Goal: Communication & Community: Answer question/provide support

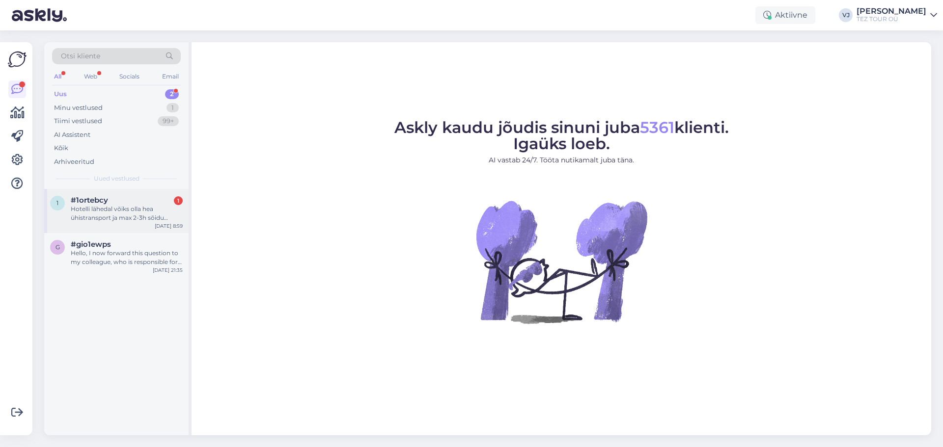
click at [141, 227] on div "1 #1ortebcy 1 Hotelli lähedal võiks olla hea ühistransport ja max 2-3h sõidu ka…" at bounding box center [116, 211] width 144 height 44
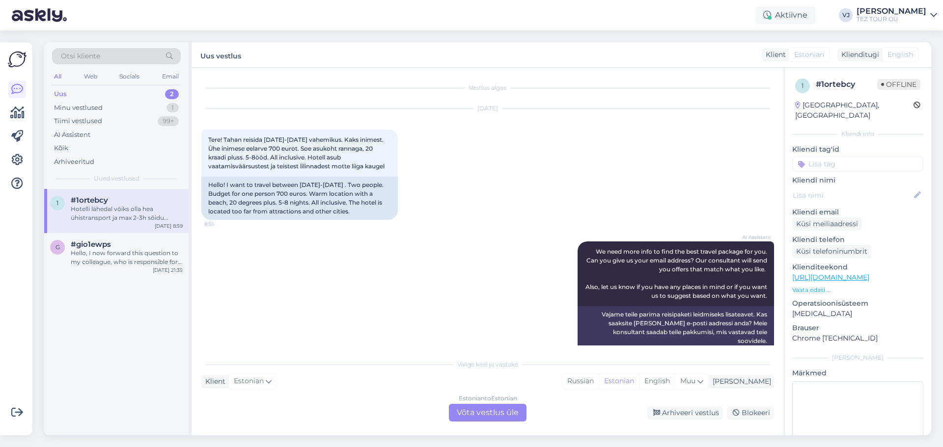
click at [479, 418] on div "Estonian to Estonian Võta vestlus üle" at bounding box center [488, 413] width 78 height 18
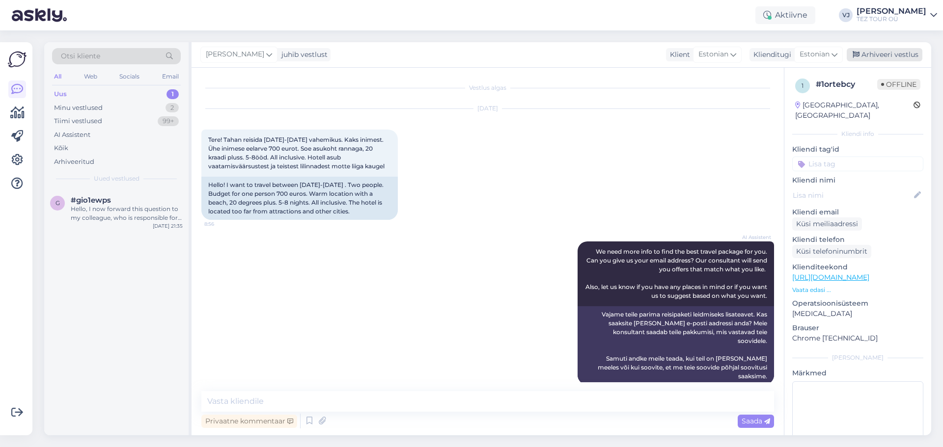
click at [899, 56] on div "Arhiveeri vestlus" at bounding box center [885, 54] width 76 height 13
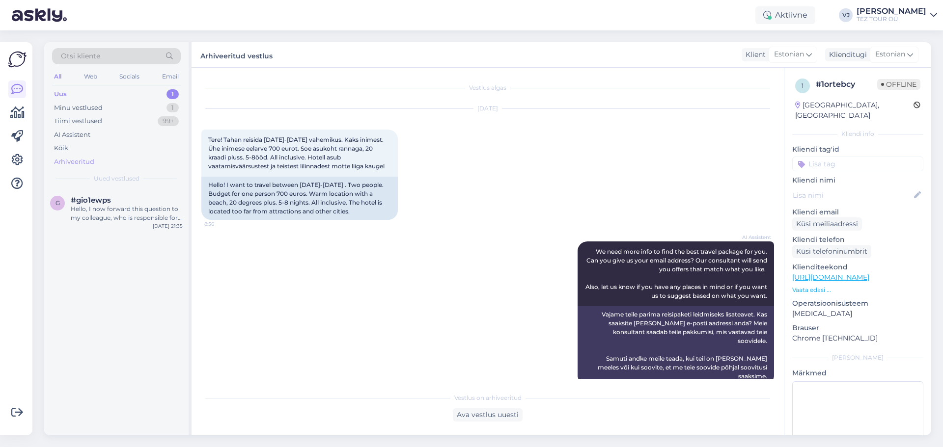
click at [145, 164] on div "Arhiveeritud" at bounding box center [116, 162] width 129 height 14
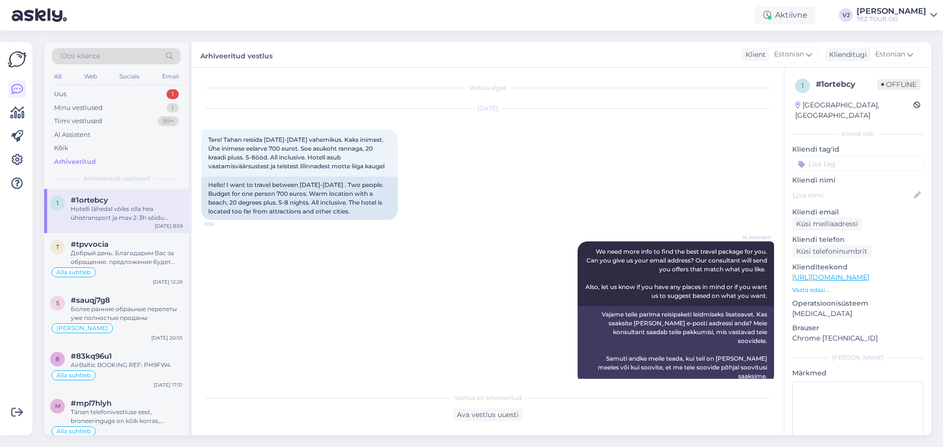
click at [110, 201] on div "#1ortebcy" at bounding box center [127, 200] width 112 height 9
click at [501, 416] on div "Ava vestlus uuesti" at bounding box center [488, 415] width 70 height 13
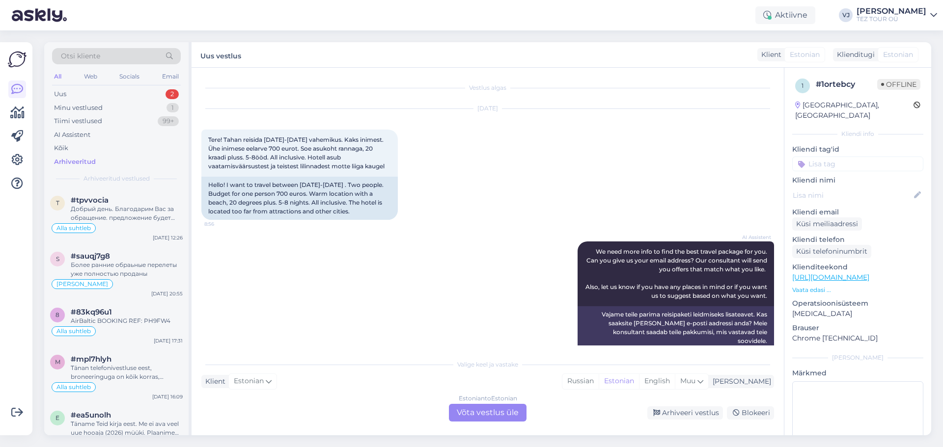
click at [859, 157] on input at bounding box center [857, 164] width 131 height 15
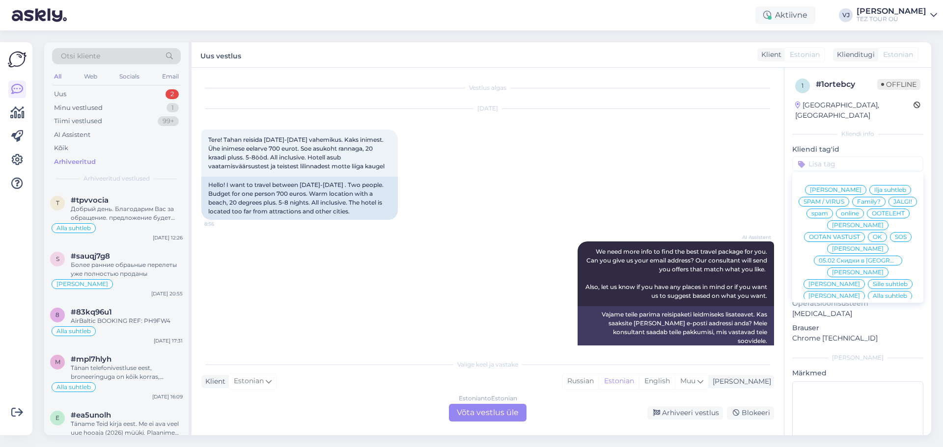
click at [841, 246] on span "Vladimir Suhtleb" at bounding box center [858, 249] width 52 height 6
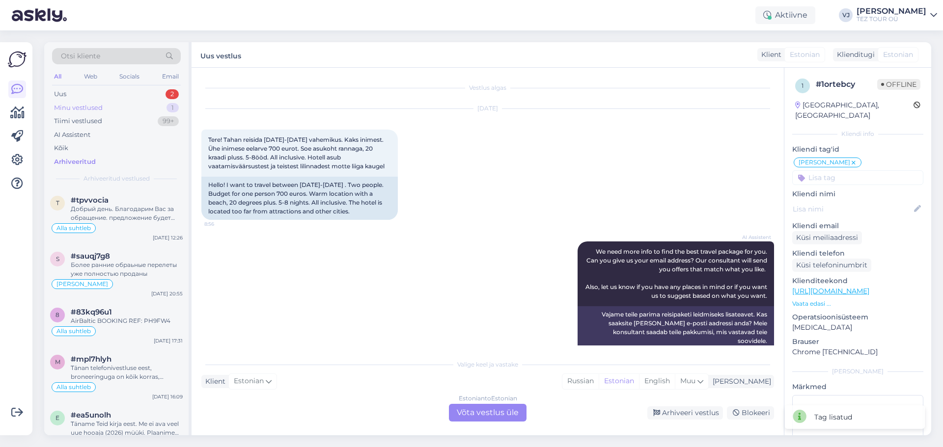
click at [139, 106] on div "Minu vestlused 1" at bounding box center [116, 108] width 129 height 14
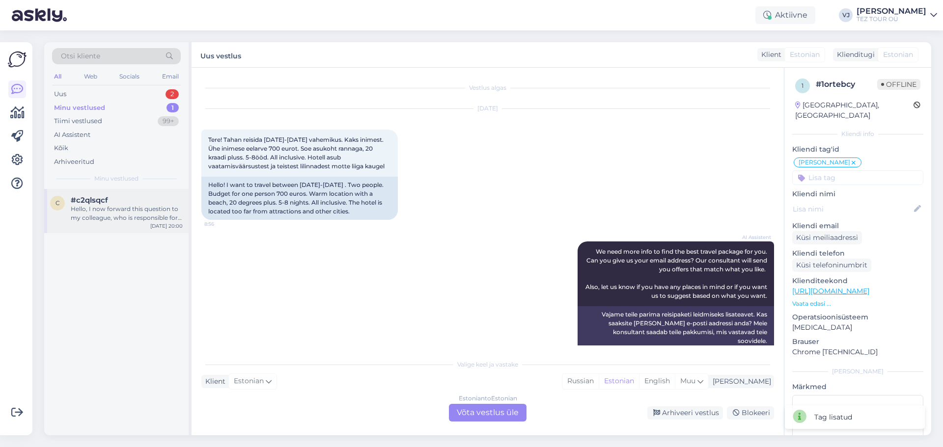
click at [133, 222] on div "Hello, I now forward this question to my colleague, who is responsible for this…" at bounding box center [127, 214] width 112 height 18
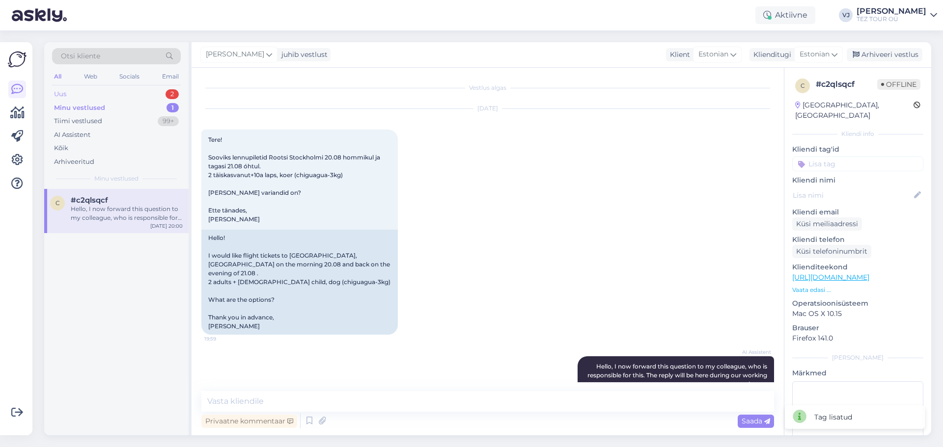
scroll to position [40, 0]
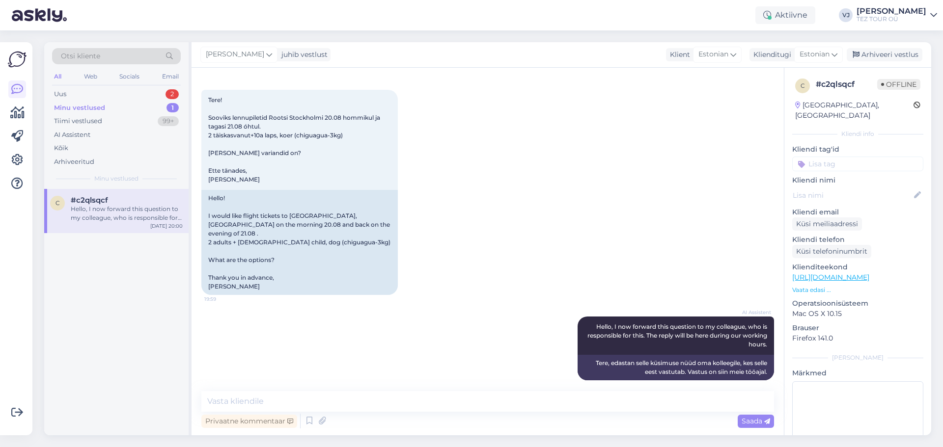
click at [842, 157] on input at bounding box center [857, 164] width 131 height 15
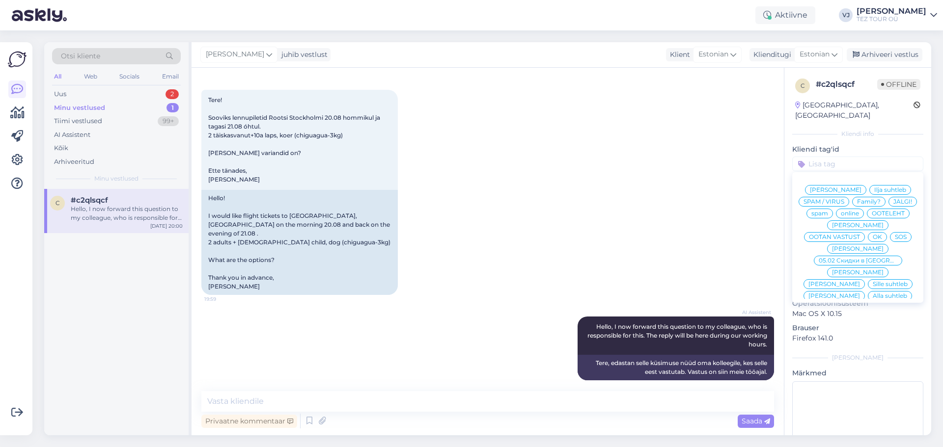
click at [861, 246] on span "Vladimir Suhtleb" at bounding box center [858, 249] width 52 height 6
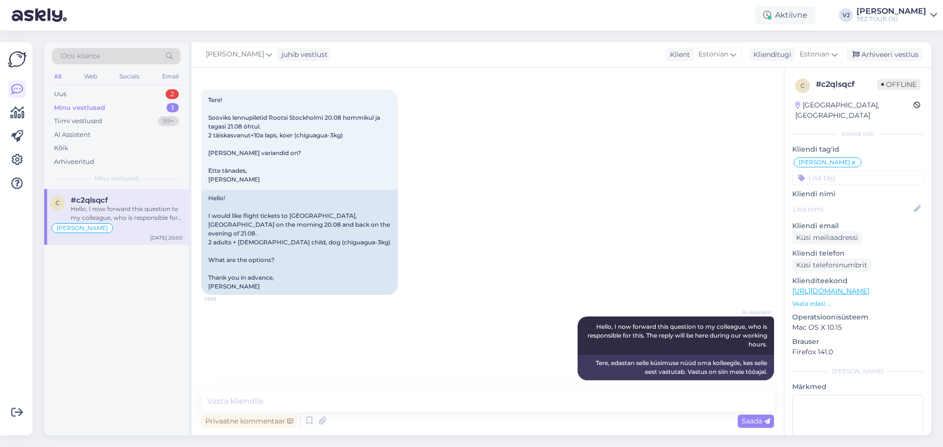
click at [112, 209] on div "Hello, I now forward this question to my colleague, who is responsible for this…" at bounding box center [127, 214] width 112 height 18
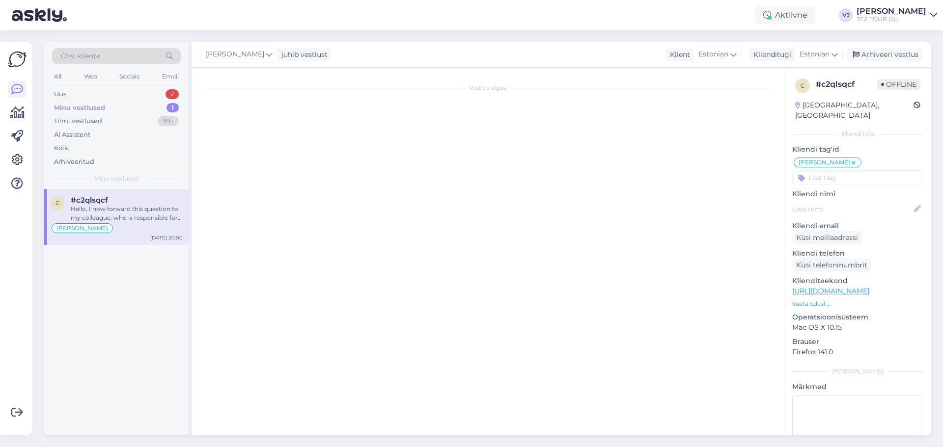
scroll to position [0, 0]
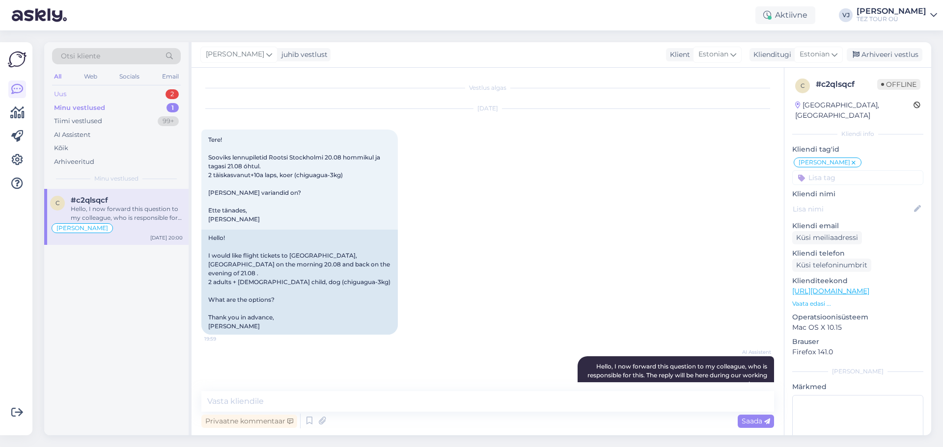
click at [103, 96] on div "Uus 2" at bounding box center [116, 94] width 129 height 14
click at [117, 211] on div "Hotelli lähedal võiks olla hea ühistransport ja max 2-3h sõidu kaugusel võiks o…" at bounding box center [127, 214] width 112 height 18
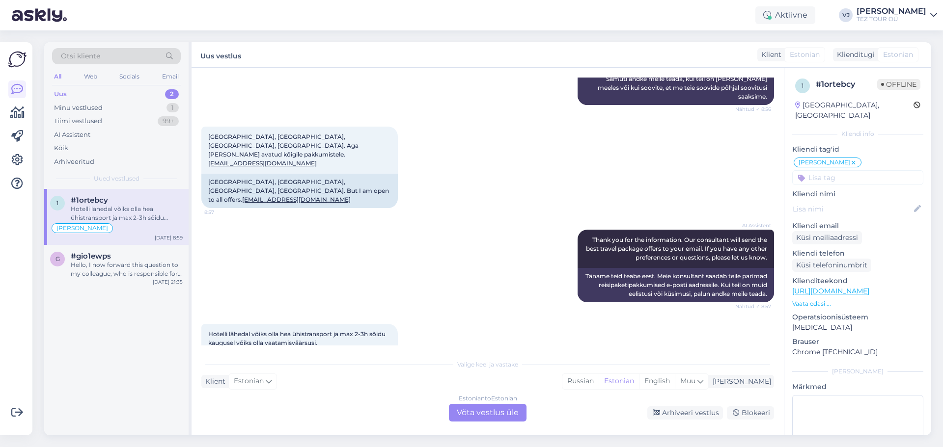
click at [473, 421] on div "Estonian to Estonian Võta vestlus üle" at bounding box center [488, 413] width 78 height 18
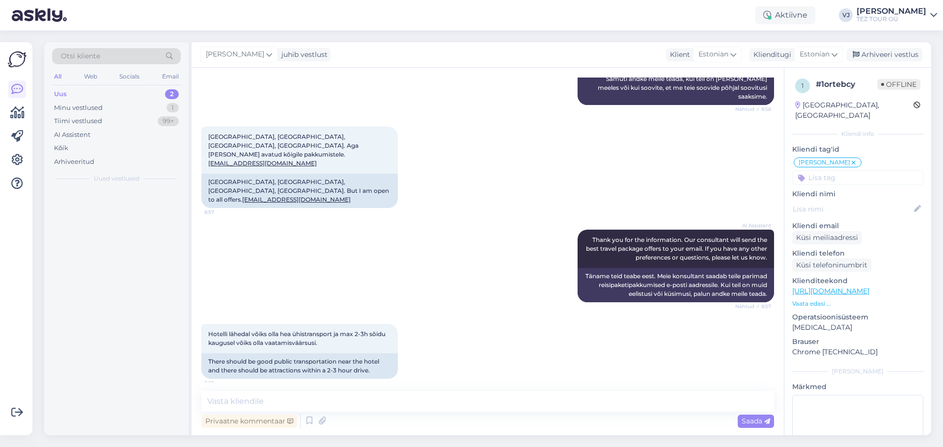
scroll to position [243, 0]
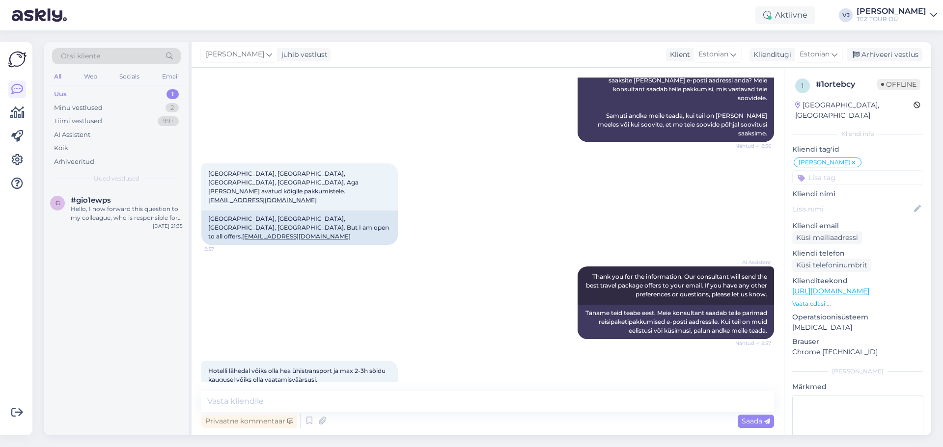
click at [128, 96] on div "Uus 1" at bounding box center [116, 94] width 129 height 14
click at [119, 207] on div "Hello, I now forward this question to my colleague, who is responsible for this…" at bounding box center [127, 214] width 112 height 18
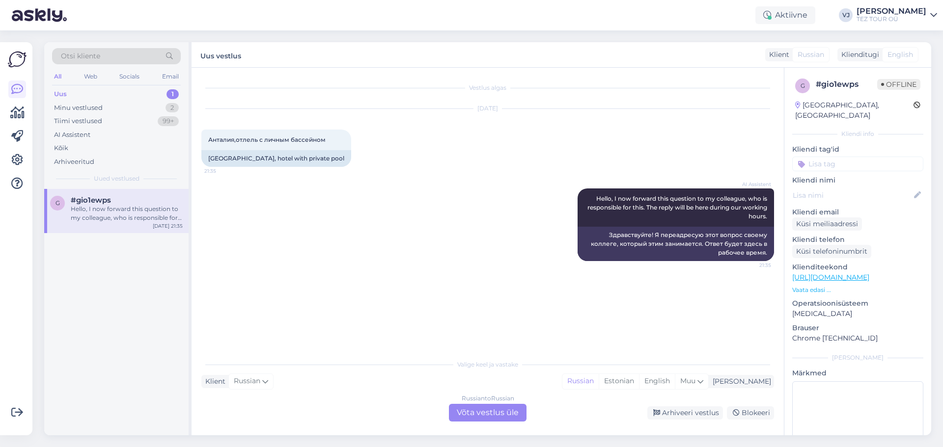
click at [474, 411] on div "Russian to Russian Võta vestlus üle" at bounding box center [488, 413] width 78 height 18
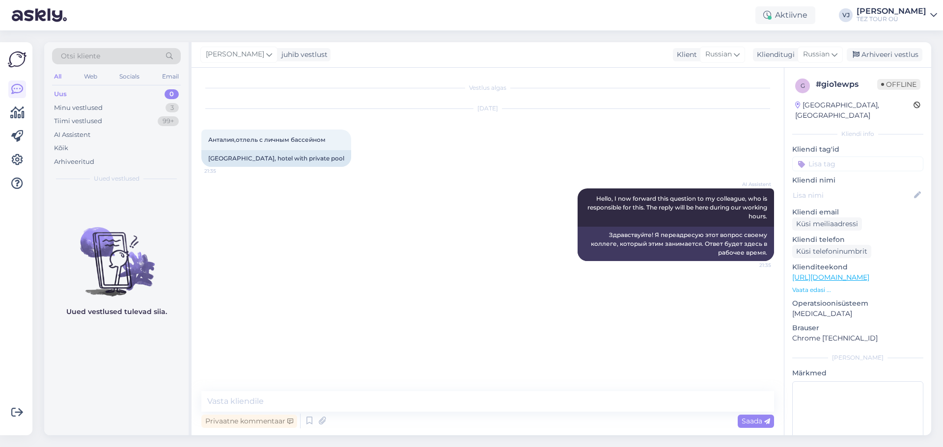
click at [853, 157] on input at bounding box center [857, 164] width 131 height 15
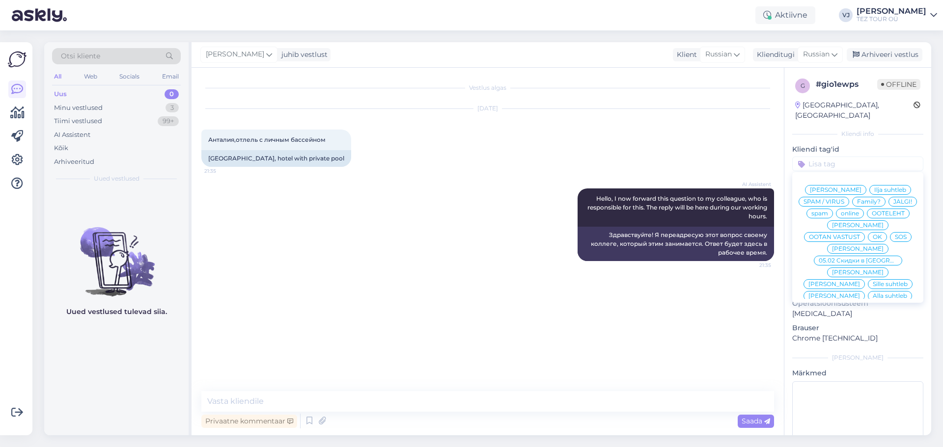
click at [846, 244] on div "Vladimir Suhtleb" at bounding box center [857, 249] width 61 height 10
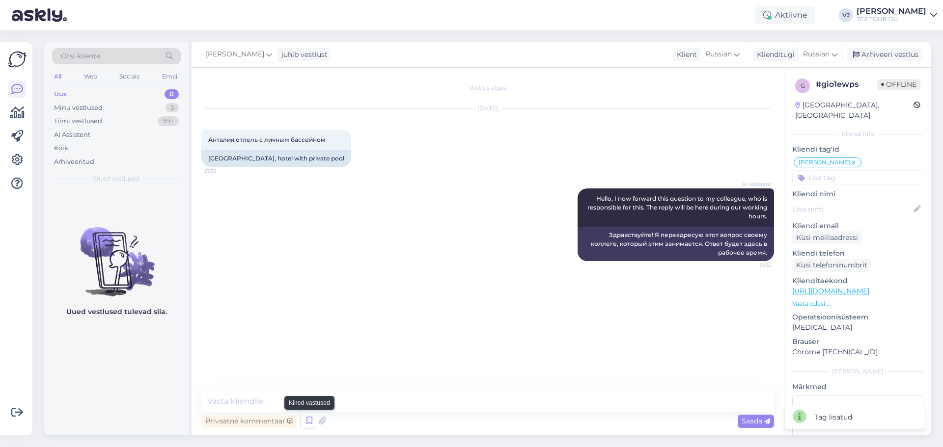
click at [306, 424] on icon at bounding box center [310, 421] width 12 height 15
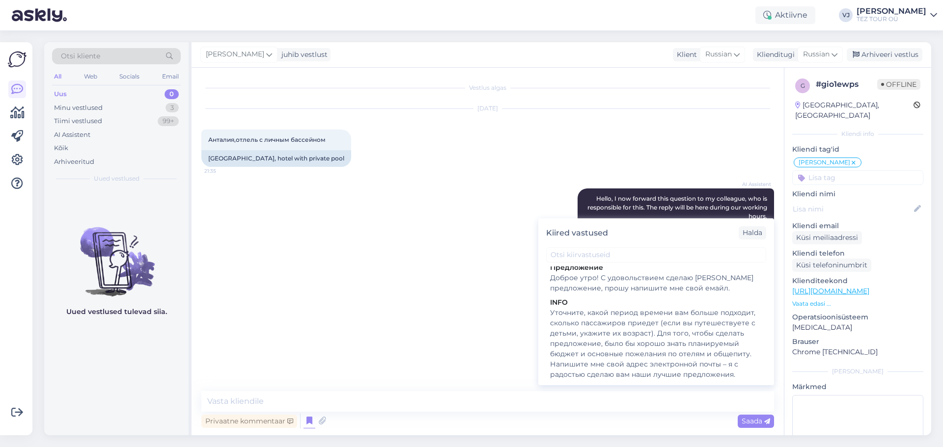
scroll to position [423, 0]
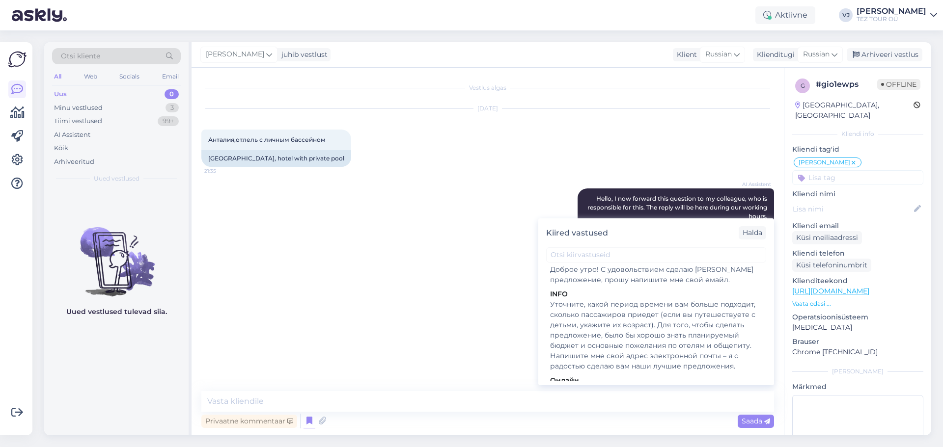
click at [641, 306] on div "Уточните, какой период времени вам больше подходит, сколько пассажиров приедет …" at bounding box center [656, 336] width 212 height 72
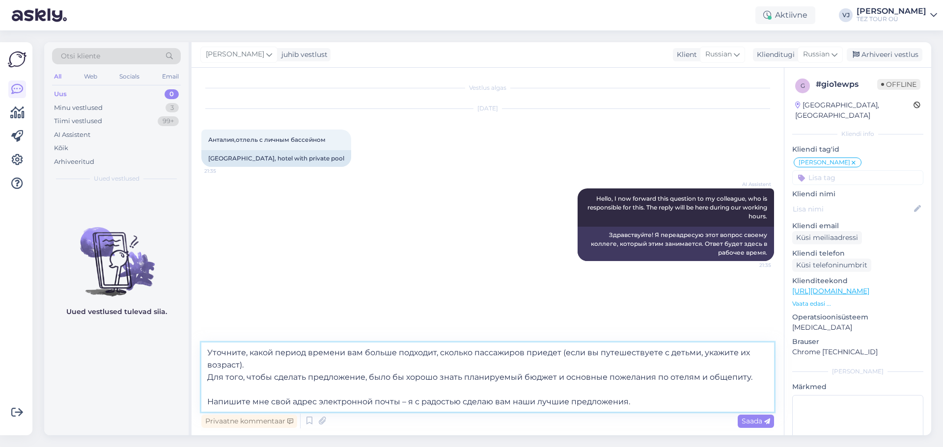
click at [208, 352] on textarea "Уточните, какой период времени вам больше подходит, сколько пассажиров приедет …" at bounding box center [487, 377] width 573 height 69
type textarea "Доброе утро! Уточните, какой период времени вам больше подходит, сколько пассаж…"
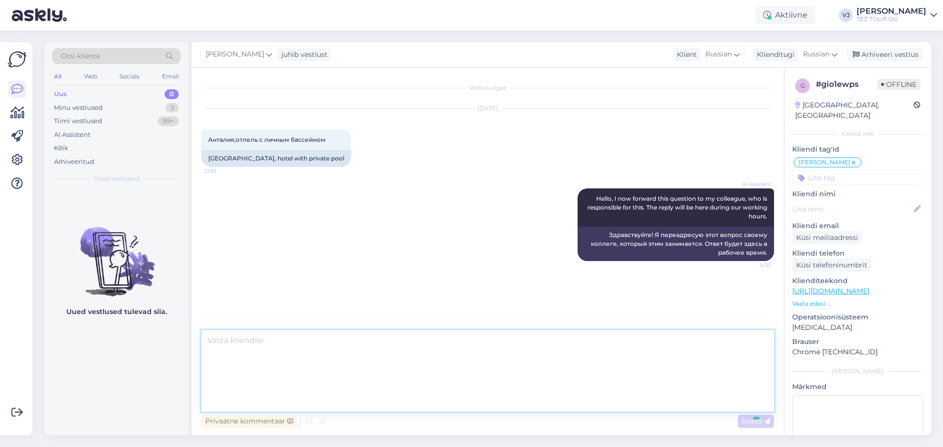
scroll to position [32, 0]
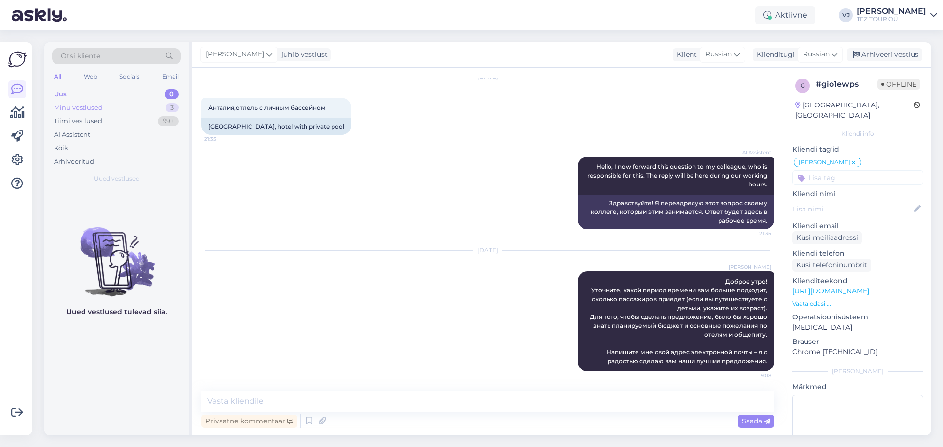
click at [105, 109] on div "Minu vestlused 3" at bounding box center [116, 108] width 129 height 14
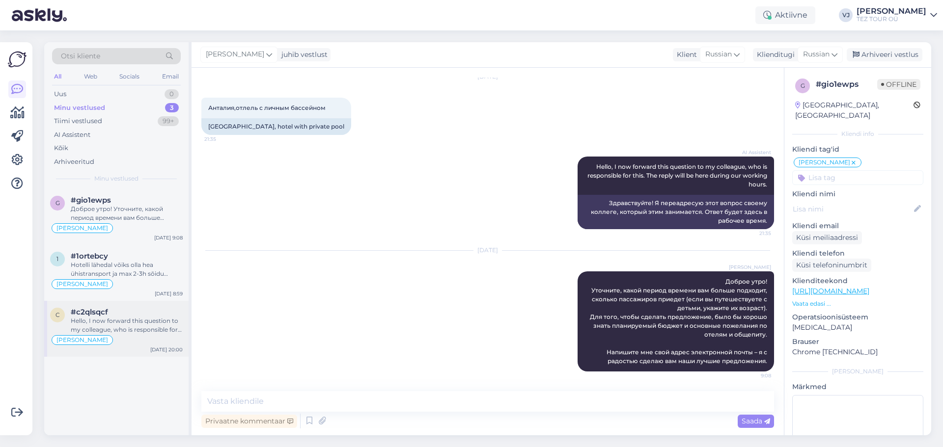
click at [124, 317] on div "Hello, I now forward this question to my colleague, who is responsible for this…" at bounding box center [127, 326] width 112 height 18
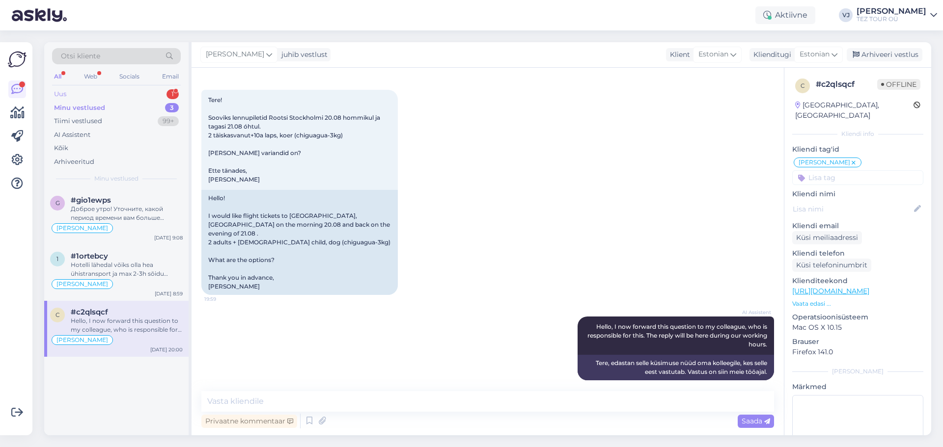
click at [107, 94] on div "Uus 1" at bounding box center [116, 94] width 129 height 14
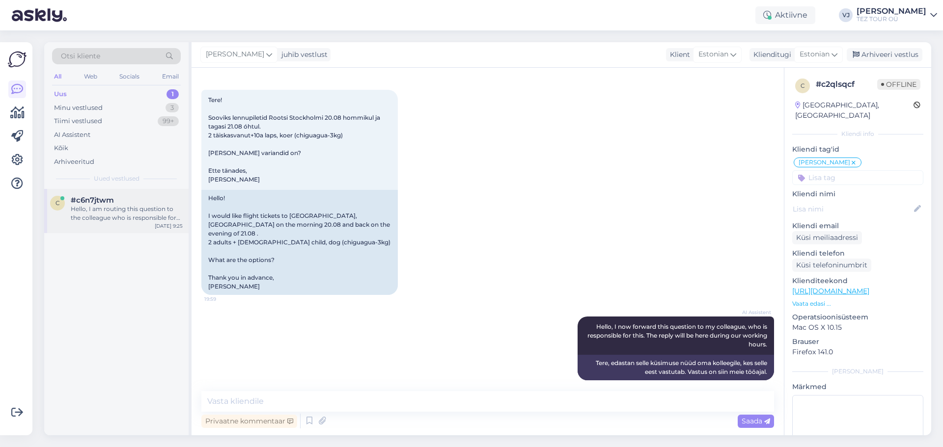
click at [128, 209] on div "Hello, I am routing this question to the colleague who is responsible for this …" at bounding box center [127, 214] width 112 height 18
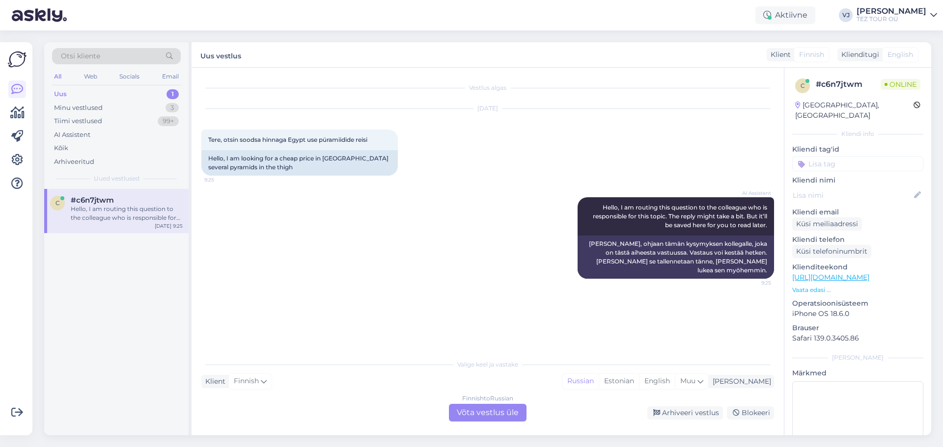
click at [501, 405] on div "Finnish to Russian Võta vestlus üle" at bounding box center [488, 413] width 78 height 18
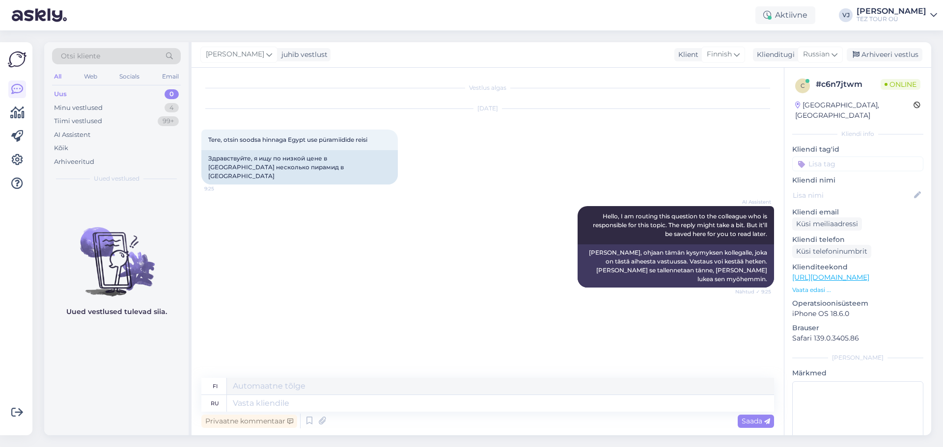
click at [870, 159] on input at bounding box center [857, 164] width 131 height 15
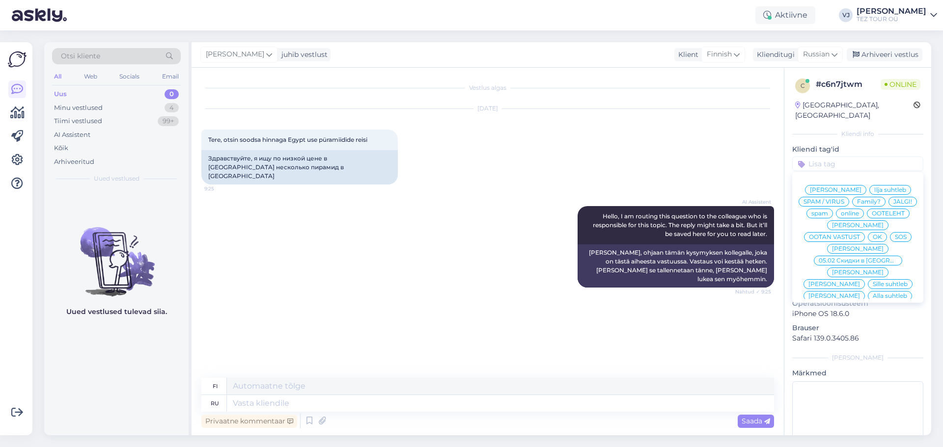
click at [863, 246] on span "Vladimir Suhtleb" at bounding box center [858, 249] width 52 height 6
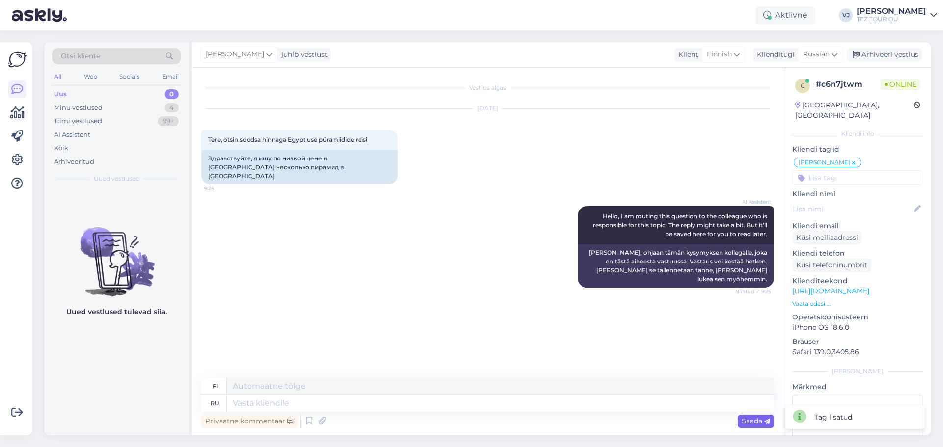
click at [763, 415] on div "Saada" at bounding box center [756, 421] width 36 height 13
click at [830, 55] on span "Russian" at bounding box center [816, 54] width 27 height 11
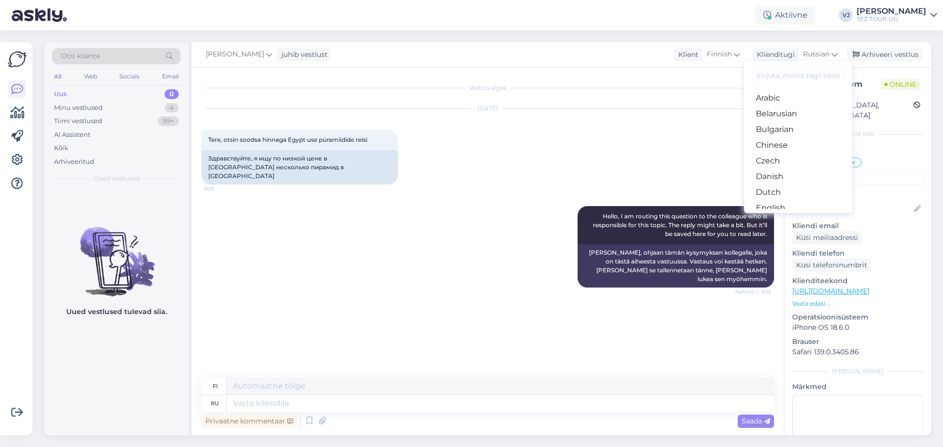
scroll to position [20, 0]
click at [805, 206] on link "Estonian" at bounding box center [798, 204] width 108 height 16
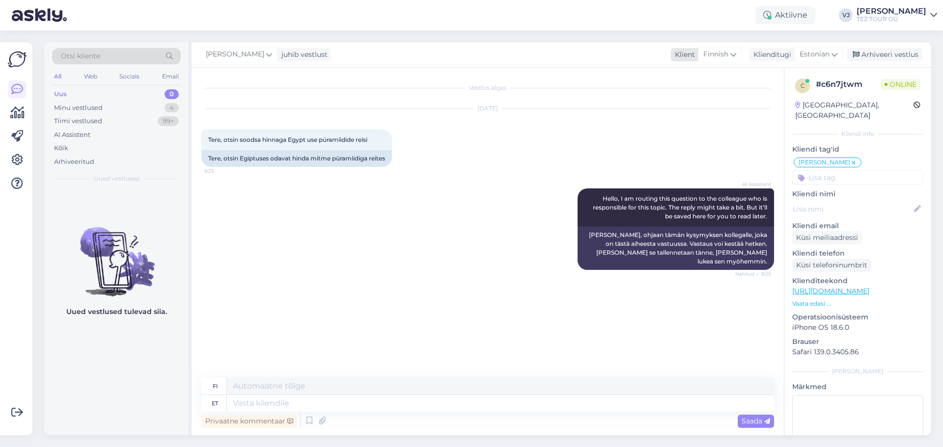
click at [720, 45] on div "Vladimir Jutt juhib vestlust Klient Finnish Klienditugi Estonian Arabic Belarus…" at bounding box center [562, 55] width 740 height 26
click at [720, 54] on span "Finnish" at bounding box center [715, 54] width 25 height 11
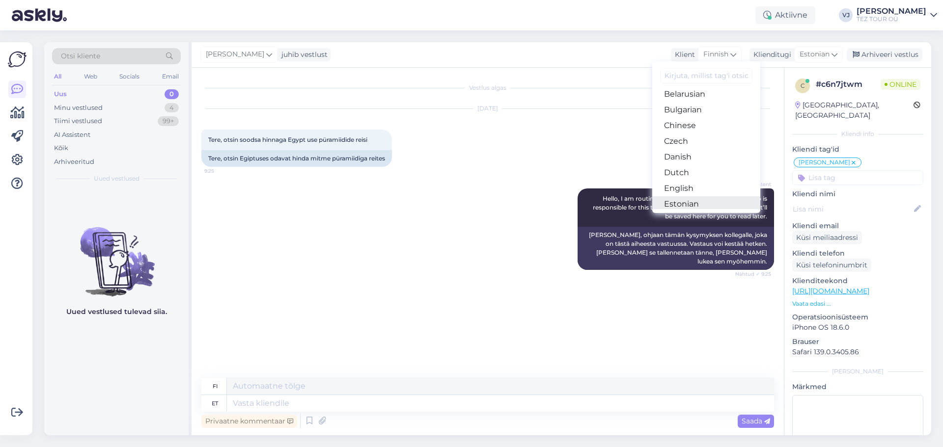
click at [727, 206] on link "Estonian" at bounding box center [706, 204] width 108 height 16
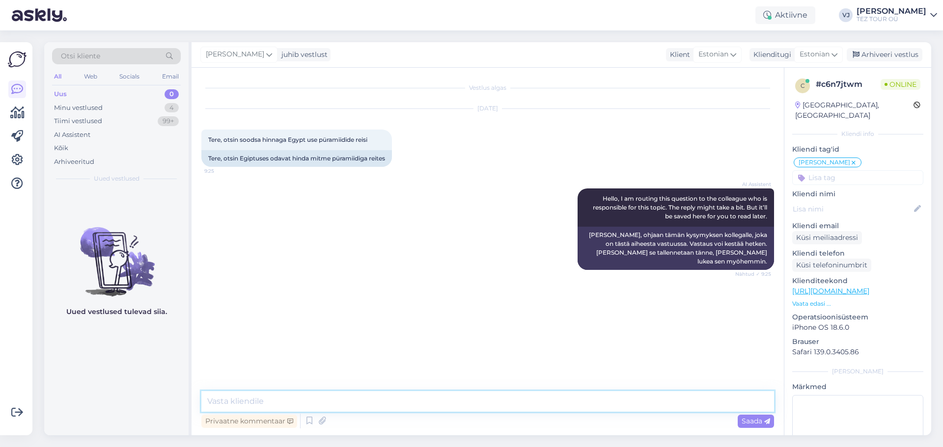
click at [260, 396] on textarea at bounding box center [487, 401] width 573 height 21
type textarea "Е"
type textarea "Tere hommikust!"
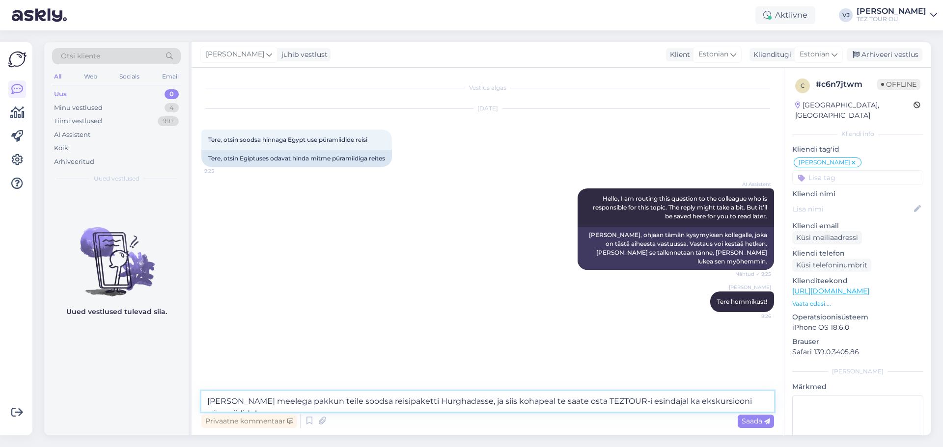
type textarea "Hea meelega pakkun teile soodsa reisipaketti Hurghadasse, ja siis kohapeal te s…"
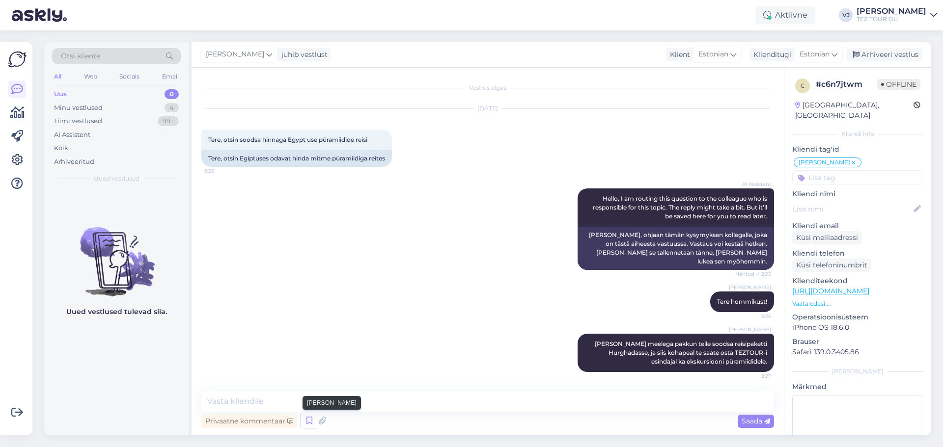
click at [313, 422] on icon at bounding box center [310, 421] width 12 height 15
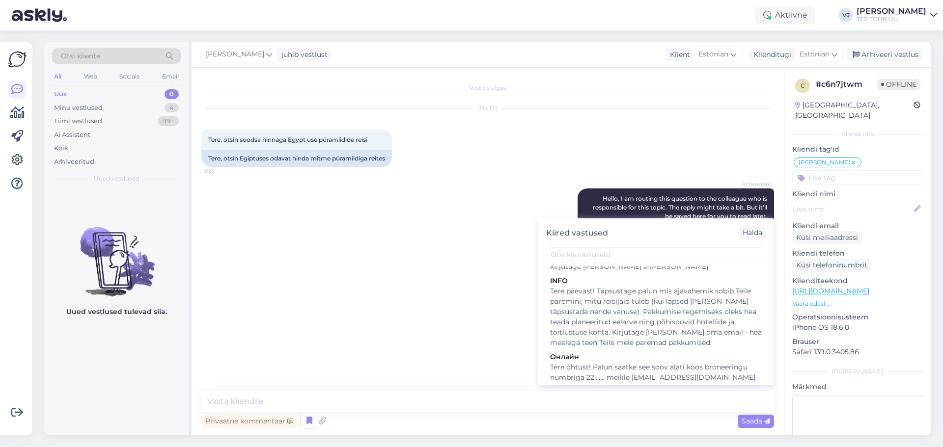
scroll to position [443, 0]
click at [688, 294] on div "Tere päevast! Täpsustage palun mis ajavahemik sobib Teile paremini, mitu reisij…" at bounding box center [656, 311] width 212 height 62
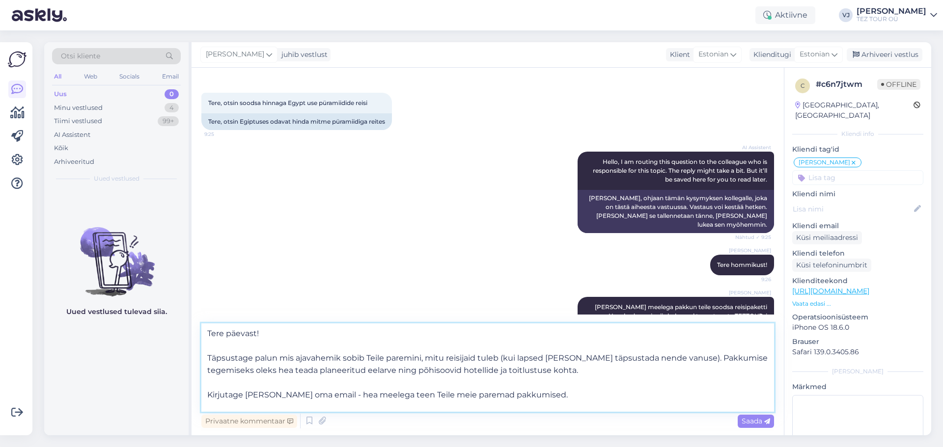
drag, startPoint x: 303, startPoint y: 331, endPoint x: 99, endPoint y: 305, distance: 205.1
click at [97, 306] on div "Otsi kliente All Web Socials Email Uus 0 Minu vestlused 4 Tiimi vestlused 99+ A…" at bounding box center [487, 238] width 887 height 393
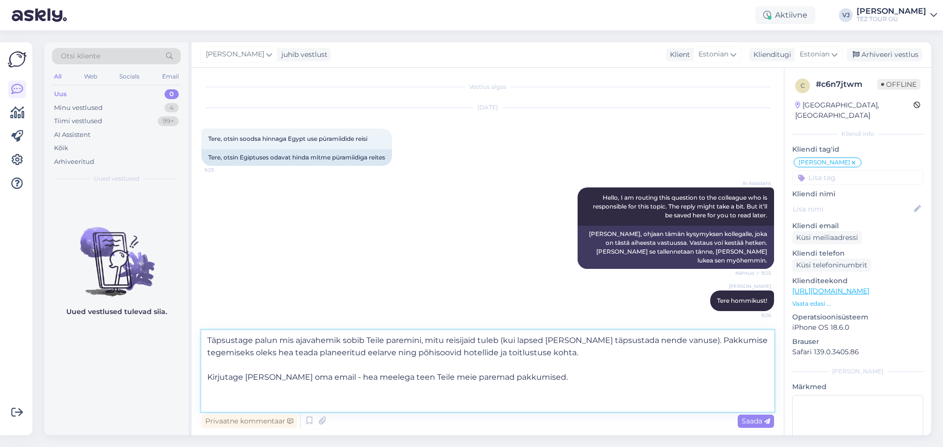
type textarea "Täpsustage palun mis ajavahemik sobib Teile paremini, mitu reisijaid tuleb (kui…"
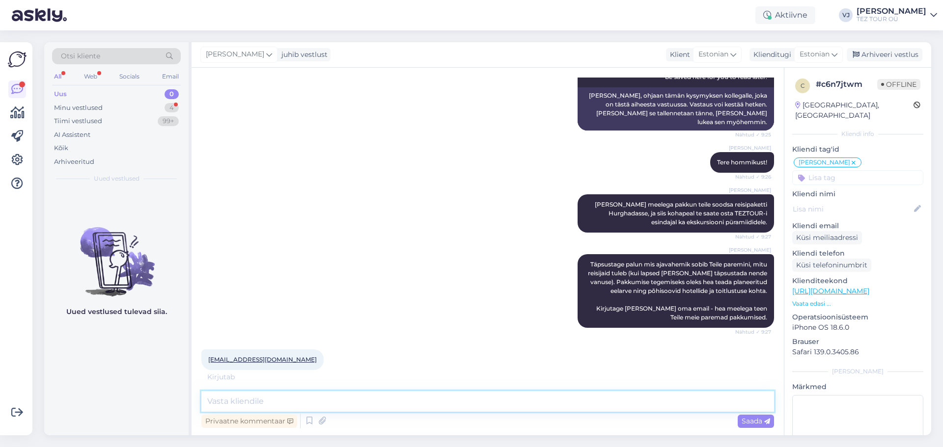
scroll to position [171, 0]
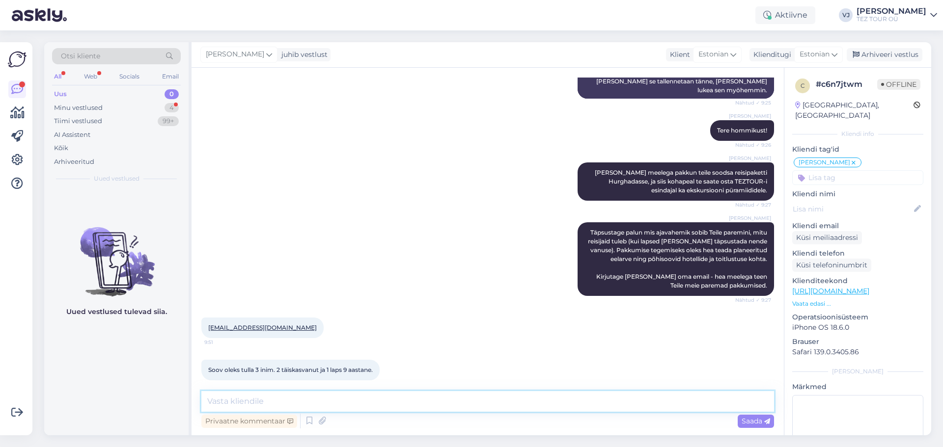
click at [338, 403] on textarea at bounding box center [487, 401] width 573 height 21
type textarea "Väga hea, soovite minn oktoobri lõppus või nivember/detsember või 2026?"
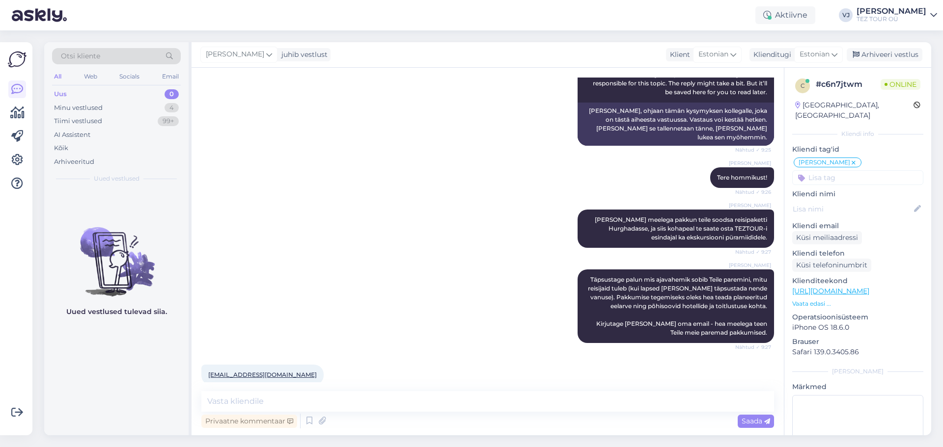
scroll to position [274, 0]
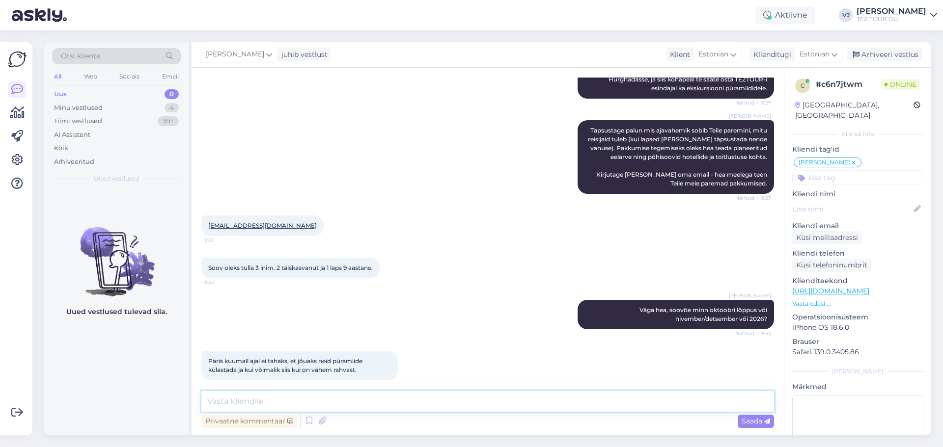
click at [374, 404] on textarea at bounding box center [487, 401] width 573 height 21
type textarea "siis on hea minna jaanuar-veebruar"
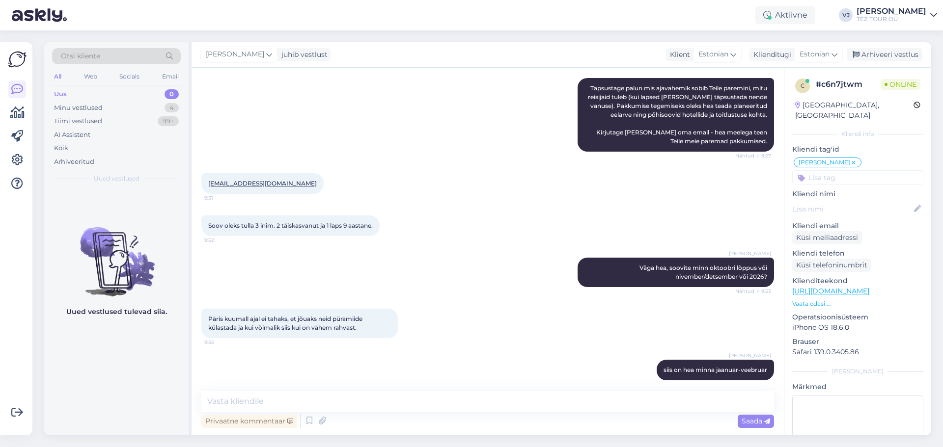
scroll to position [0, 0]
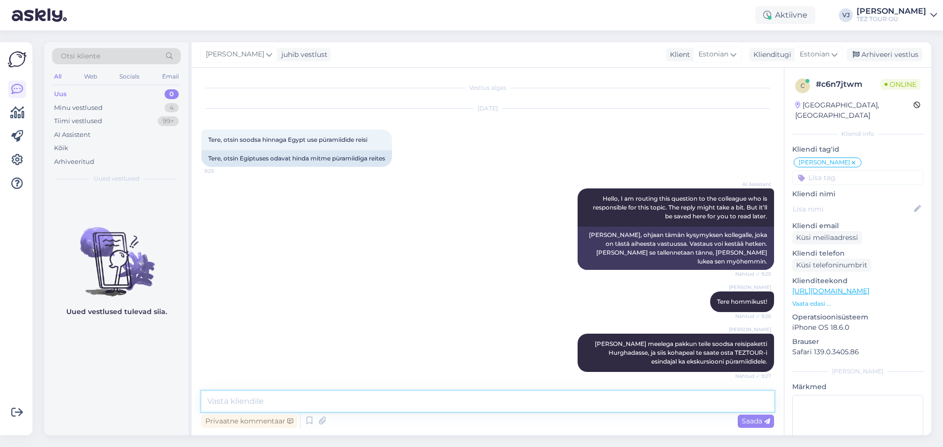
click at [272, 400] on textarea at bounding box center [487, 401] width 573 height 21
type textarea "23-25 kraadi päeval 16-18 õhtul"
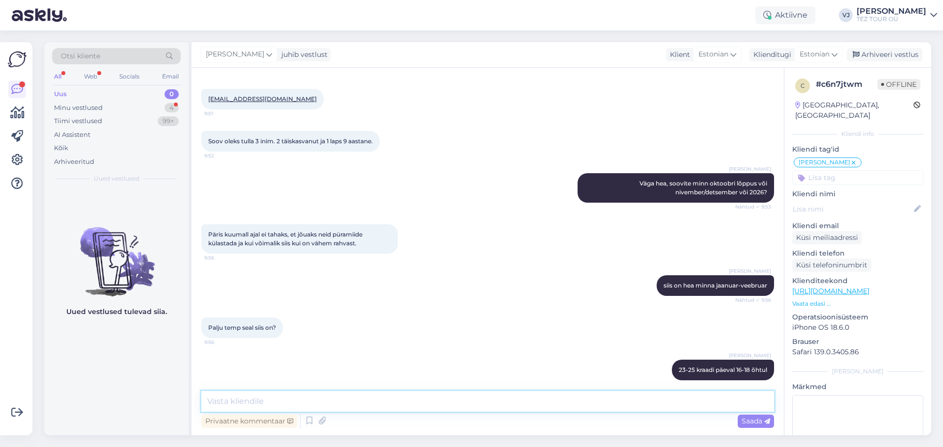
scroll to position [451, 0]
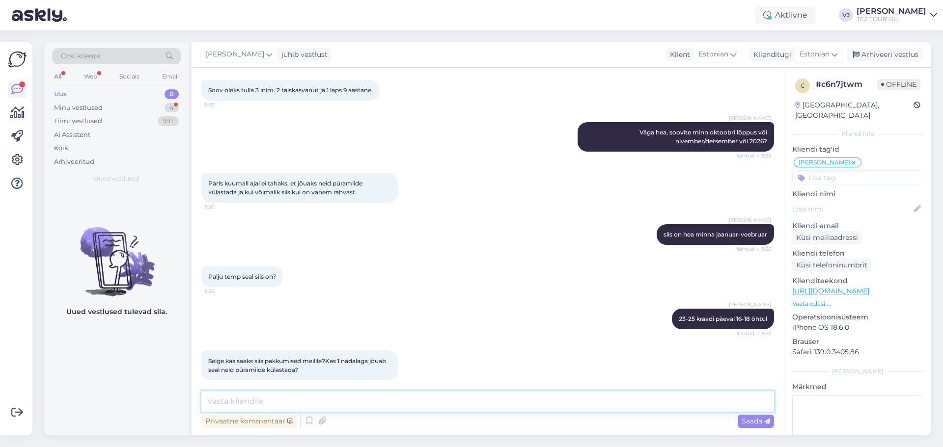
click at [303, 394] on textarea at bounding box center [487, 401] width 573 height 21
click at [434, 399] on textarea at bounding box center [487, 401] width 573 height 21
type textarea "T"
type textarea "Jah, saadan varsti emaili, päramiidi külastamiseks piisab 2 päeva"
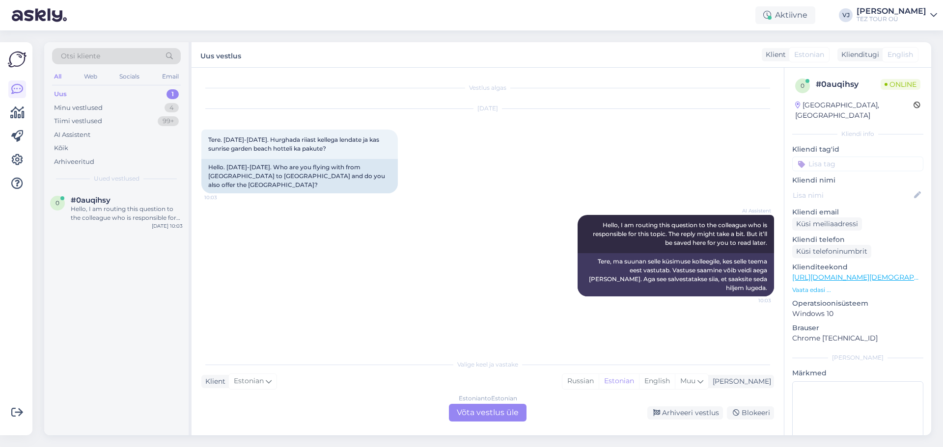
scroll to position [0, 0]
click at [506, 409] on div "Estonian to Estonian Võta vestlus üle" at bounding box center [488, 413] width 78 height 18
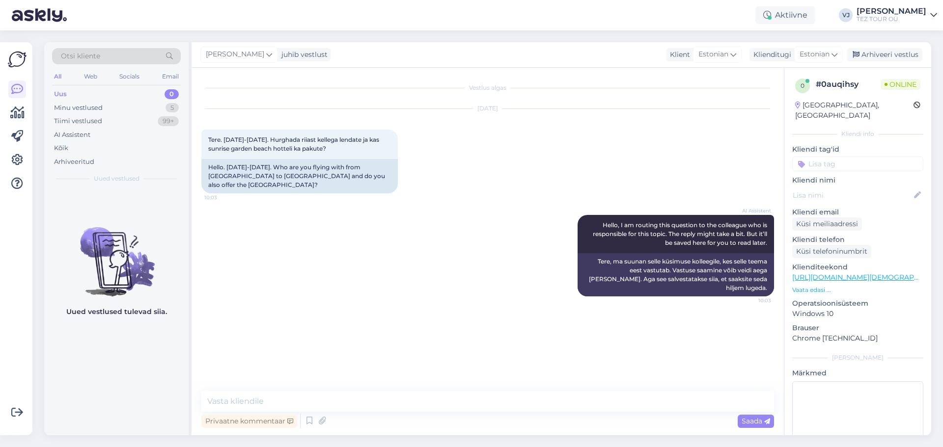
click at [843, 157] on input at bounding box center [857, 164] width 131 height 15
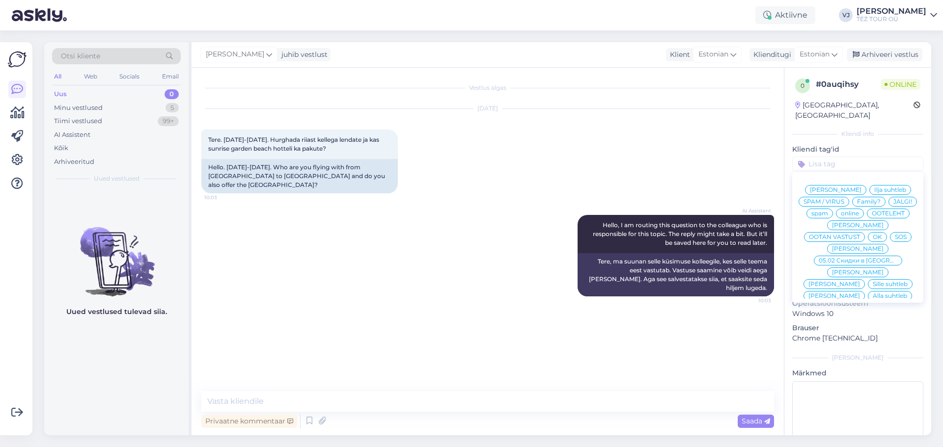
click at [858, 246] on span "Vladimir Suhtleb" at bounding box center [858, 249] width 52 height 6
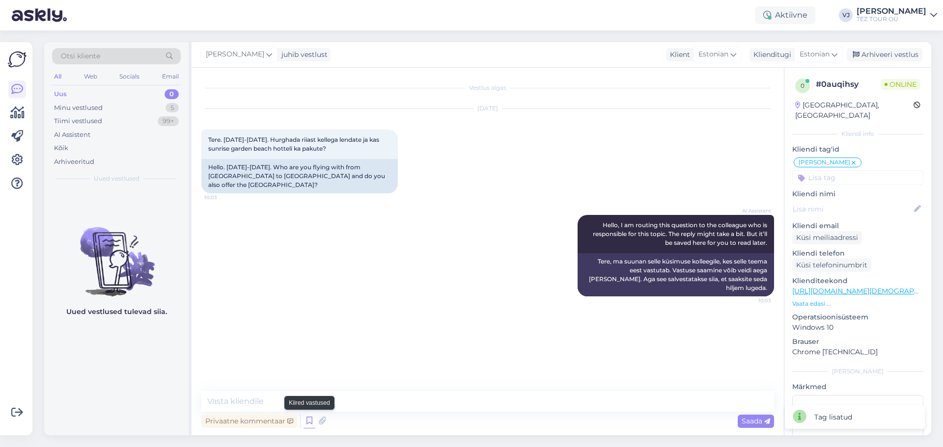
click at [308, 421] on icon at bounding box center [310, 421] width 12 height 15
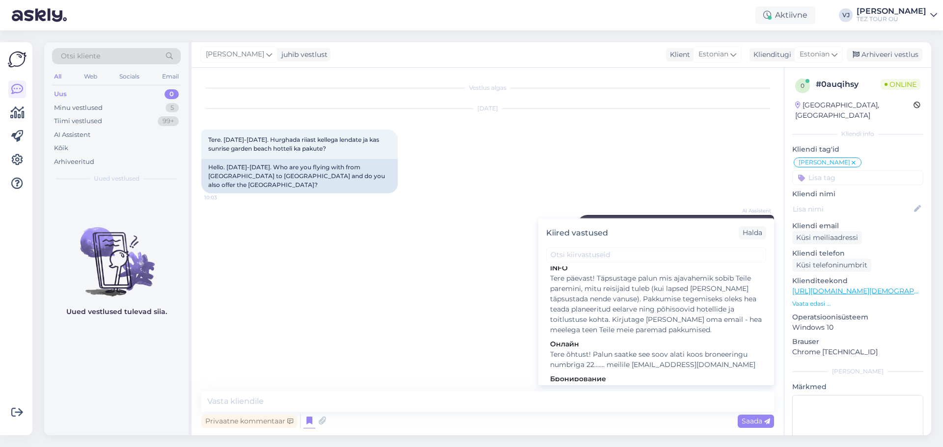
scroll to position [455, 0]
click at [649, 275] on div "Tere päevast! Täpsustage palun mis ajavahemik sobib Teile paremini, mitu reisij…" at bounding box center [656, 299] width 212 height 62
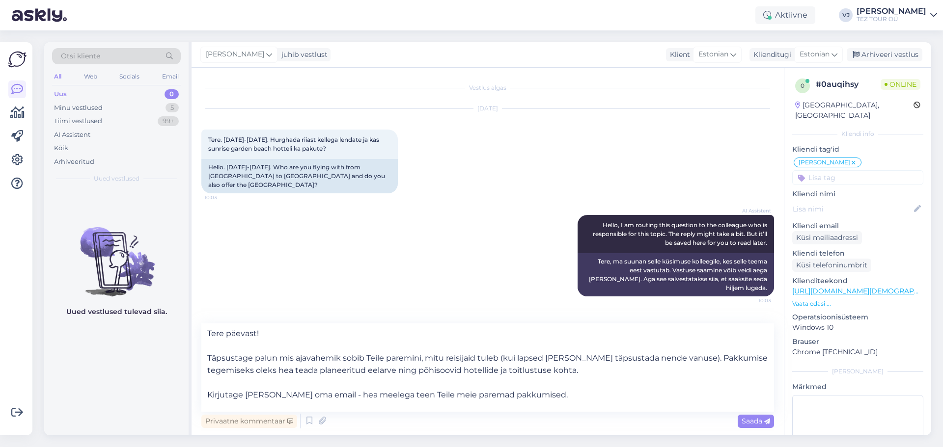
scroll to position [5, 0]
drag, startPoint x: 425, startPoint y: 353, endPoint x: 282, endPoint y: 356, distance: 143.0
click at [282, 356] on textarea "Tere päevast! Täpsustage palun mis ajavahemik sobib Teile paremini, mitu reisij…" at bounding box center [487, 368] width 573 height 88
click at [489, 366] on textarea "Tere päevast! Täpsustage palun mitu reisijaid tuleb (kui lapsed kaasa palun täp…" at bounding box center [487, 368] width 573 height 88
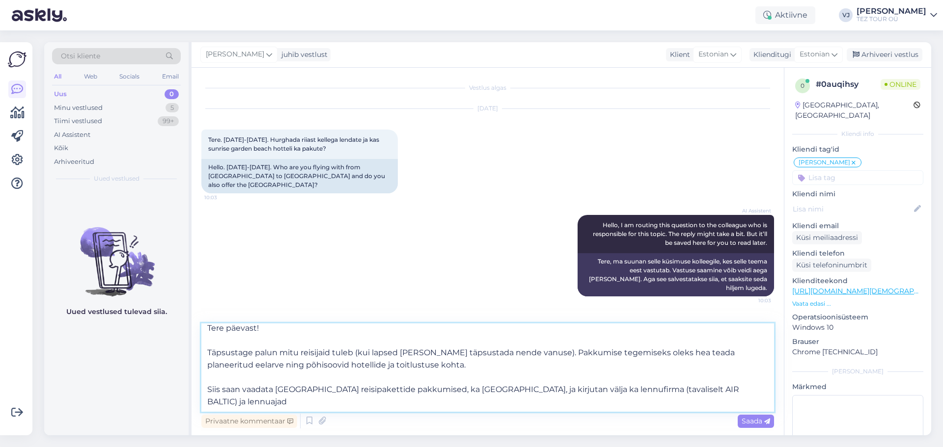
type textarea "Tere päevast! Täpsustage palun mitu reisijaid tuleb (kui lapsed kaasa palun täp…"
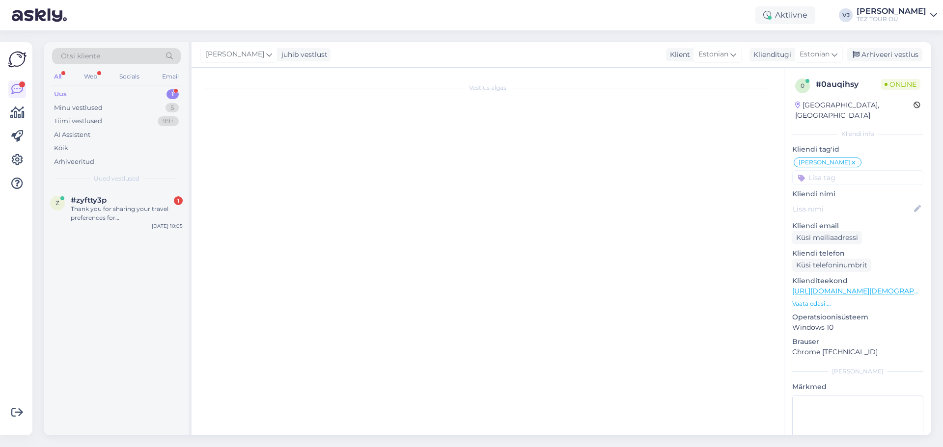
scroll to position [616, 0]
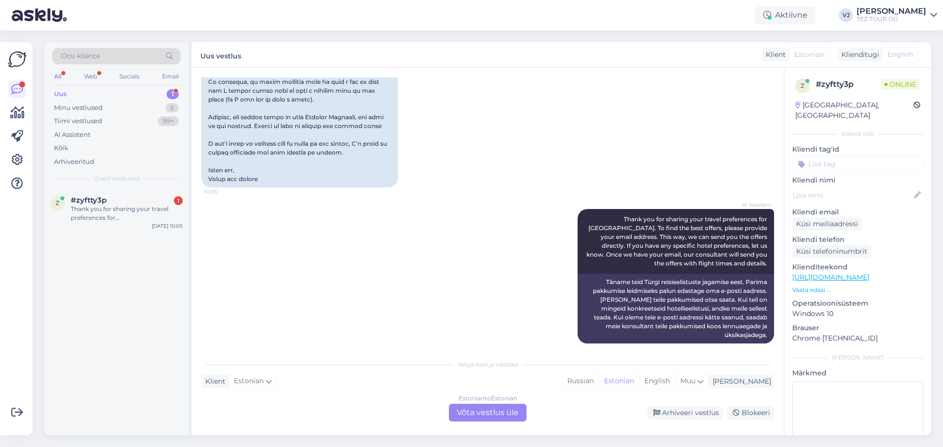
click at [293, 206] on div "AI Assistent Thank you for sharing your travel preferences for Turkey. To find …" at bounding box center [487, 276] width 573 height 156
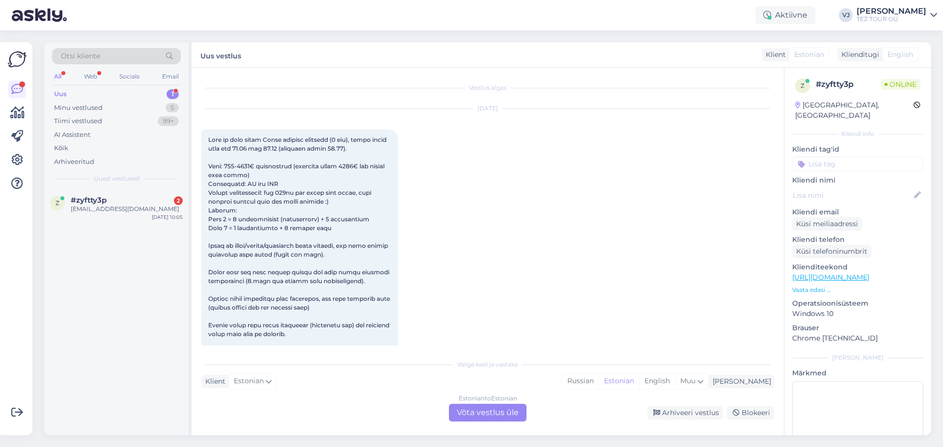
scroll to position [675, 0]
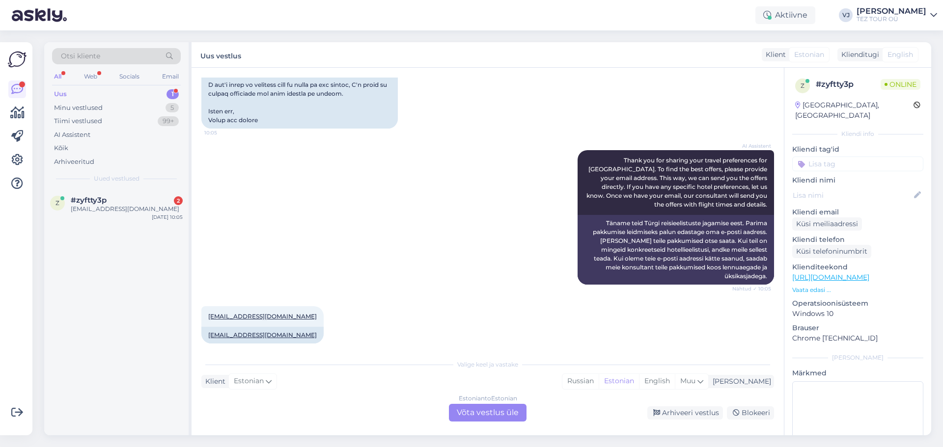
click at [492, 409] on div "Estonian to Estonian Võta vestlus üle" at bounding box center [488, 413] width 78 height 18
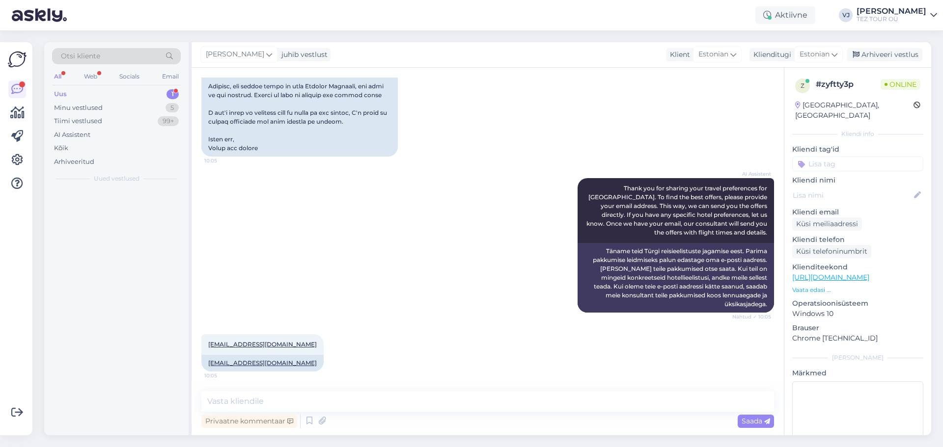
scroll to position [638, 0]
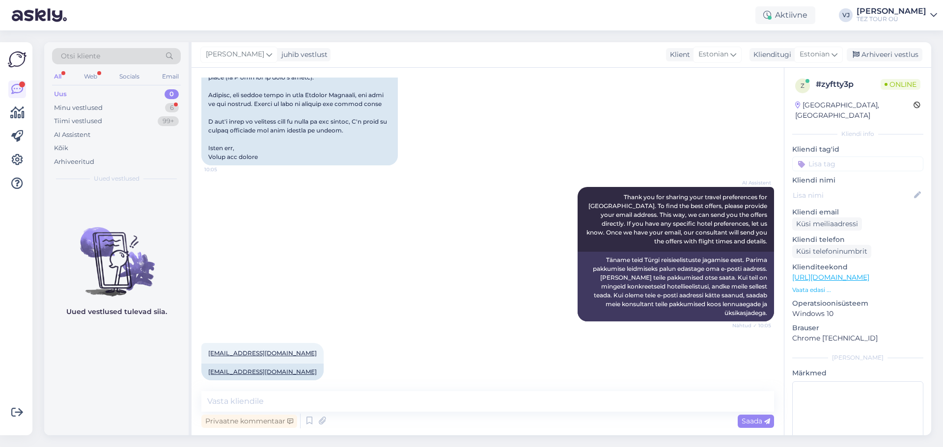
click at [831, 157] on input at bounding box center [857, 164] width 131 height 15
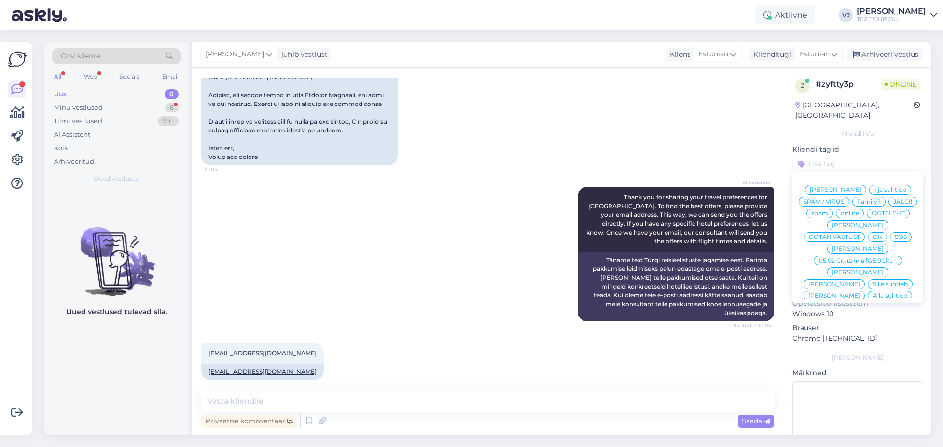
click at [864, 246] on span "Vladimir Suhtleb" at bounding box center [858, 249] width 52 height 6
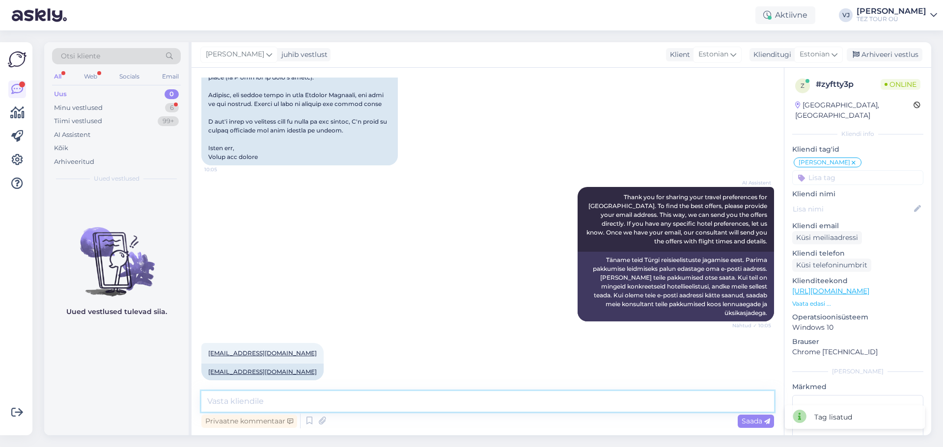
click at [494, 399] on textarea at bounding box center [487, 401] width 573 height 21
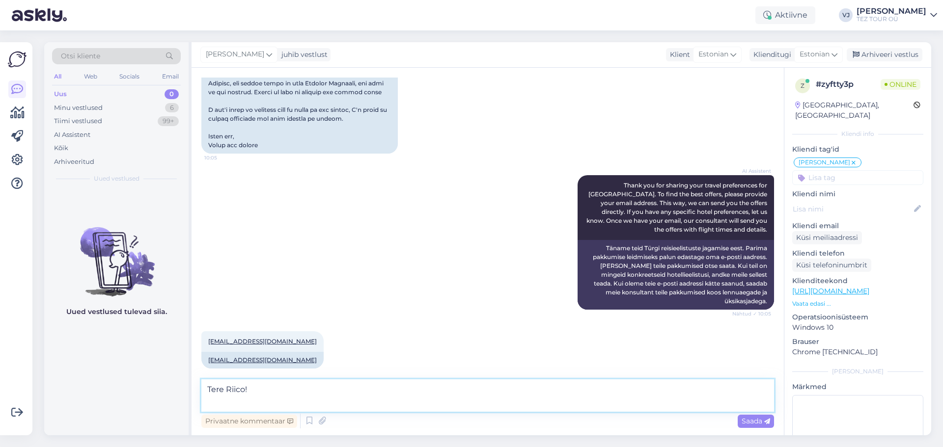
scroll to position [662, 0]
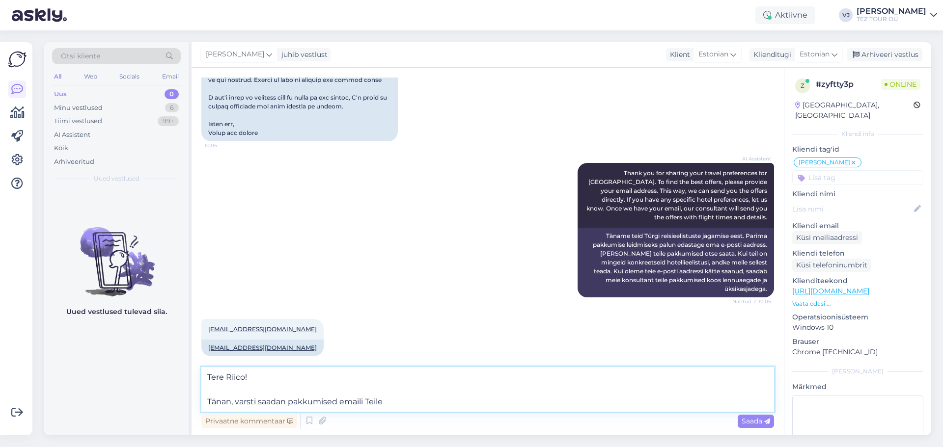
type textarea "Tere Riico! Tänan, varsti saadan pakkumised emaili Teile."
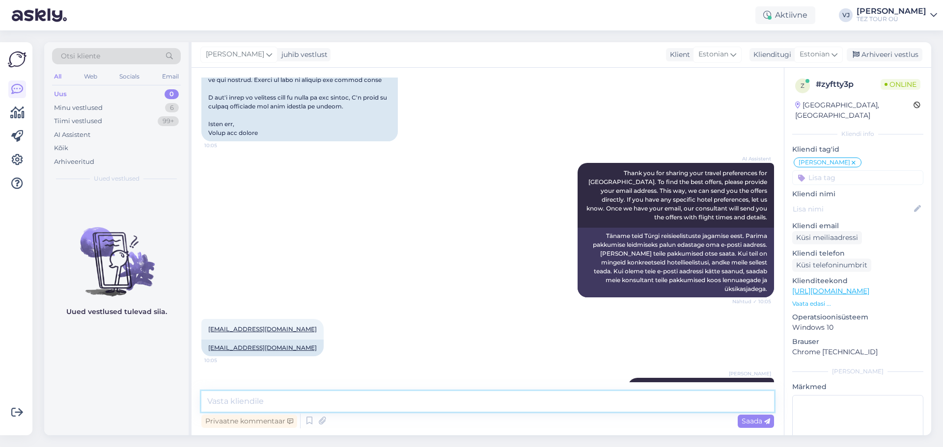
scroll to position [698, 0]
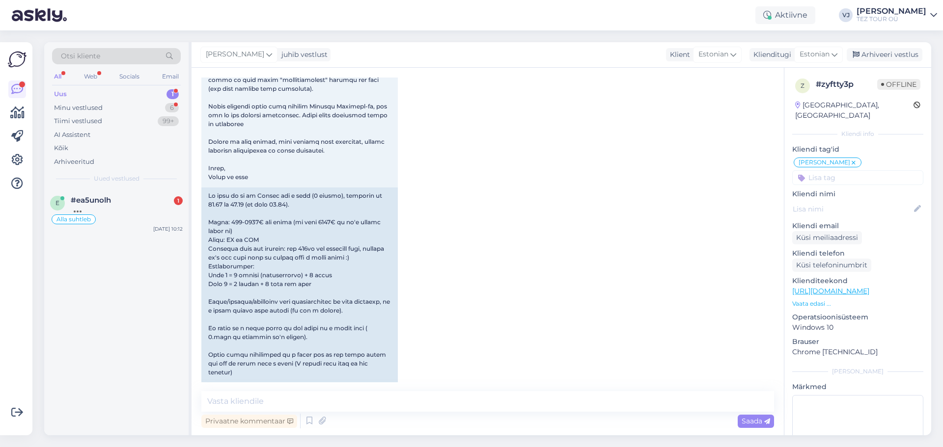
drag, startPoint x: 90, startPoint y: 202, endPoint x: 200, endPoint y: 210, distance: 109.8
click at [90, 201] on span "#ea5unolh" at bounding box center [91, 200] width 40 height 9
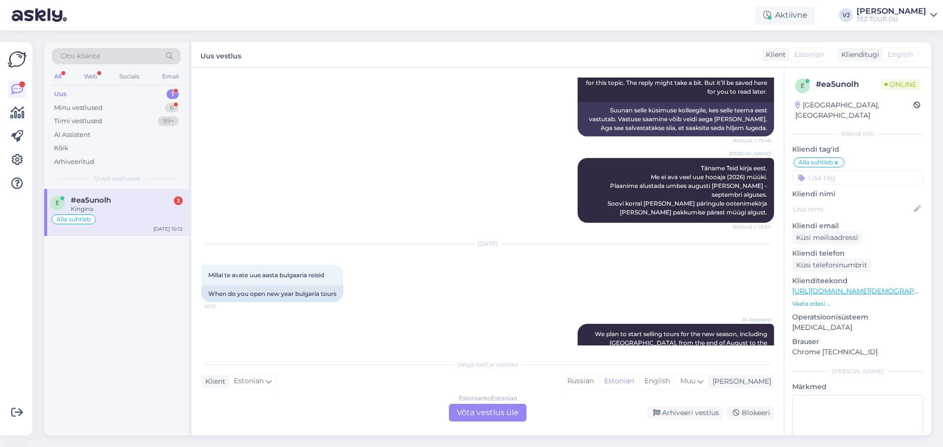
scroll to position [1769, 0]
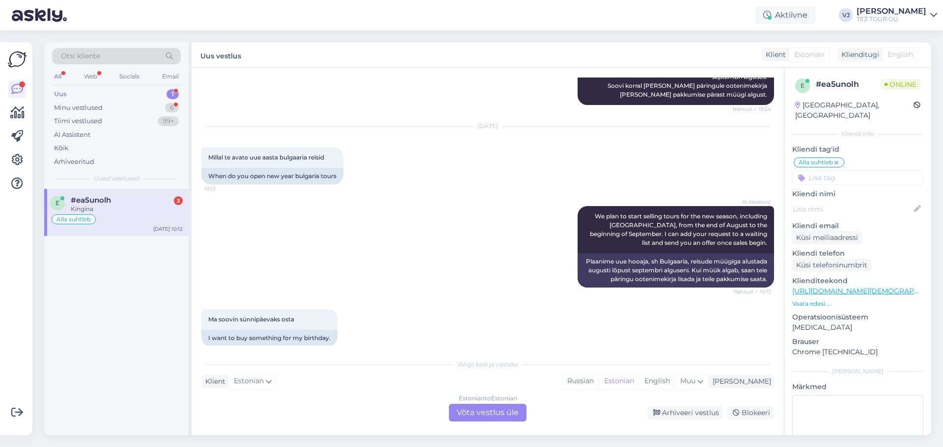
click at [487, 414] on div "Estonian to Estonian Võta vestlus üle" at bounding box center [488, 413] width 78 height 18
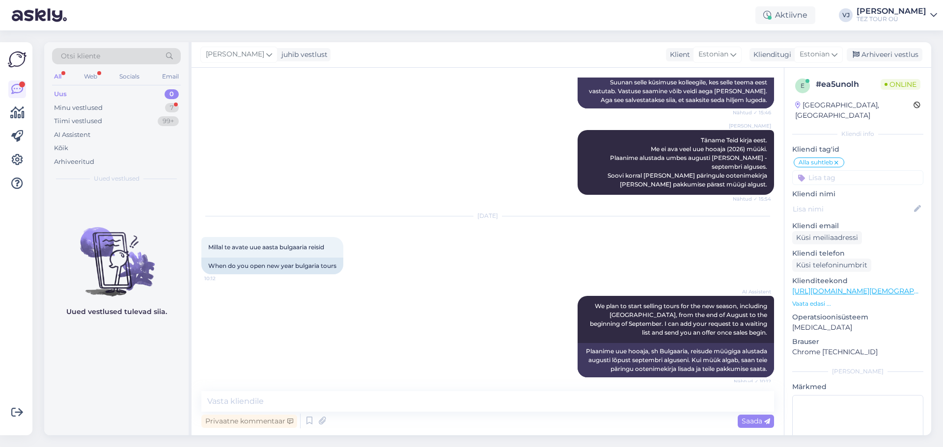
scroll to position [1732, 0]
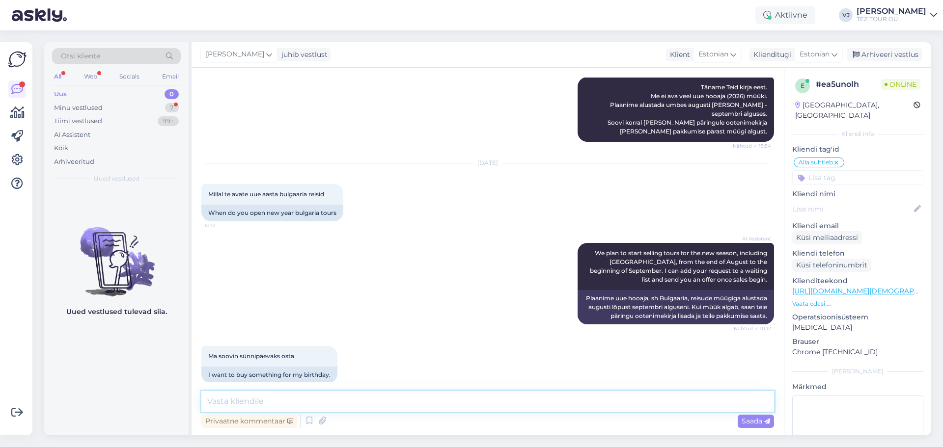
click at [341, 403] on textarea at bounding box center [487, 401] width 573 height 21
click at [871, 170] on input at bounding box center [857, 177] width 131 height 15
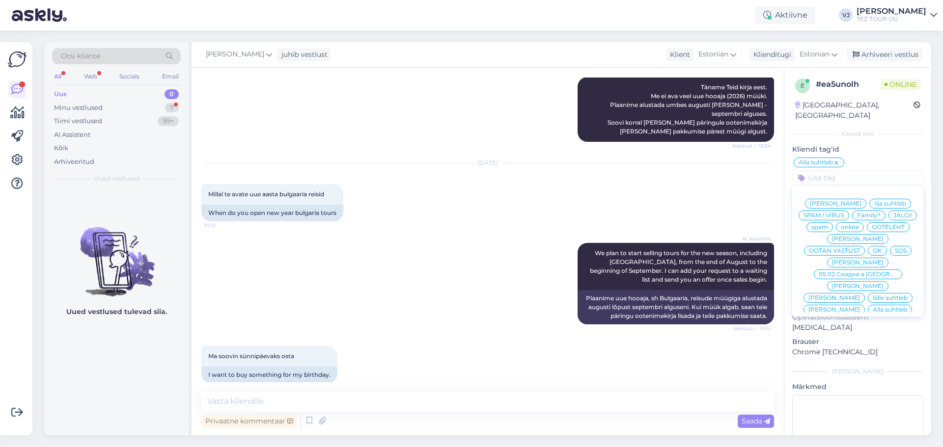
click at [862, 260] on span "Vladimir Suhtleb" at bounding box center [858, 263] width 52 height 6
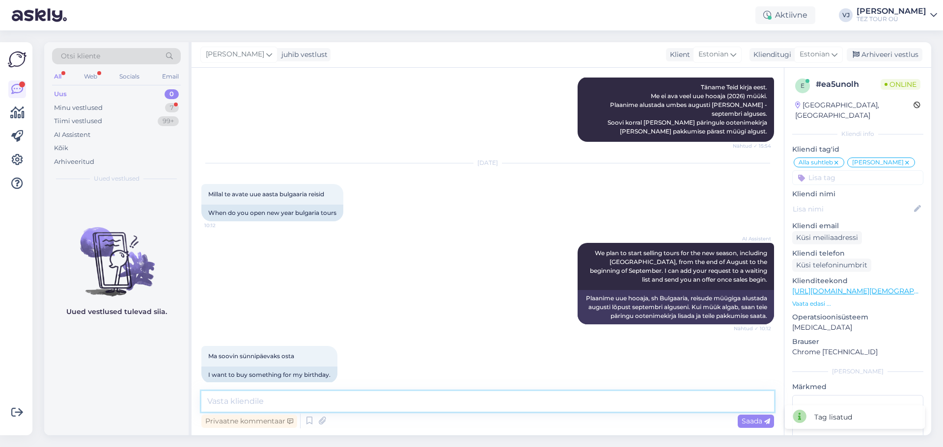
click at [546, 399] on textarea at bounding box center [487, 401] width 573 height 21
click at [263, 405] on textarea "Tere" at bounding box center [487, 401] width 573 height 21
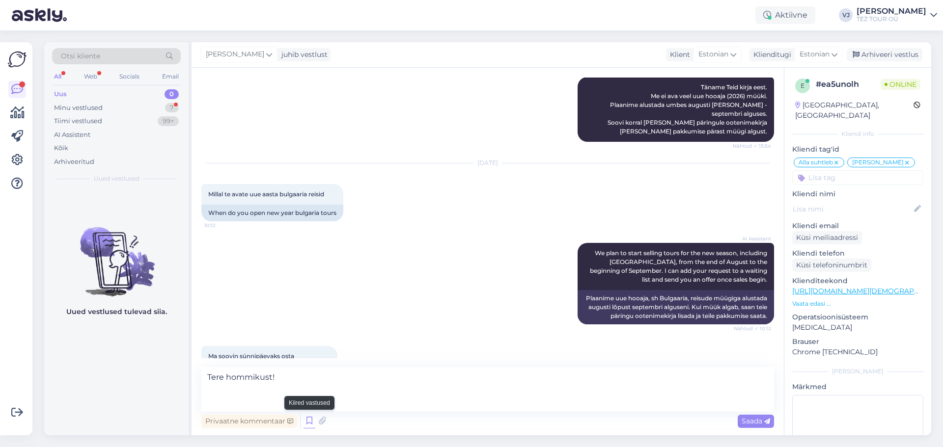
click at [306, 422] on icon at bounding box center [310, 421] width 12 height 15
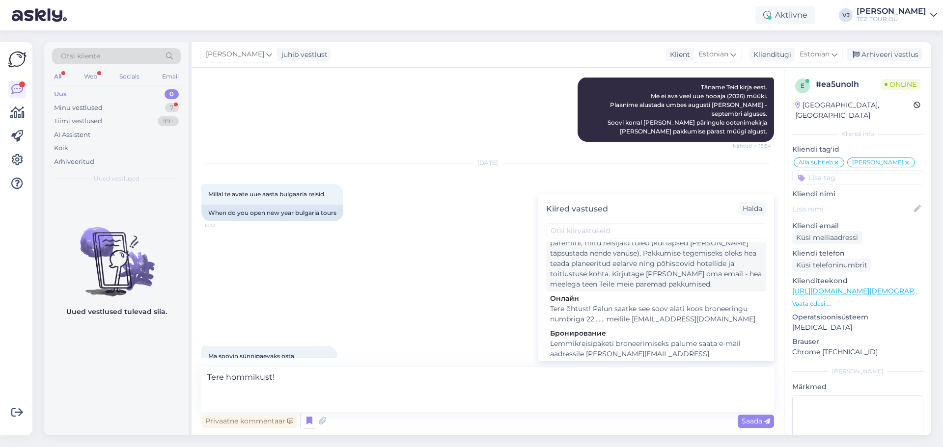
scroll to position [0, 0]
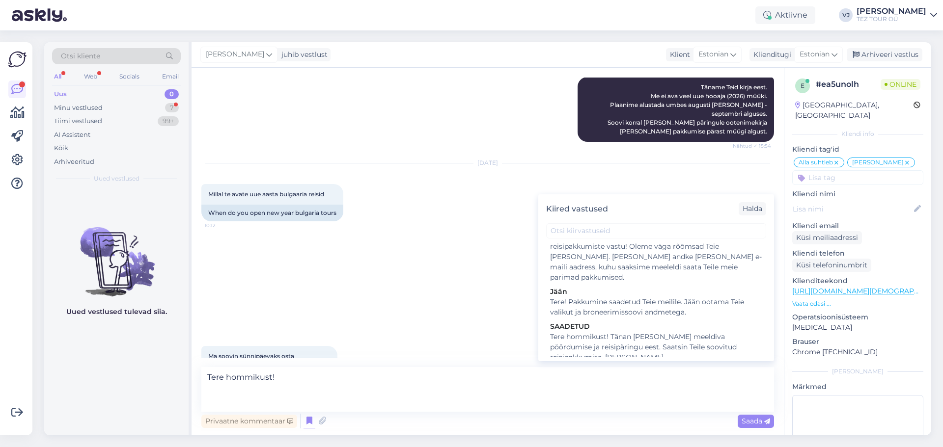
type textarea "Tere päevast! Täpsustage palun mis ajavahemik sobib Teile paremini, mitu reisij…"
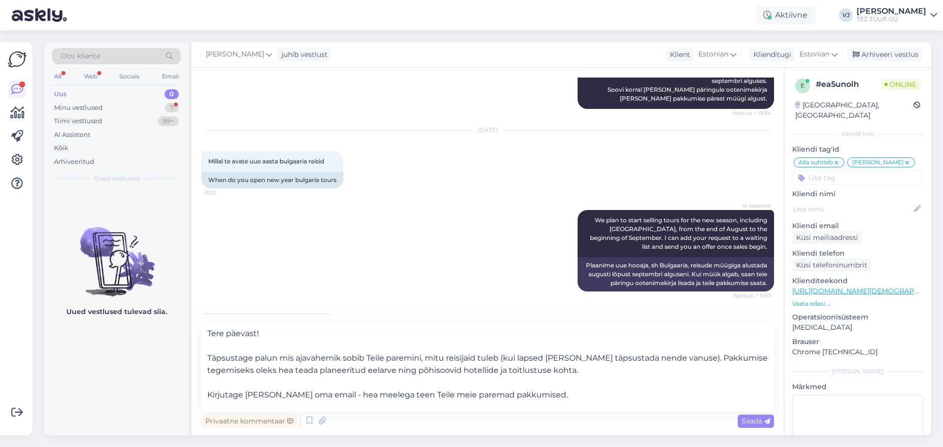
scroll to position [1767, 0]
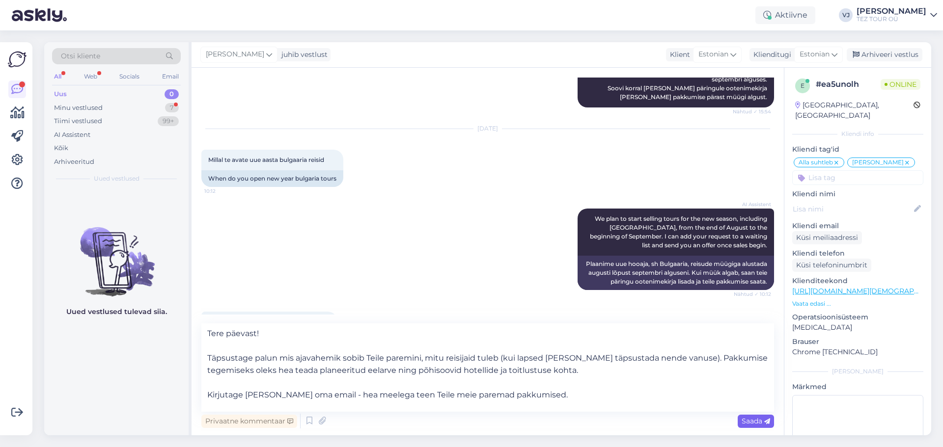
click at [748, 418] on span "Saada" at bounding box center [756, 421] width 28 height 9
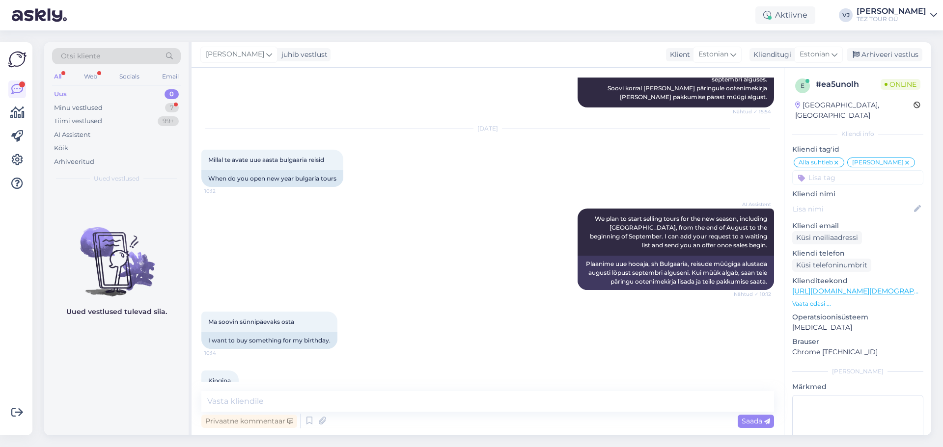
scroll to position [1845, 0]
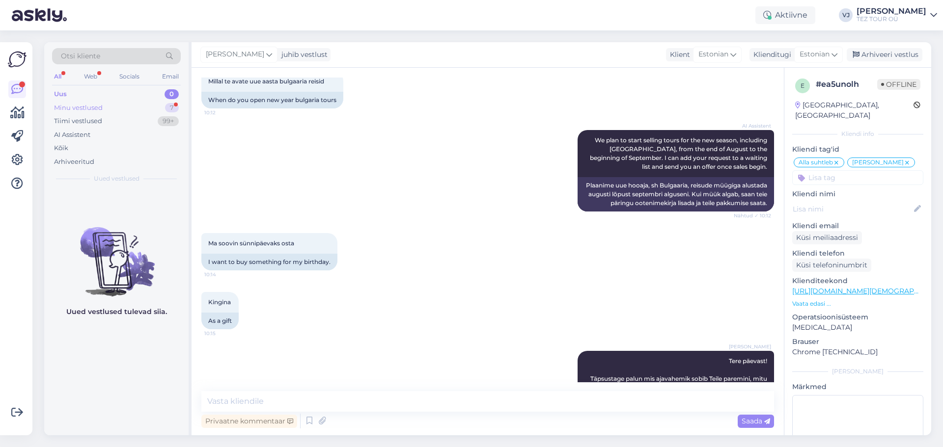
click at [122, 104] on div "Minu vestlused 7" at bounding box center [116, 108] width 129 height 14
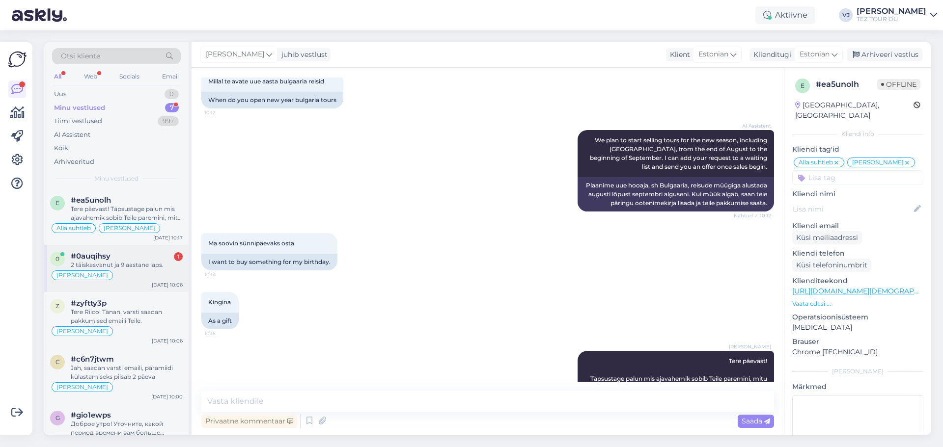
click at [146, 264] on div "2 täiskasvanut ja 9 aastane laps." at bounding box center [127, 265] width 112 height 9
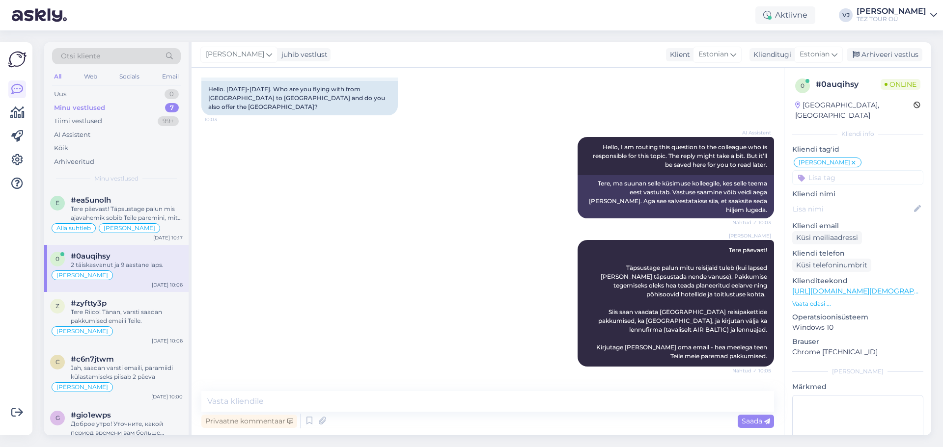
scroll to position [107, 0]
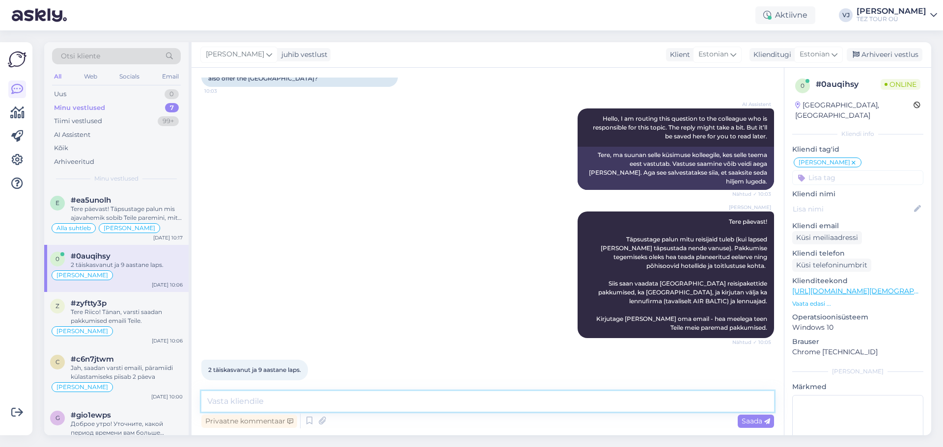
click at [319, 403] on textarea at bounding box center [487, 401] width 573 height 21
type textarea "Palun andke oma email muule ka."
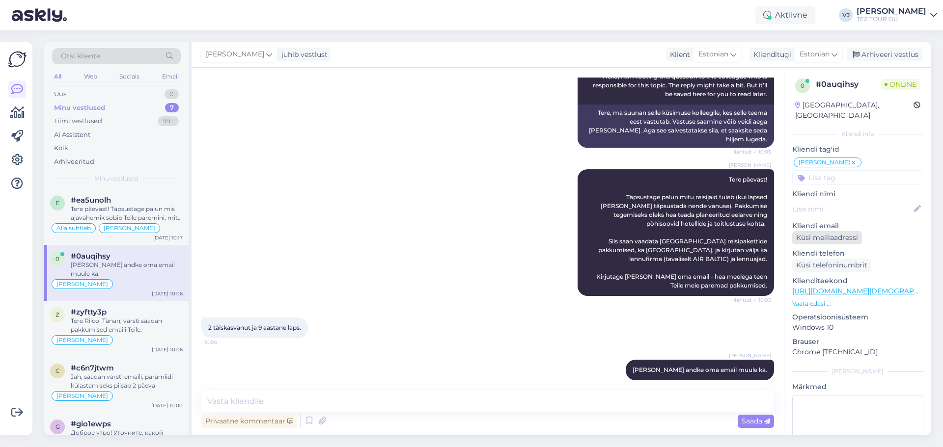
click at [847, 231] on div "Küsi meiliaadressi" at bounding box center [827, 237] width 70 height 13
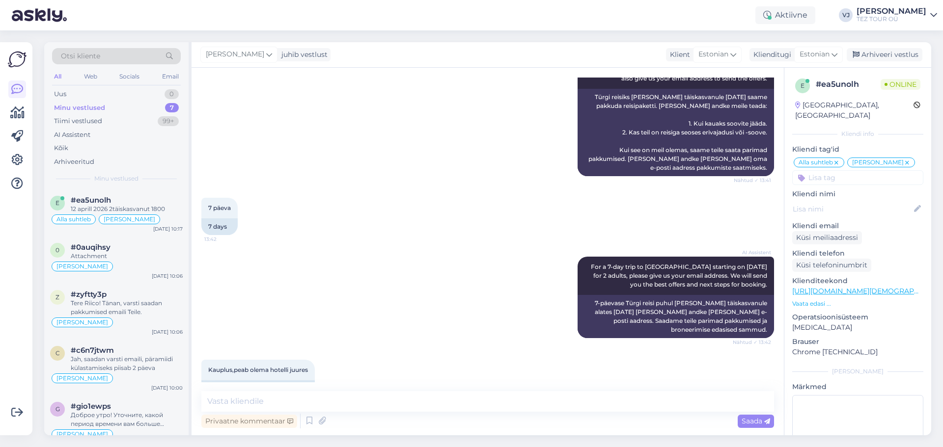
scroll to position [1888, 0]
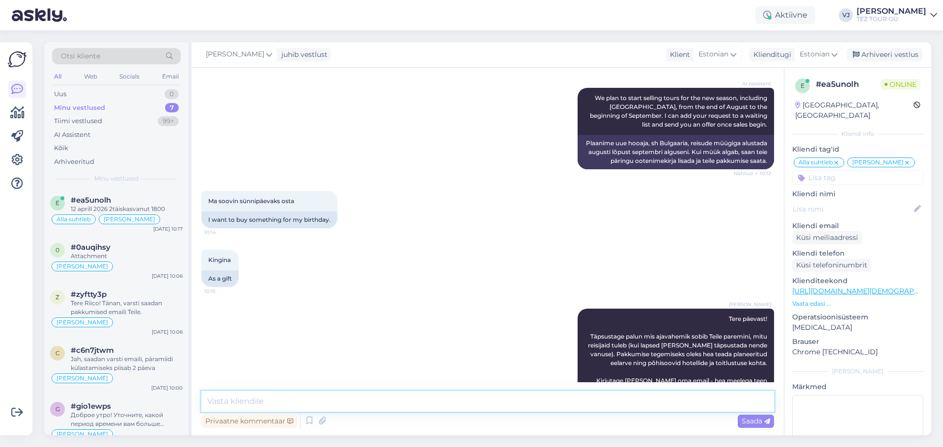
click at [354, 401] on textarea at bounding box center [487, 401] width 573 height 21
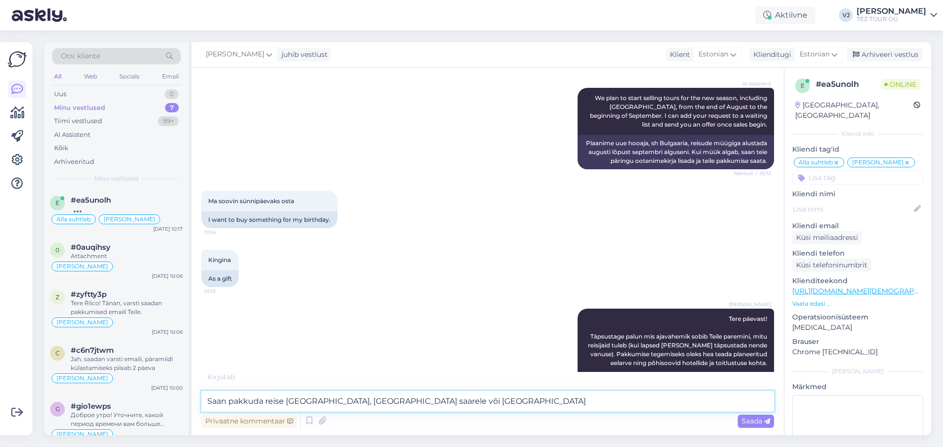
click at [390, 401] on textarea "Saan pakkuda reise Egiptusse, Tenerife saarele või Madeira saarele" at bounding box center [487, 401] width 573 height 21
click at [556, 408] on textarea "Saan pakkuda reise Egiptusse, Tenerife saarele (Hispaania) või Madeira saarele" at bounding box center [487, 401] width 573 height 21
type textarea "Saan pakkuda reise Egiptusse, Tenerife saarele (Hispaania) või Madeira saarele …"
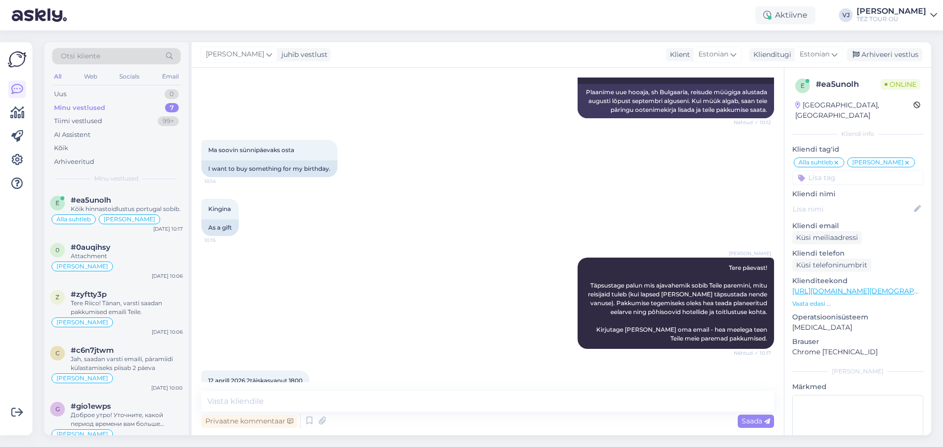
scroll to position [0, 0]
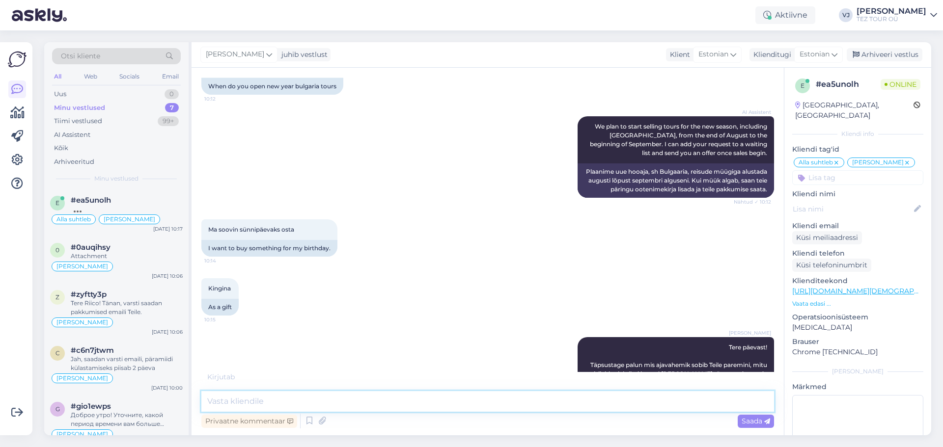
click at [352, 407] on textarea at bounding box center [487, 401] width 573 height 21
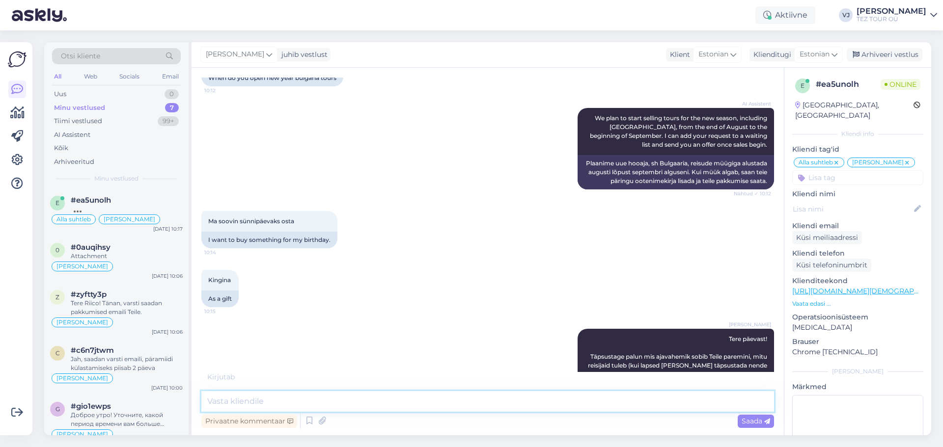
scroll to position [1870, 0]
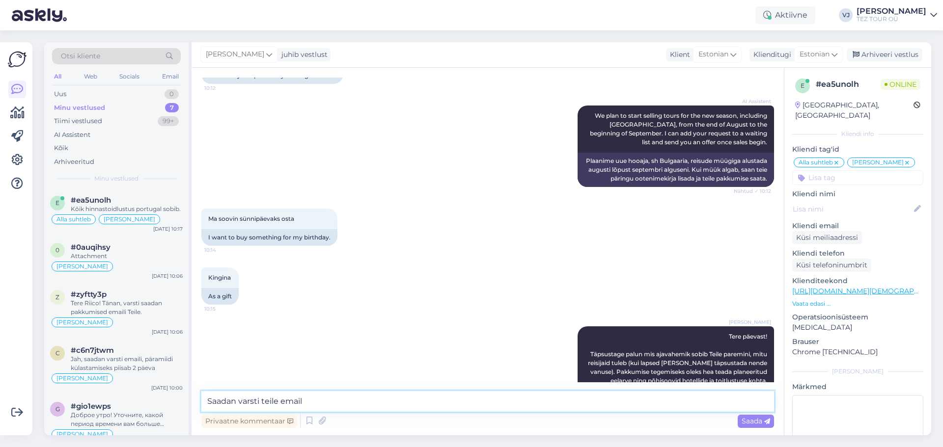
type textarea "Saadan varsti teile emaili"
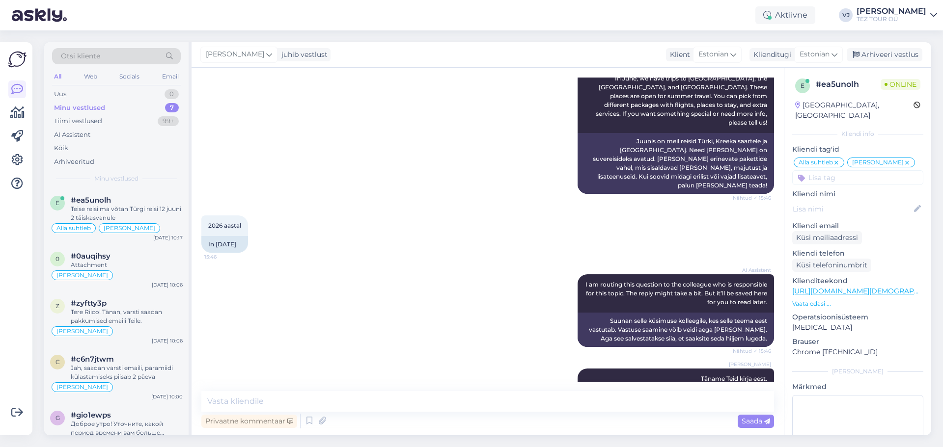
scroll to position [2108, 0]
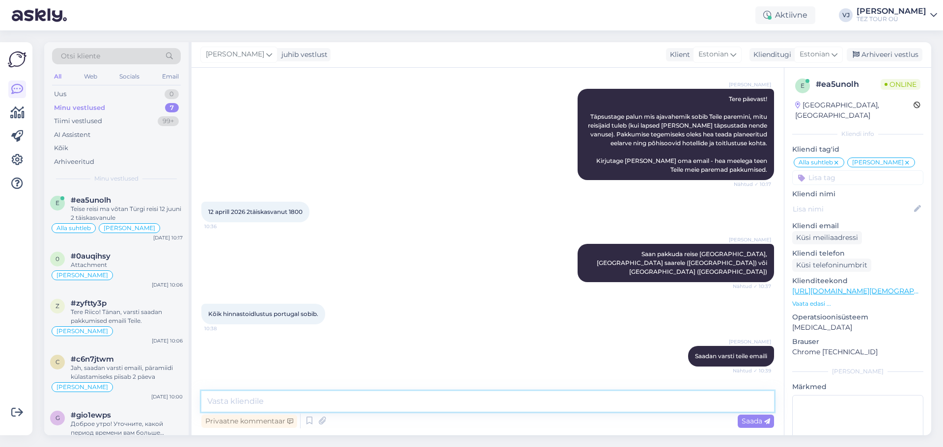
click at [313, 406] on textarea at bounding box center [487, 401] width 573 height 21
type textarea "Seda saame pakkuda ainult alates septembri 2025 lõpust, kui avame uue hooaja mü…"
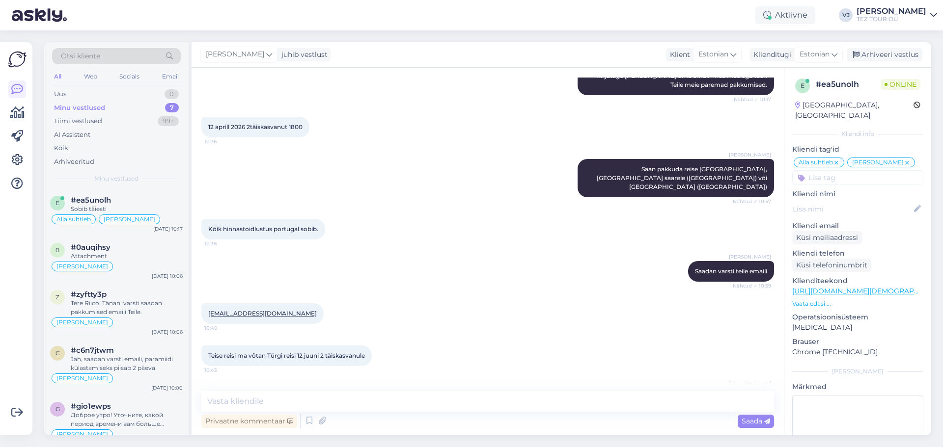
scroll to position [2201, 0]
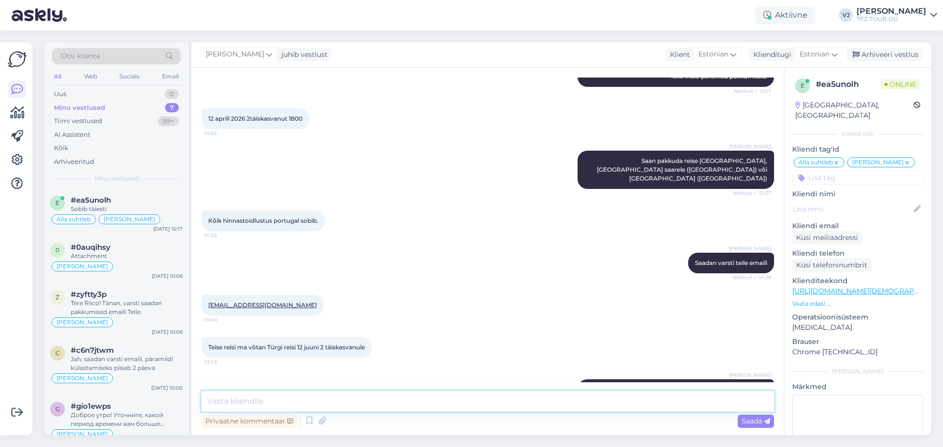
click at [333, 402] on textarea at bounding box center [487, 401] width 573 height 21
type textarea "Väga hea"
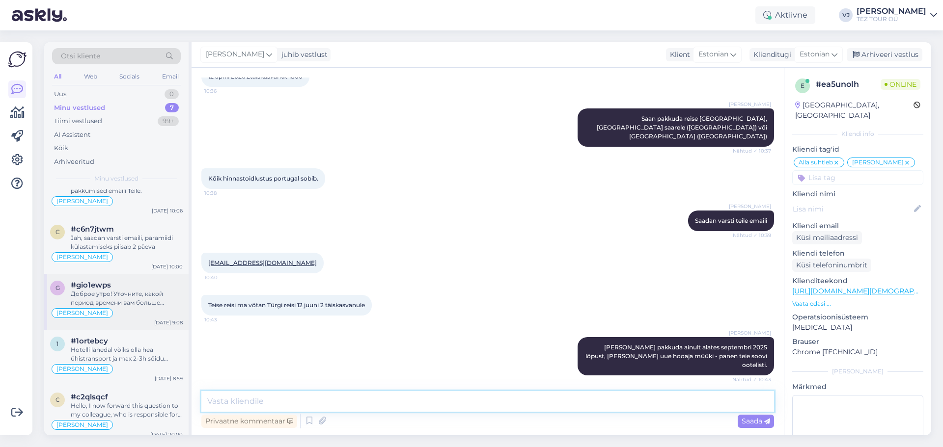
scroll to position [128, 0]
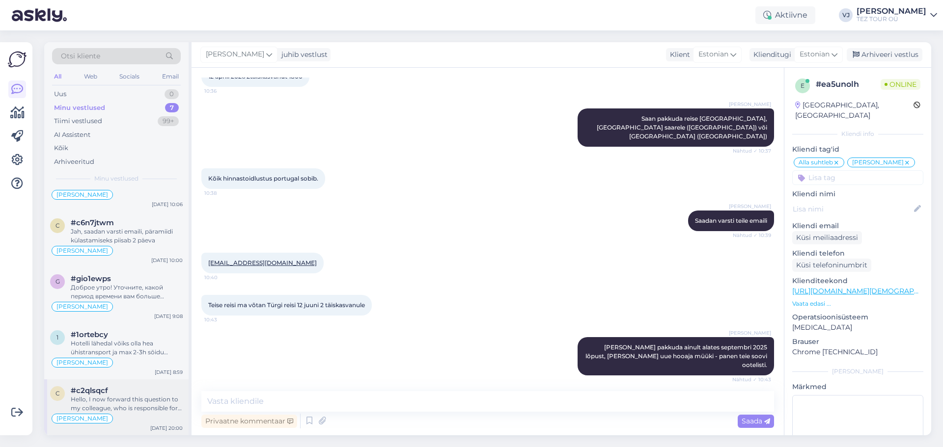
click at [89, 420] on span "Vladimir Suhtleb" at bounding box center [82, 419] width 52 height 6
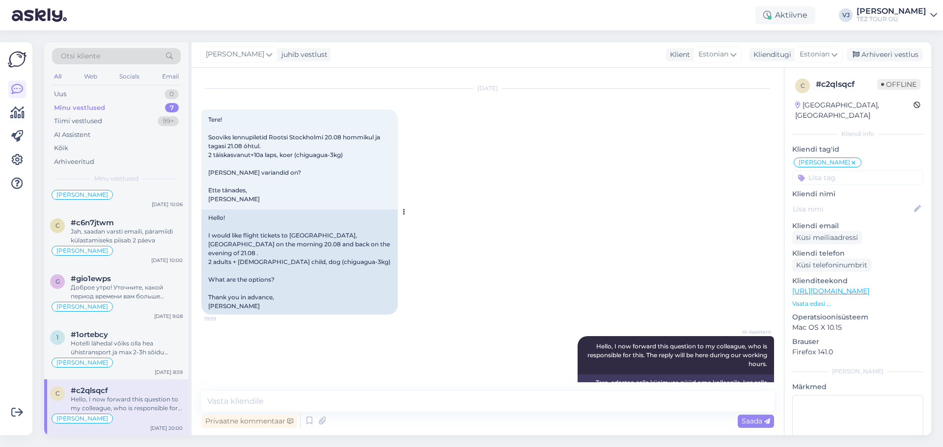
scroll to position [40, 0]
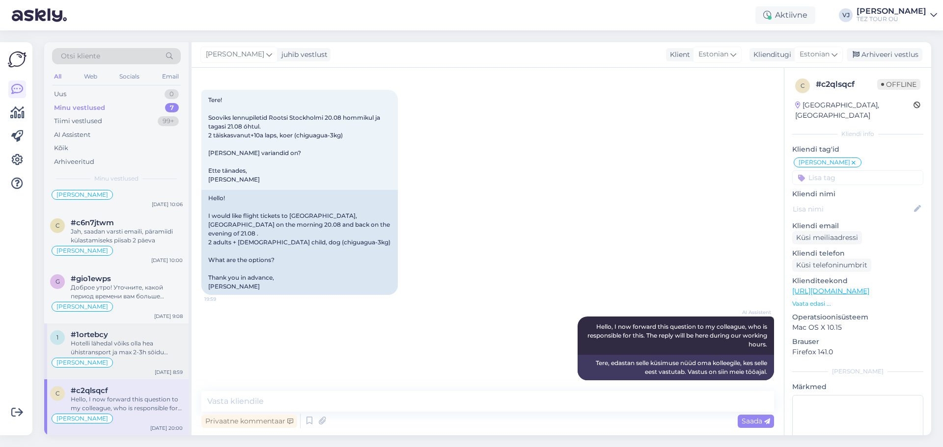
click at [146, 341] on div "Hotelli lähedal võiks olla hea ühistransport ja max 2-3h sõidu kaugusel võiks o…" at bounding box center [127, 348] width 112 height 18
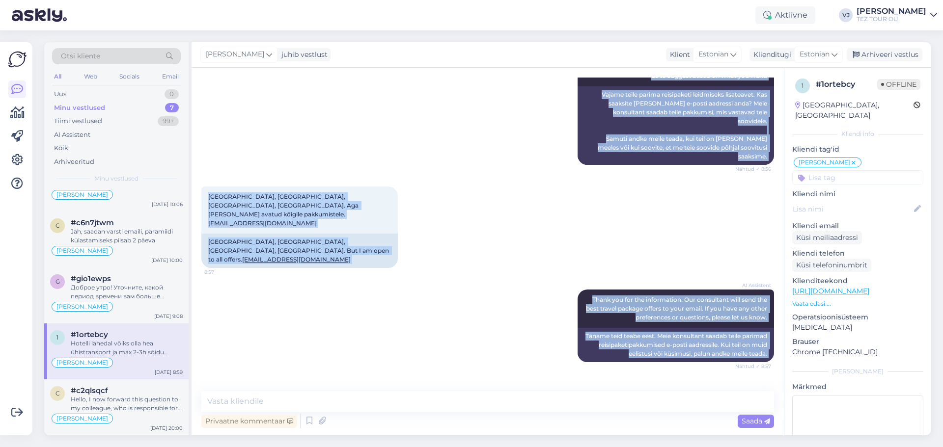
scroll to position [243, 0]
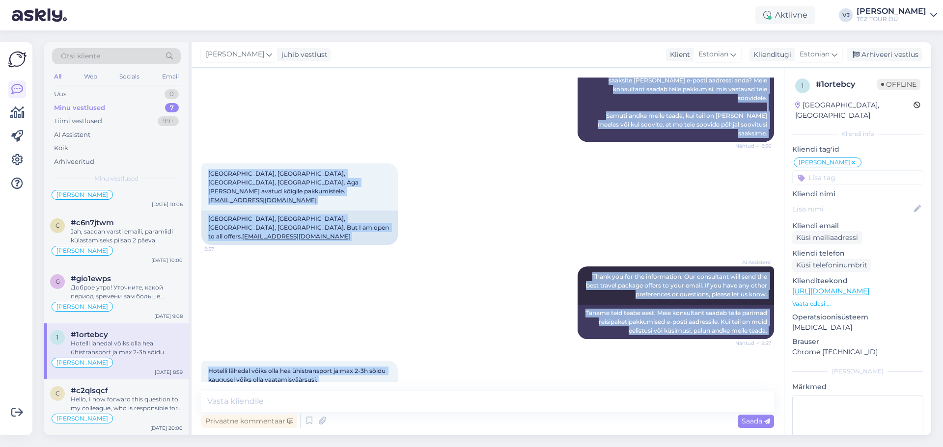
drag, startPoint x: 213, startPoint y: 139, endPoint x: 577, endPoint y: 367, distance: 429.6
click at [577, 367] on div "Vestlus algas Aug 18 2025 Tere! Tahan reisida 06.09-28.09.25 vahemikus. Kaks in…" at bounding box center [492, 230] width 582 height 305
copy div "ere! Tahan reisida 06.09-28.09.25 vahemikus. Kaks inimest. Ühe inimese eelarve …"
click at [305, 420] on icon at bounding box center [310, 421] width 12 height 15
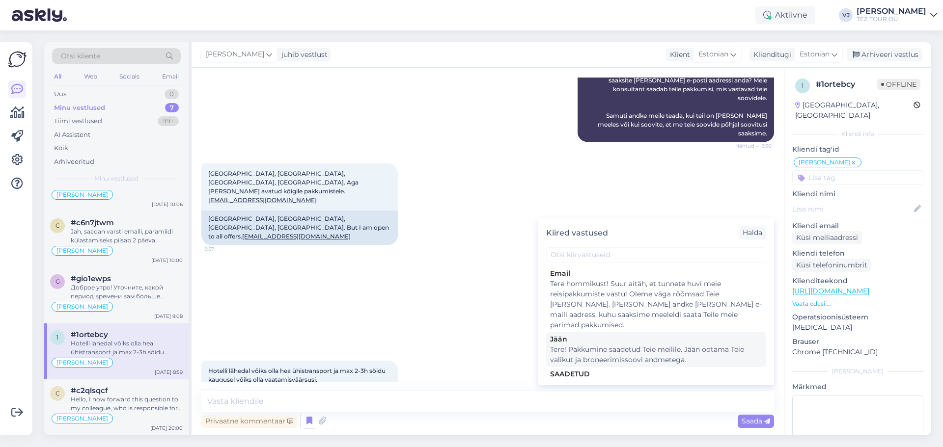
click at [712, 345] on div "Tere! Pakkumine saadetud Teie meilile. Jään ootama Teie valikut ja broneerimiss…" at bounding box center [656, 355] width 212 height 21
type textarea "Tere! Pakkumine saadetud Teie meilile. Jään ootama Teie valikut ja broneerimiss…"
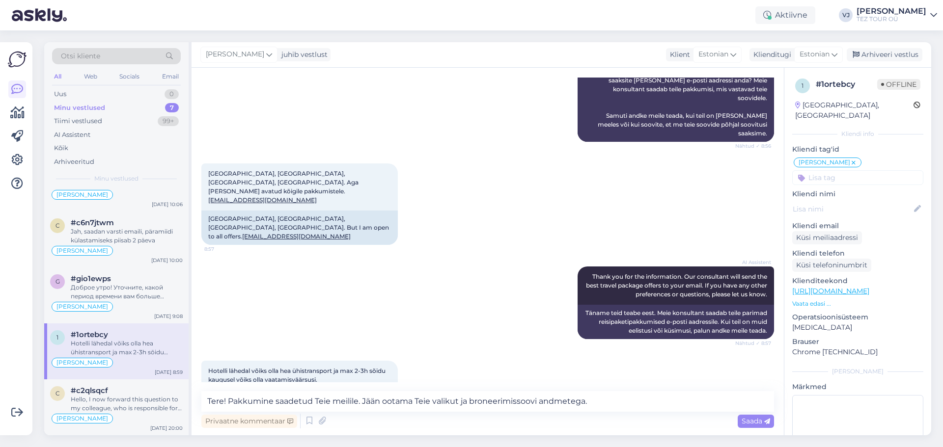
click at [749, 431] on div "Vestlus algas Aug 18 2025 Tere! Tahan reisida 06.09-28.09.25 vahemikus. Kaks in…" at bounding box center [488, 252] width 592 height 368
click at [753, 425] on span "Saada" at bounding box center [756, 421] width 28 height 9
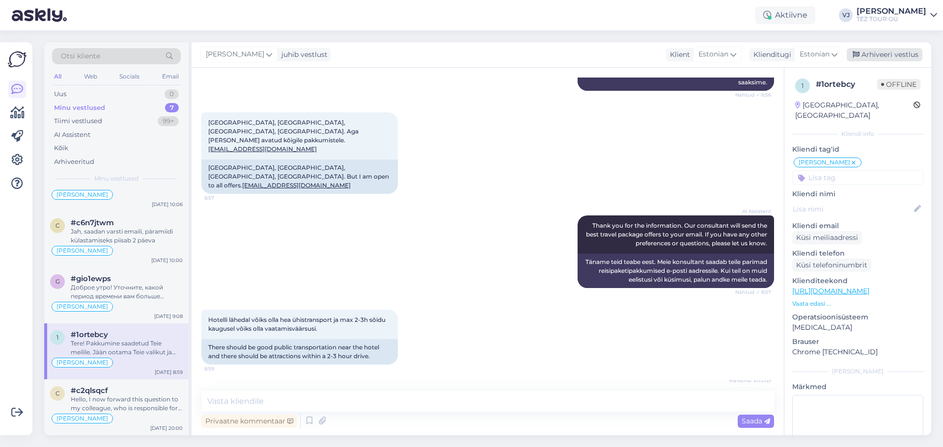
click at [892, 50] on div "Arhiveeri vestlus" at bounding box center [885, 54] width 76 height 13
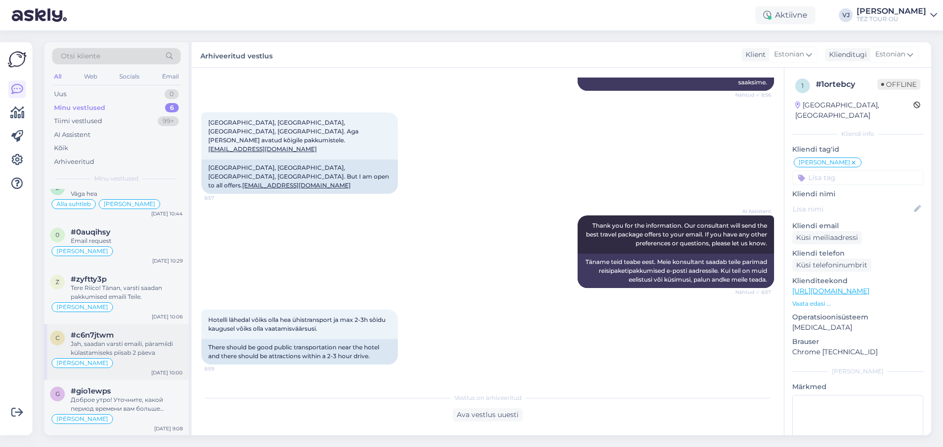
scroll to position [72, 0]
click at [142, 344] on div "Доброе утро! Уточните, какой период времени вам больше подходит, сколько пассаж…" at bounding box center [127, 348] width 112 height 18
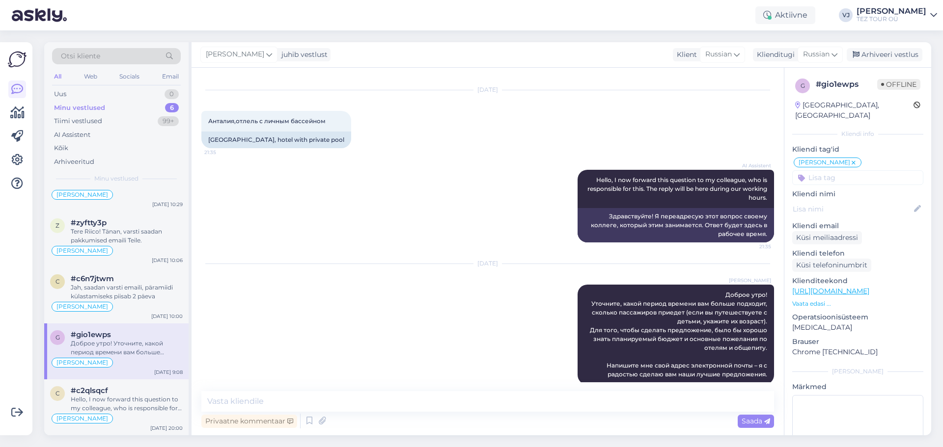
scroll to position [0, 0]
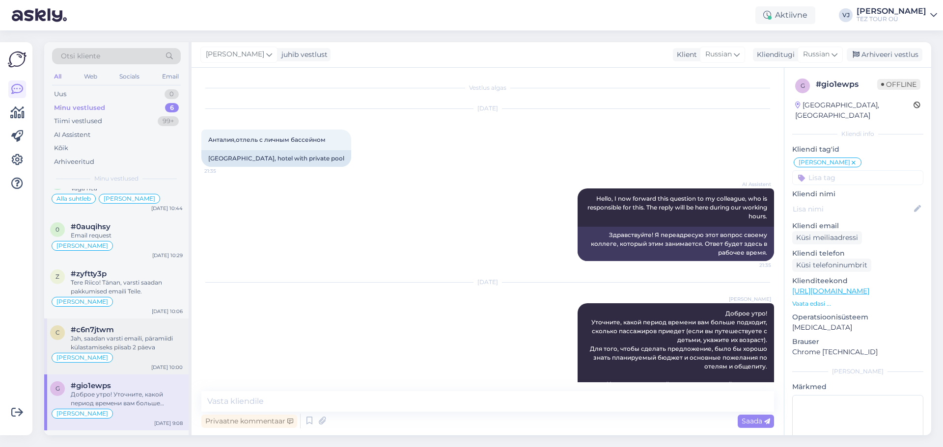
click at [152, 343] on div "Jah, saadan varsti emaili, päramiidi külastamiseks piisab 2 päeva" at bounding box center [127, 343] width 112 height 18
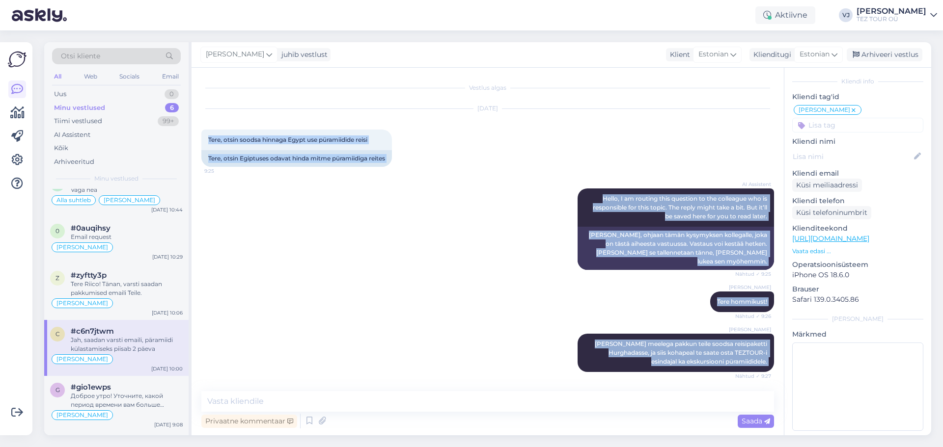
drag, startPoint x: 763, startPoint y: 360, endPoint x: 194, endPoint y: 125, distance: 615.8
click at [193, 125] on div "Vestlus algas Aug 18 2025 Tere, otsin soodsa hinnaga Egypt use püramiidide reis…" at bounding box center [488, 252] width 592 height 368
copy div "Tere, otsin soodsa hinnaga Egypt use püramiidide reisi 9:25 Tere, otsin Egiptus…"
click at [133, 97] on div "Uus 1" at bounding box center [116, 94] width 129 height 14
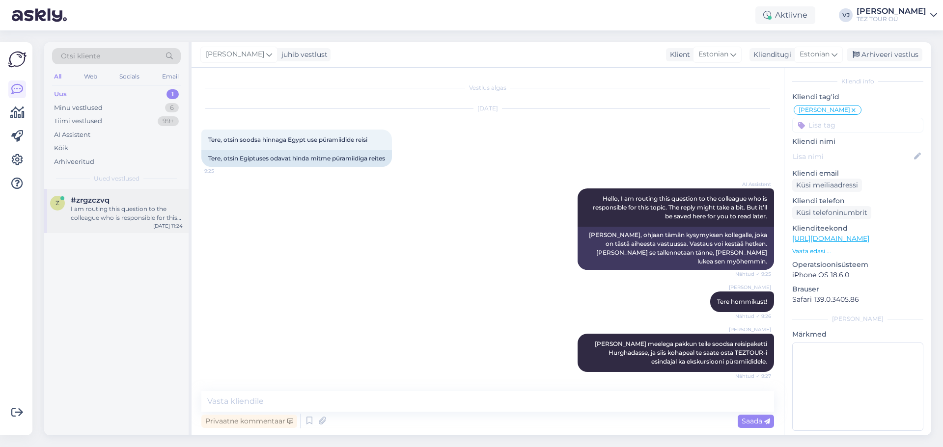
click at [139, 203] on div "#zrgzczvq" at bounding box center [127, 200] width 112 height 9
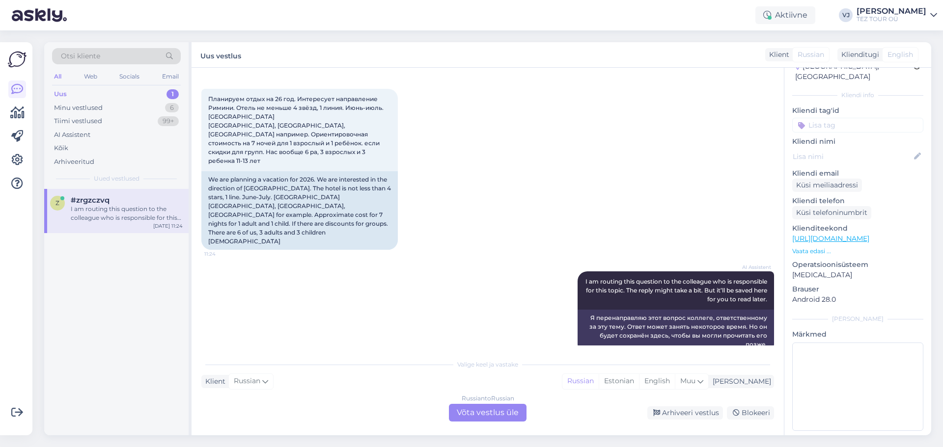
scroll to position [159, 0]
click at [480, 416] on div "Russian to Russian Võta vestlus üle" at bounding box center [488, 413] width 78 height 18
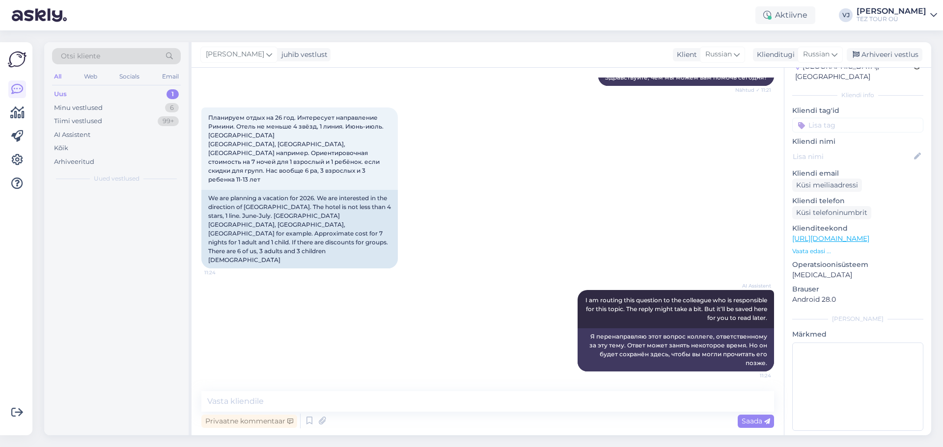
scroll to position [122, 0]
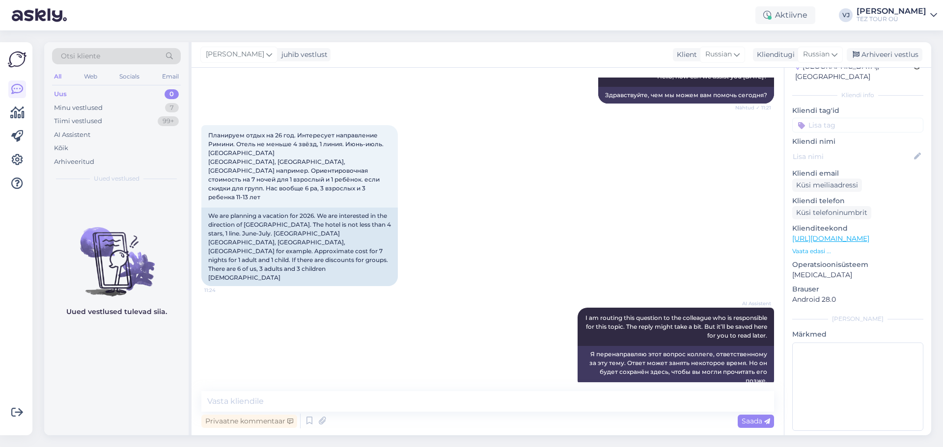
click at [892, 118] on input at bounding box center [857, 125] width 131 height 15
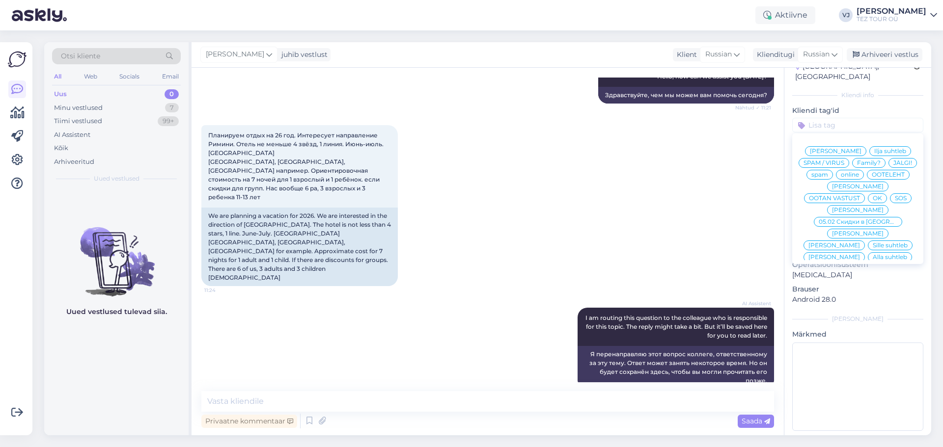
click at [869, 207] on span "Vladimir Suhtleb" at bounding box center [858, 210] width 52 height 6
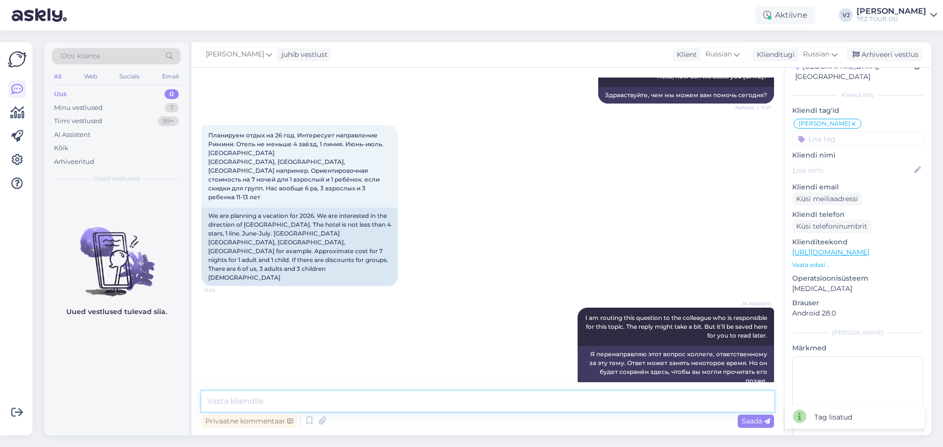
click at [328, 405] on textarea at bounding box center [487, 401] width 573 height 21
type textarea "Доброе утро!"
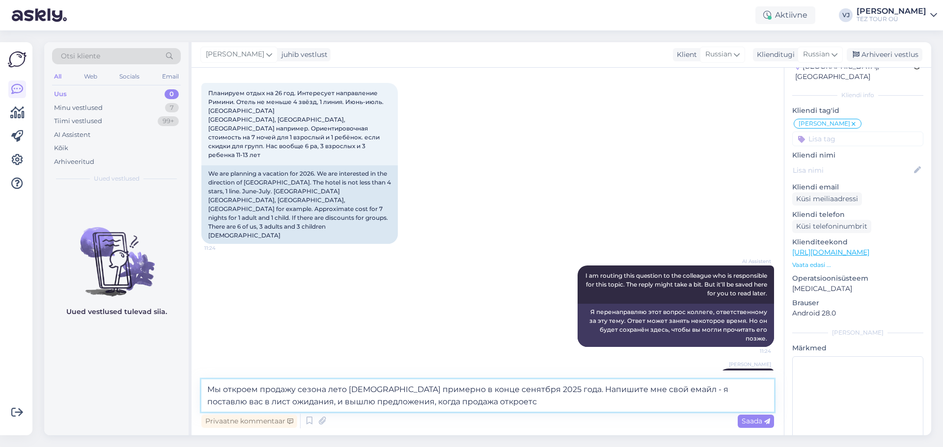
type textarea "Мы откроем продажу сезона лето 2026 примерно в конце сенятбря 2025 года. Напиши…"
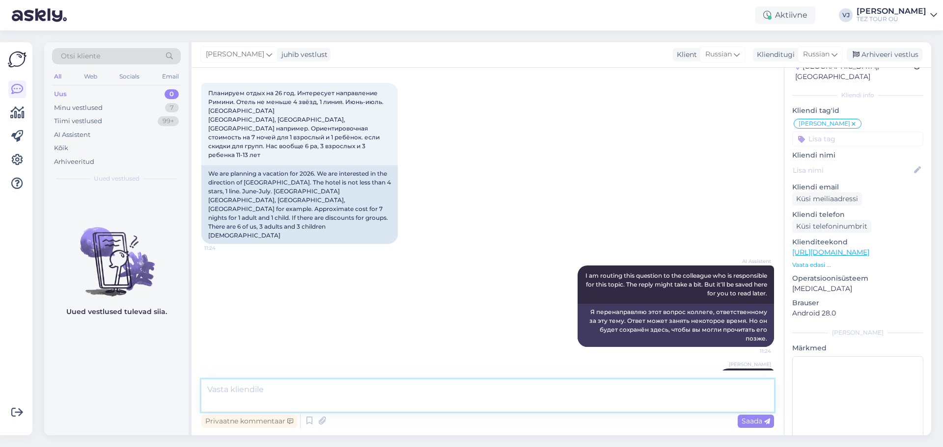
scroll to position [233, 0]
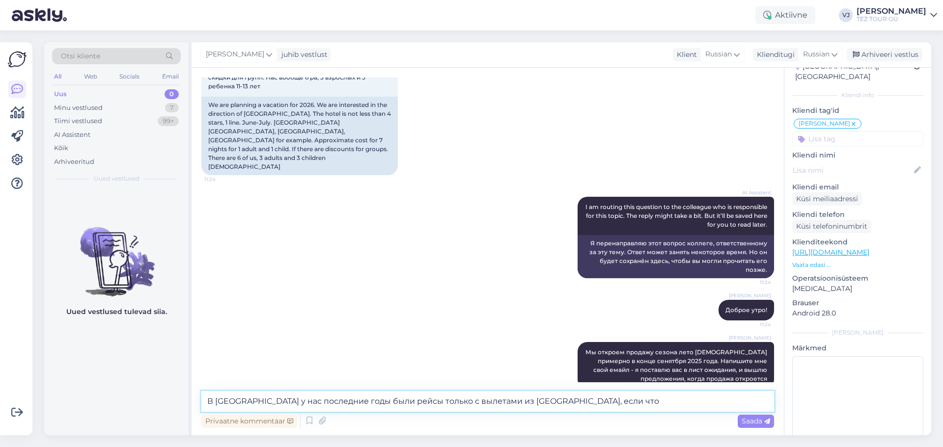
type textarea "В Италию у нас последние годы были рейсы только с вылетами из Риги, если что."
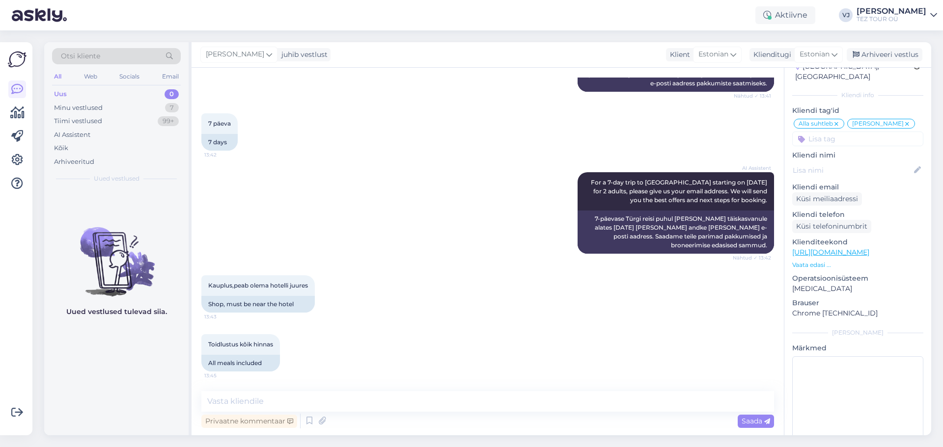
scroll to position [2285, 0]
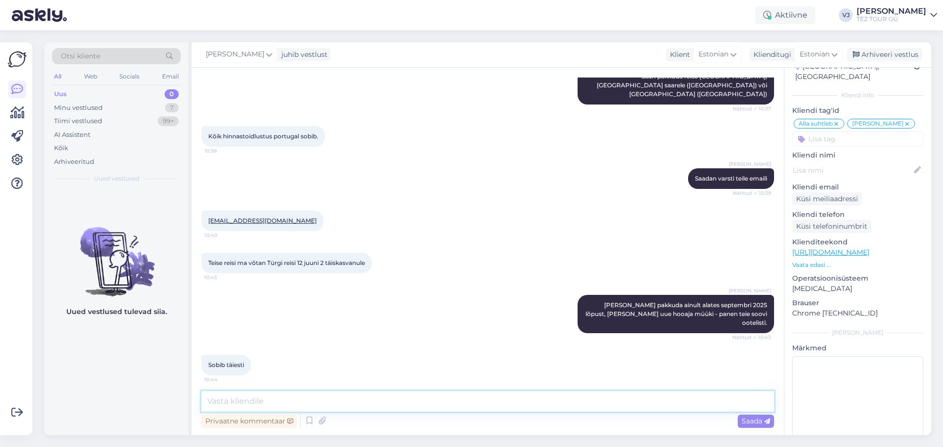
click at [364, 403] on textarea at bounding box center [487, 401] width 573 height 21
type textarea "Ф"
type textarea "Arusaadav, olete järjekorras, 30 minuti pärast saadan Teile pakkumised"
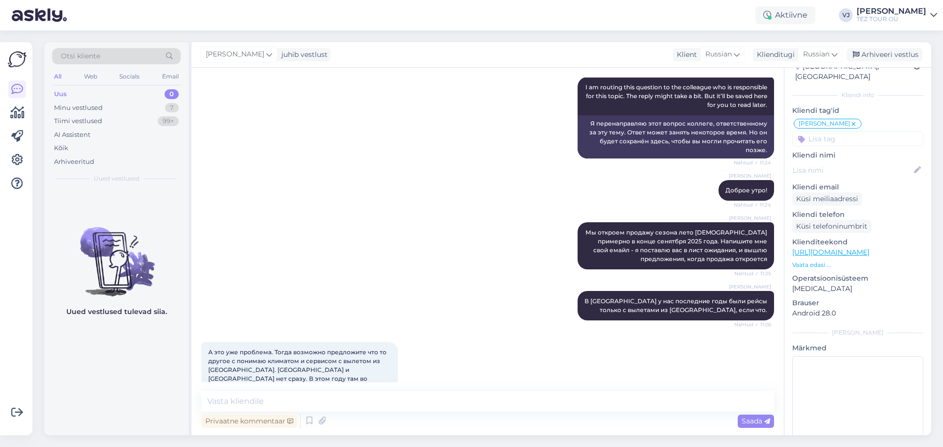
scroll to position [395, 0]
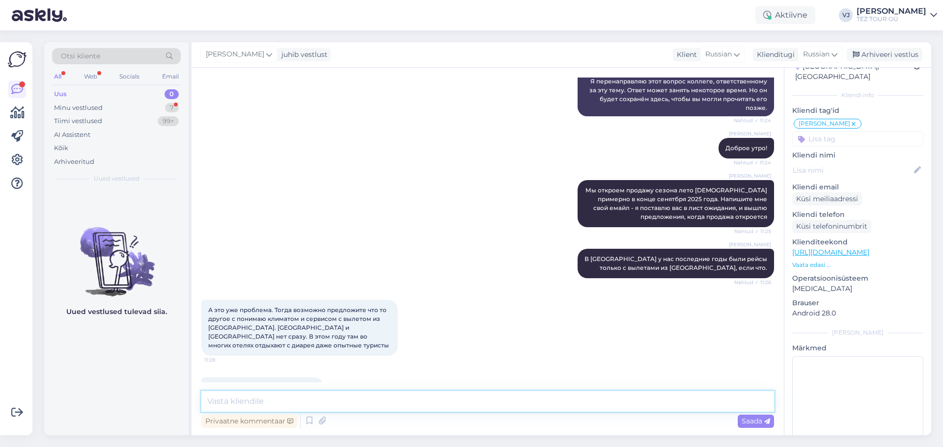
click at [250, 401] on textarea at bounding box center [487, 401] width 573 height 21
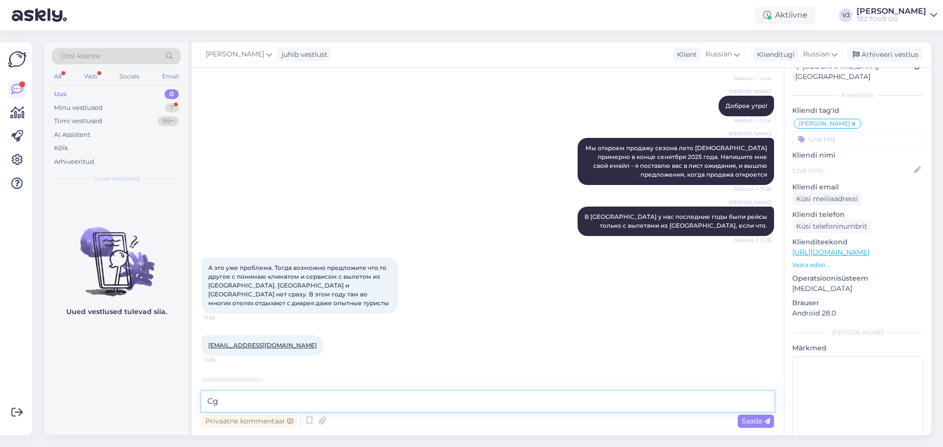
type textarea "C"
type textarea "Спасибо Наталья, я вас внесу в свой список, и в конце сенятября вышлю наши лучш…"
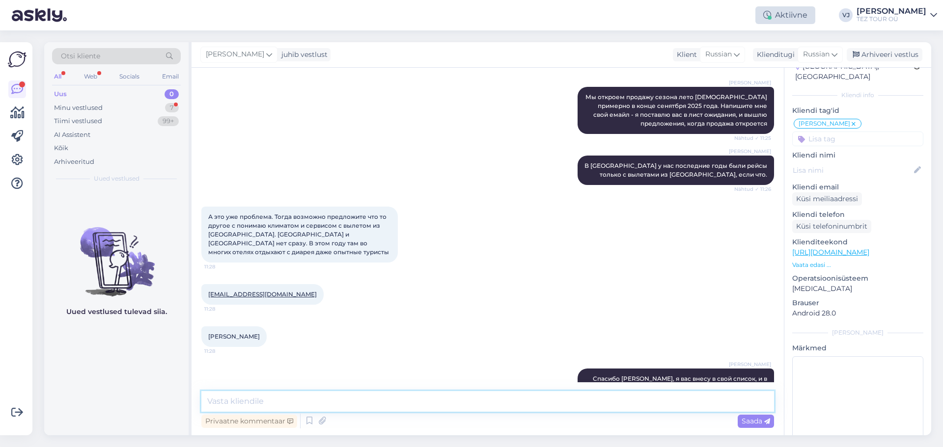
scroll to position [531, 0]
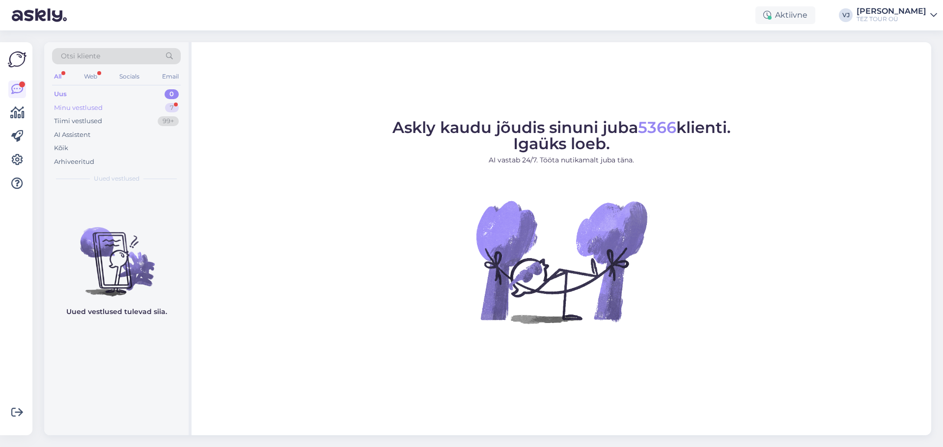
click at [127, 105] on div "Minu vestlused 7" at bounding box center [116, 108] width 129 height 14
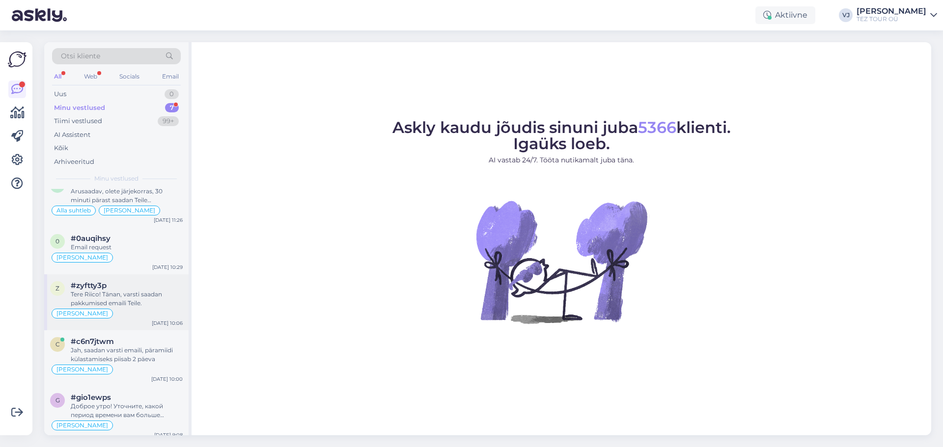
scroll to position [128, 0]
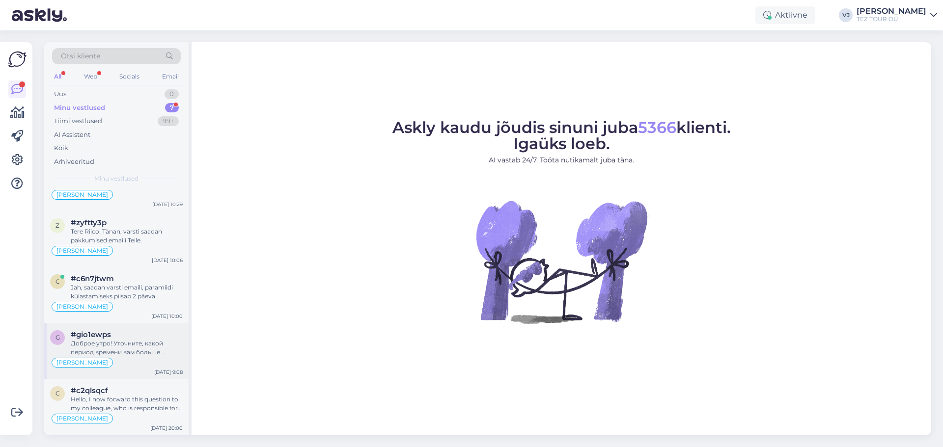
click at [141, 349] on div "Доброе утро! Уточните, какой период времени вам больше подходит, сколько пассаж…" at bounding box center [127, 348] width 112 height 18
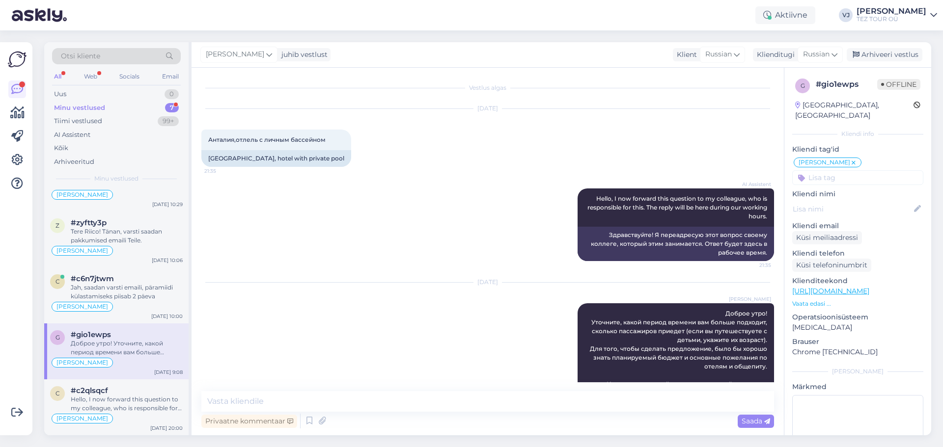
scroll to position [32, 0]
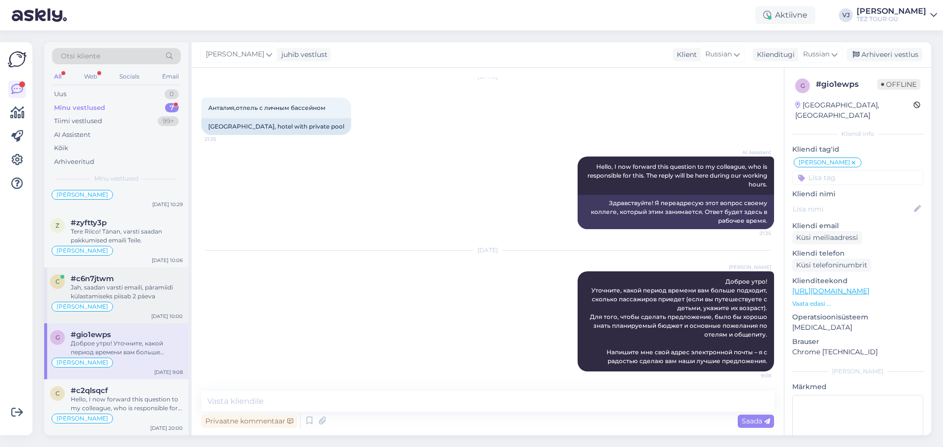
click at [156, 278] on div "#c6n7jtwm" at bounding box center [127, 279] width 112 height 9
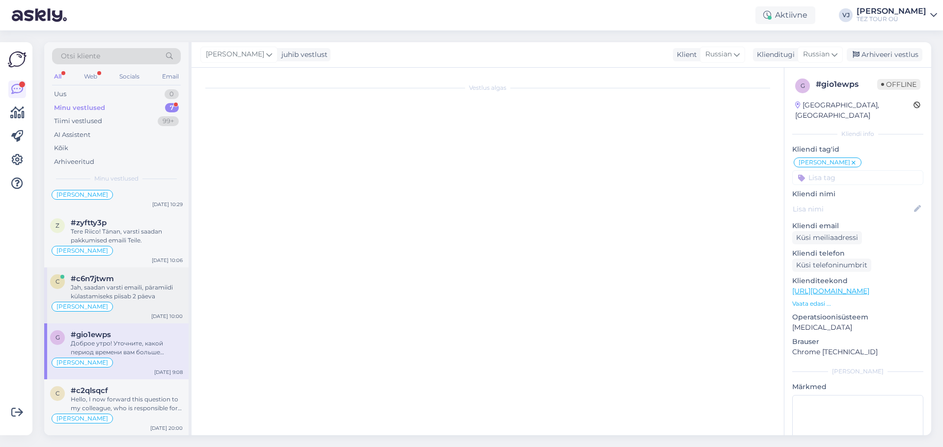
scroll to position [502, 0]
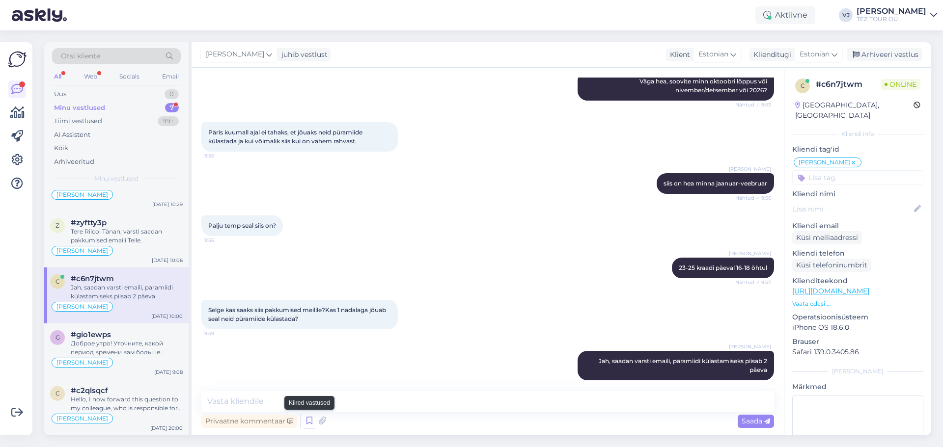
click at [307, 424] on icon at bounding box center [310, 421] width 12 height 15
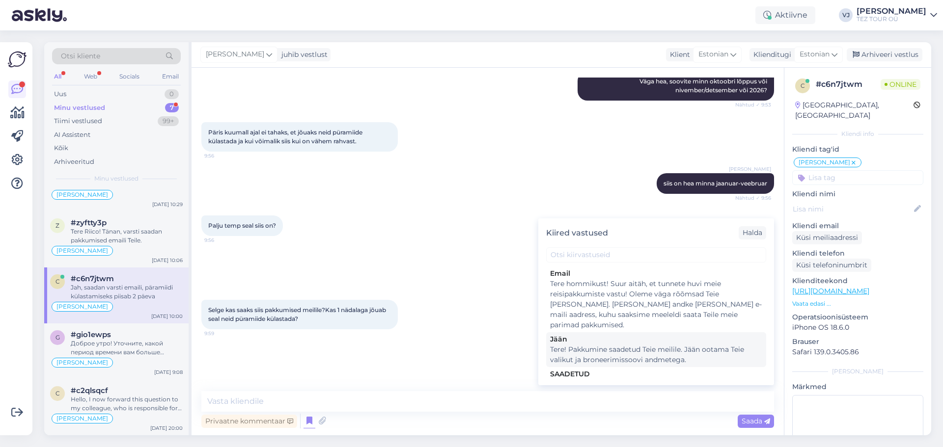
click at [650, 345] on div "Tere! Pakkumine saadetud Teie meilile. Jään ootama Teie valikut ja broneerimiss…" at bounding box center [656, 355] width 212 height 21
type textarea "Tere! Pakkumine saadetud Teie meilile. Jään ootama Teie valikut ja broneerimiss…"
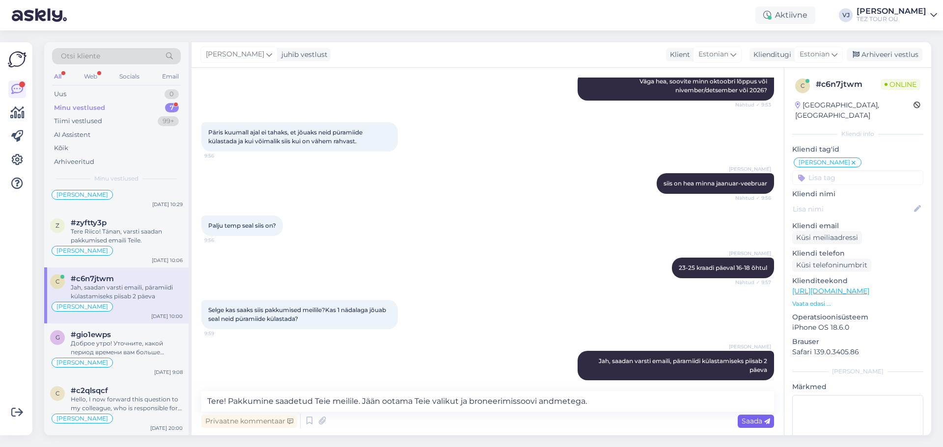
click at [755, 423] on span "Saada" at bounding box center [756, 421] width 28 height 9
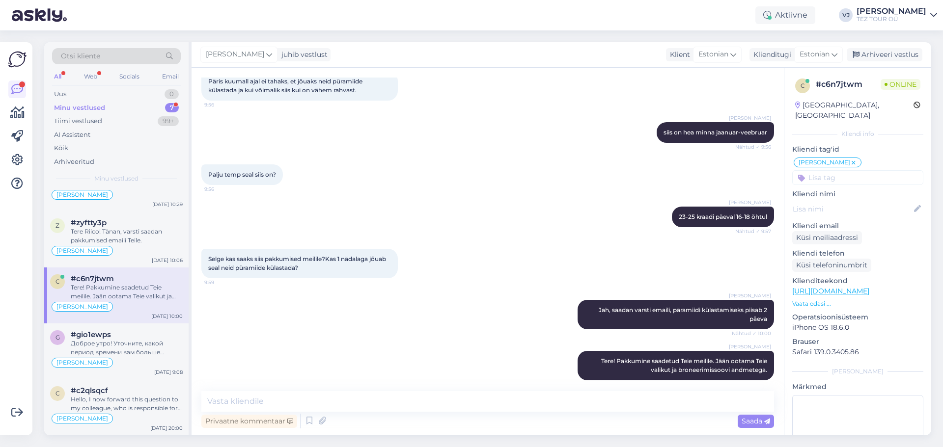
click at [136, 304] on div "Vladimir Suhtleb" at bounding box center [116, 307] width 133 height 12
click at [128, 244] on div "Tere Riico! Tänan, varsti saadan pakkumised emaili Teile." at bounding box center [127, 236] width 112 height 18
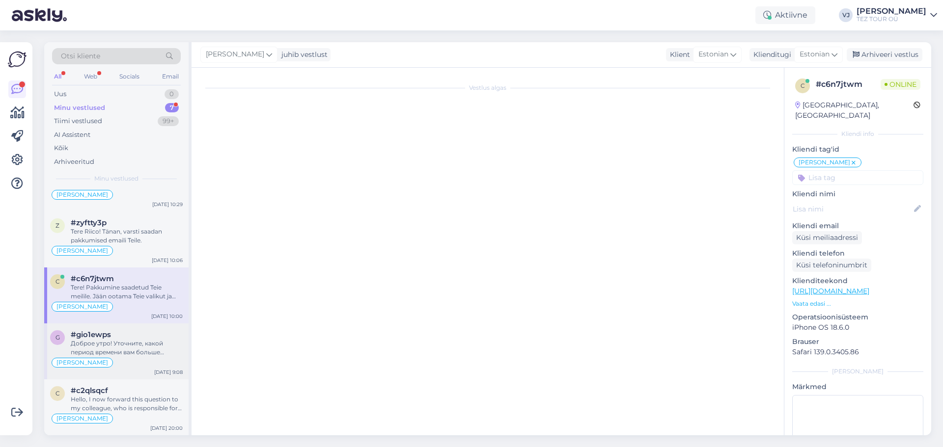
click at [142, 343] on div "Доброе утро! Уточните, какой период времени вам больше подходит, сколько пассаж…" at bounding box center [127, 348] width 112 height 18
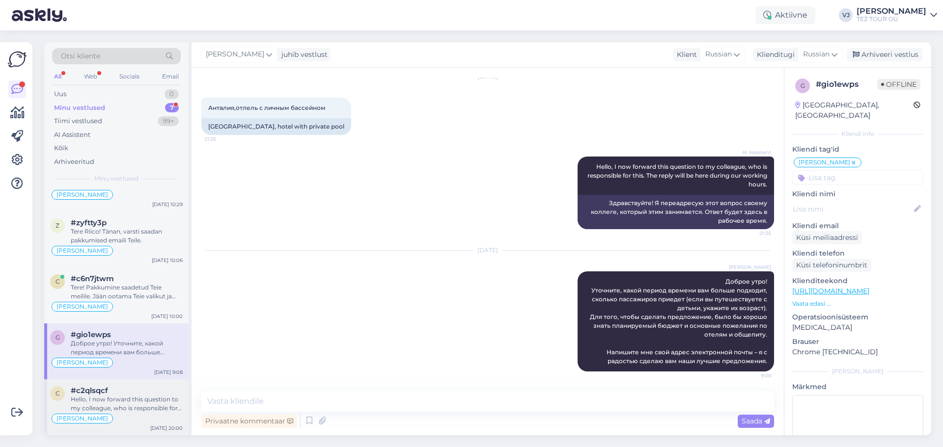
click at [144, 394] on div "#c2qlsqcf" at bounding box center [127, 391] width 112 height 9
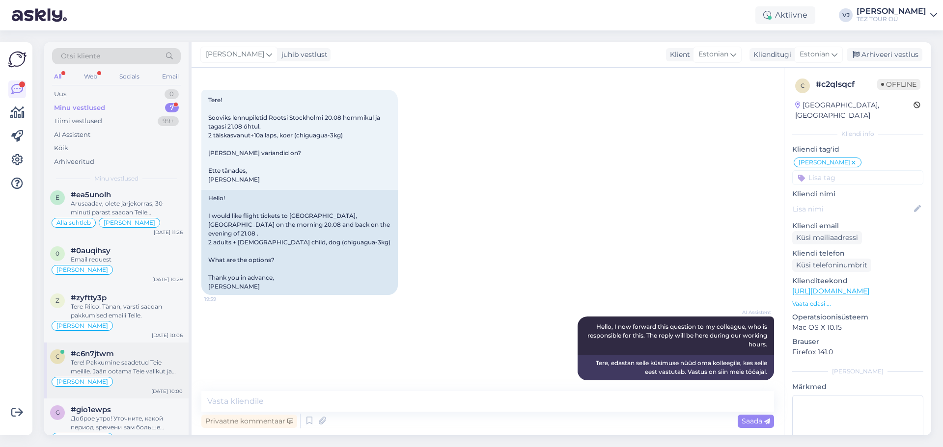
scroll to position [0, 0]
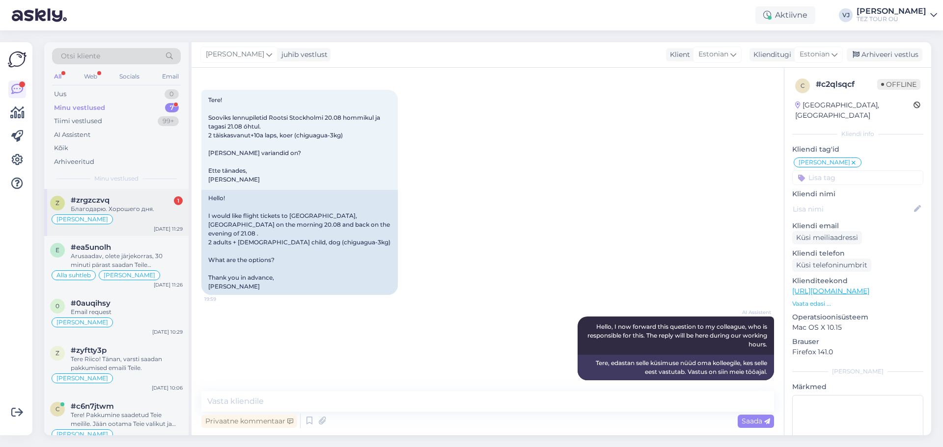
click at [154, 215] on div "Vladimir Suhtleb" at bounding box center [116, 220] width 133 height 12
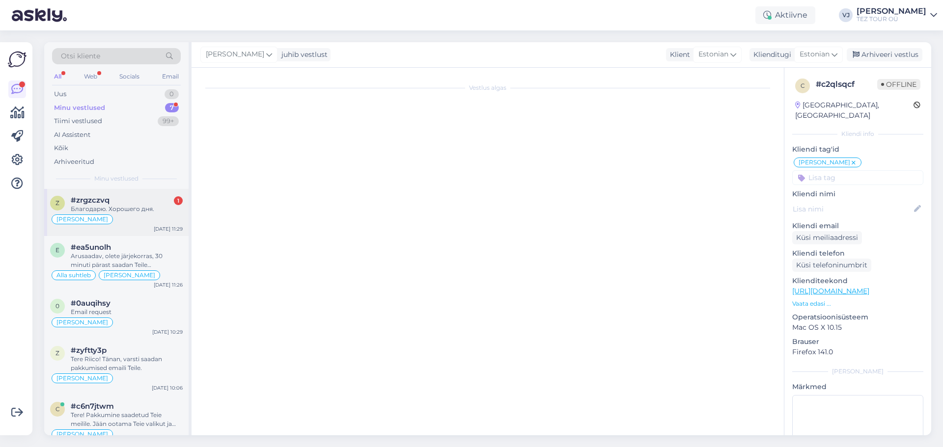
scroll to position [531, 0]
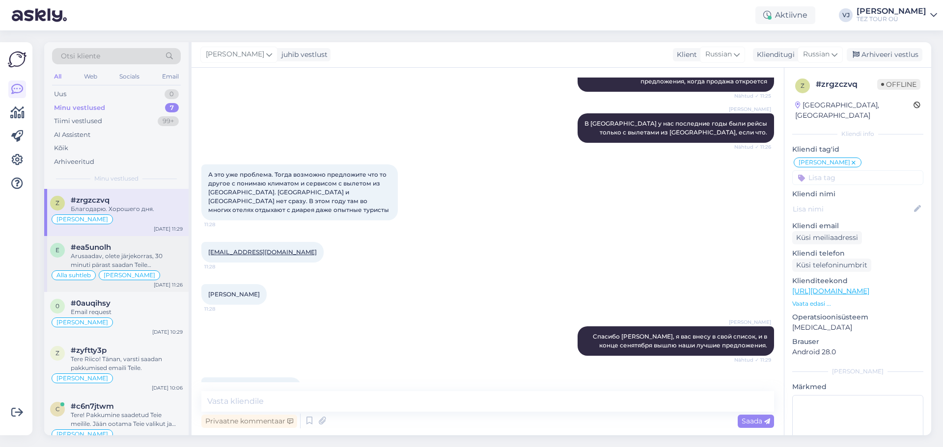
click at [86, 255] on div "Arusaadav, olete järjekorras, 30 minuti pärast saadan Teile pakkumised" at bounding box center [127, 261] width 112 height 18
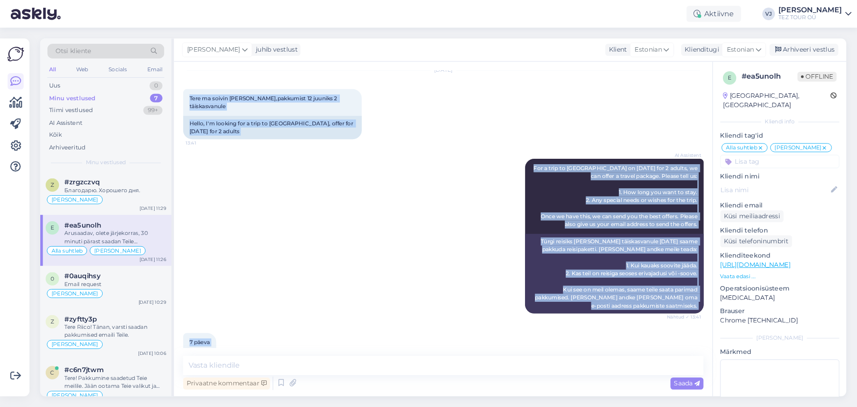
scroll to position [0, 0]
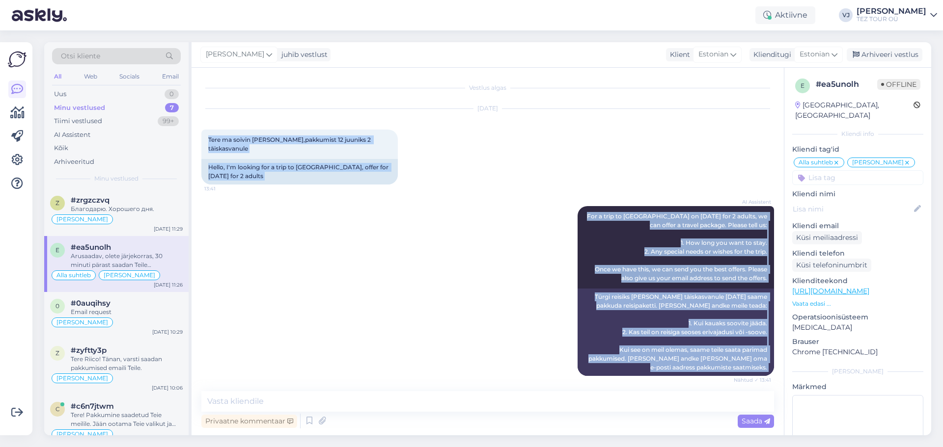
drag, startPoint x: 761, startPoint y: 363, endPoint x: 209, endPoint y: 114, distance: 605.2
click at [209, 114] on div "Vestlus algas Jul 7 2025 Tere ma soivin Türgi reisi,pakkumist 12 juuniks 2 täis…" at bounding box center [492, 230] width 582 height 305
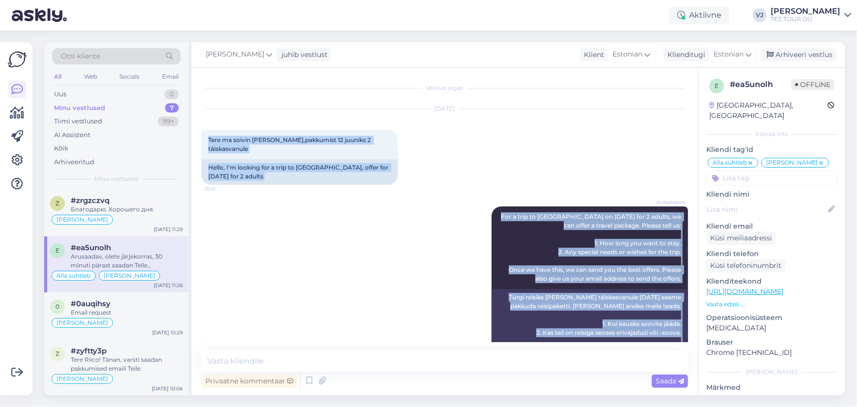
copy div "Tere ma soivin Türgi reisi,pakkumist 12 juuniks 2 täiskasvanule 13:41 Hello, I'…"
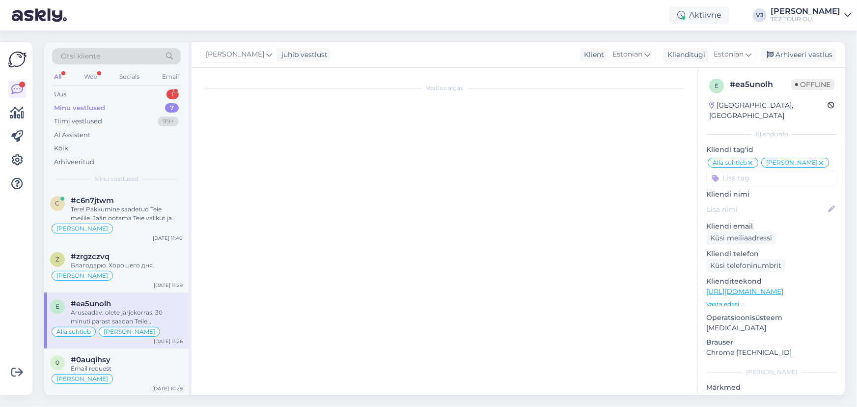
scroll to position [217, 0]
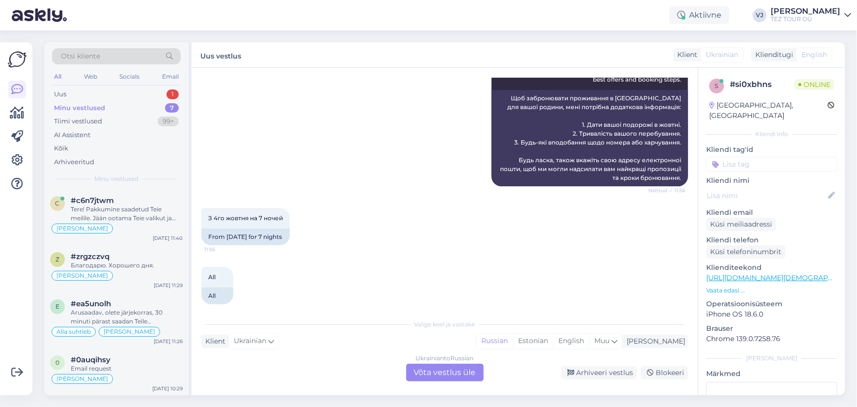
click at [368, 219] on div "З 4го жовтня на 7 ночей 11:56 From October 4th for 7 nights" at bounding box center [444, 226] width 487 height 59
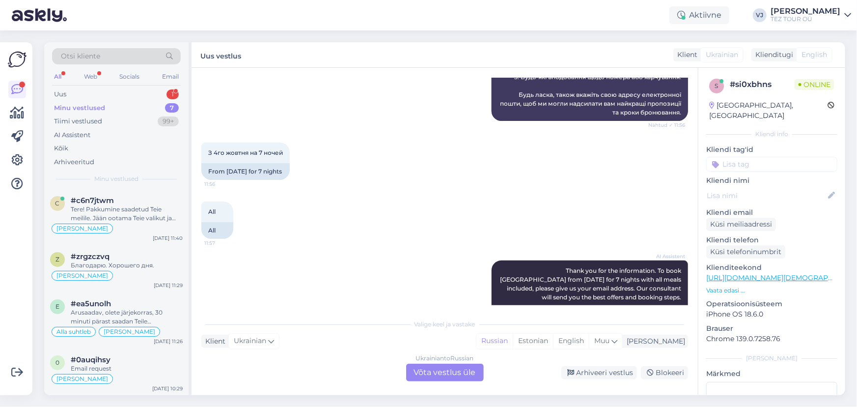
scroll to position [0, 0]
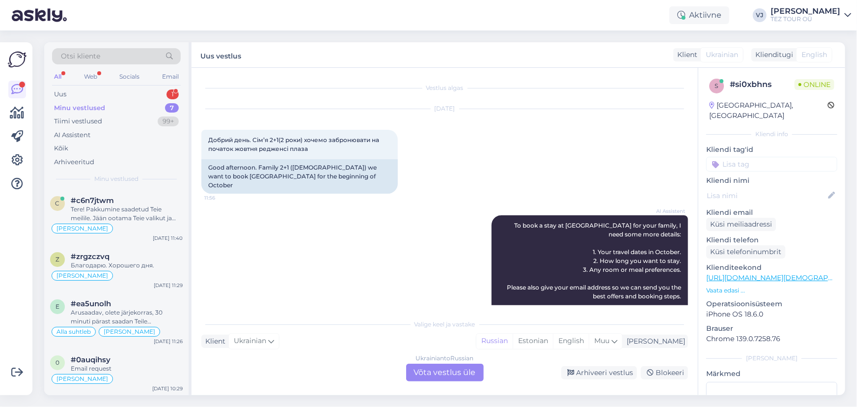
click at [446, 377] on div "Ukrainian to Russian Võta vestlus üle" at bounding box center [445, 372] width 78 height 18
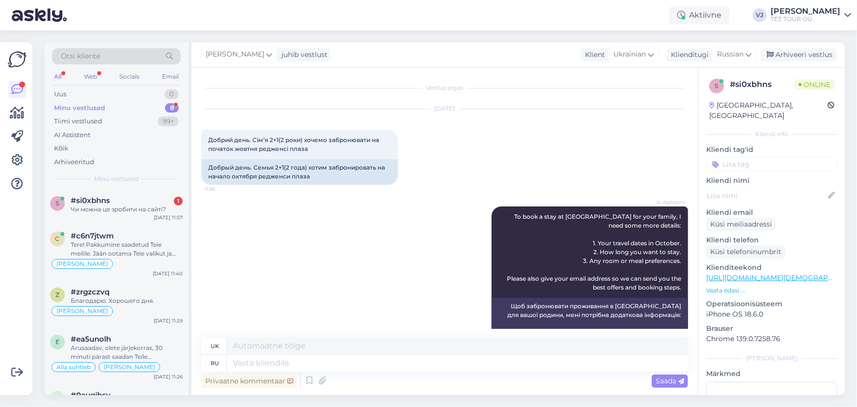
click at [747, 161] on input at bounding box center [771, 164] width 131 height 15
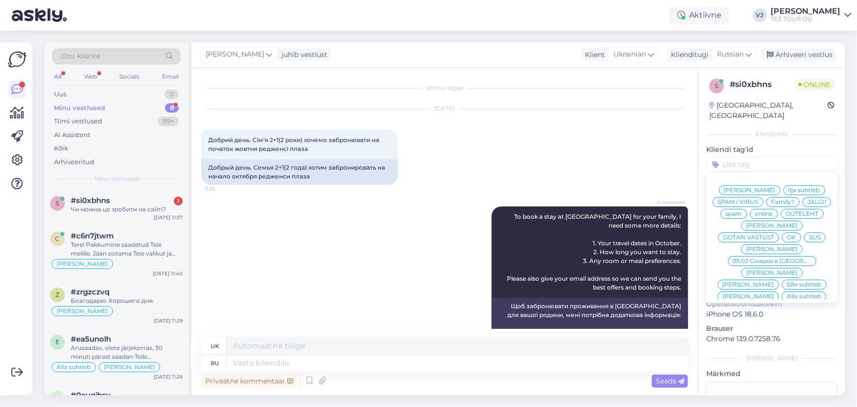
click at [761, 246] on span "Vladimir Suhtleb" at bounding box center [772, 249] width 52 height 6
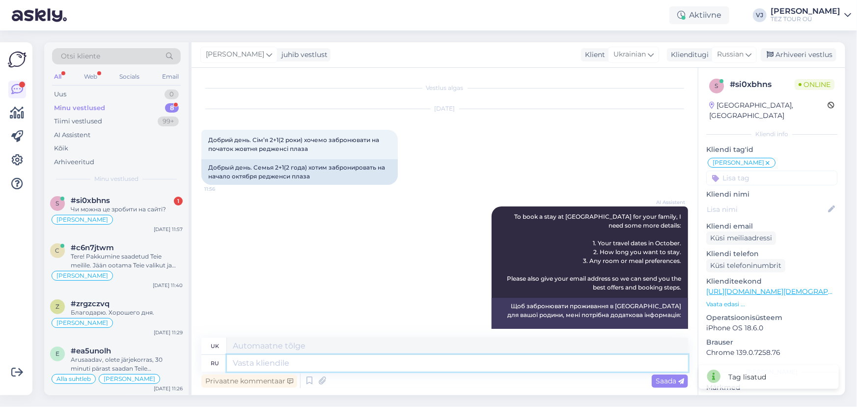
click at [266, 368] on textarea at bounding box center [457, 363] width 461 height 17
type textarea "Добрый"
type textarea "Добрий"
type textarea "Добрый день!"
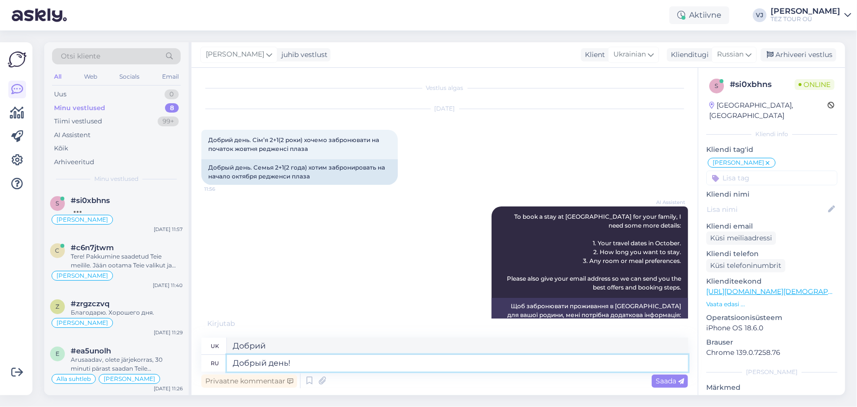
type textarea "Доброго дня!"
type textarea "Добрый день!"
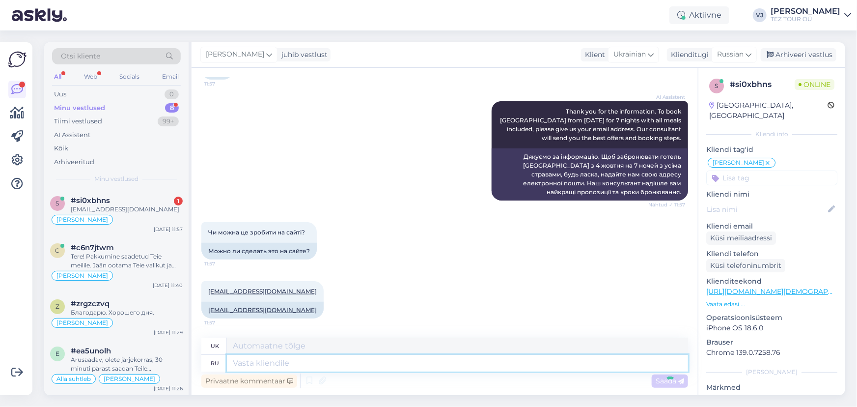
scroll to position [491, 0]
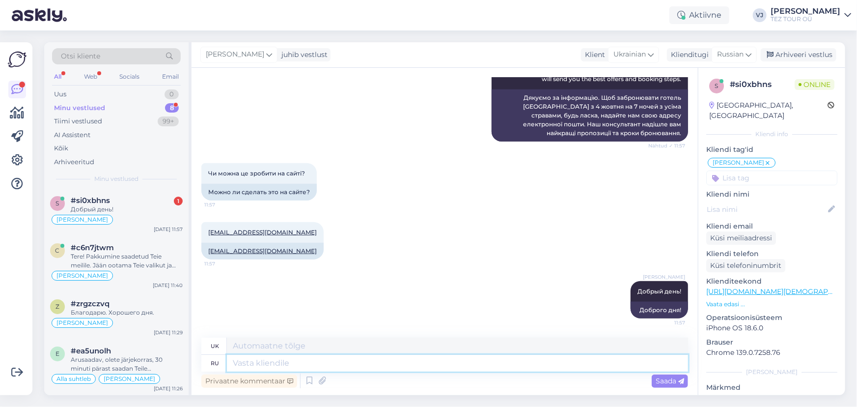
click at [417, 370] on textarea at bounding box center [457, 363] width 461 height 17
type textarea "В"
type textarea "У"
type textarea "В Египет"
type textarea "У Єгипет"
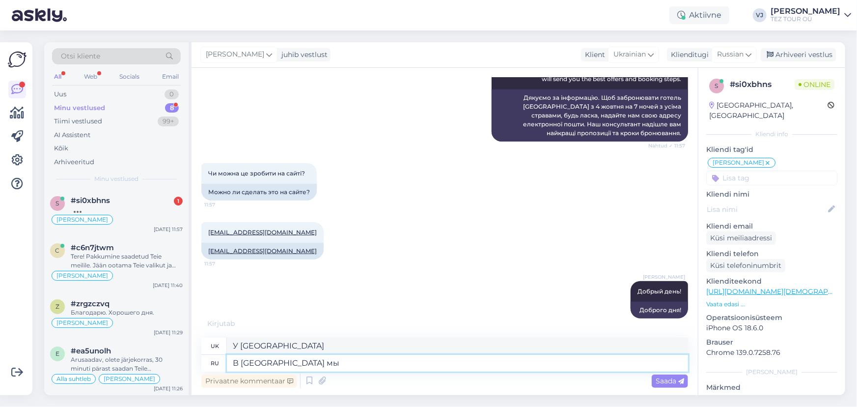
type textarea "В Египет мы"
type textarea "До Єгипту ми"
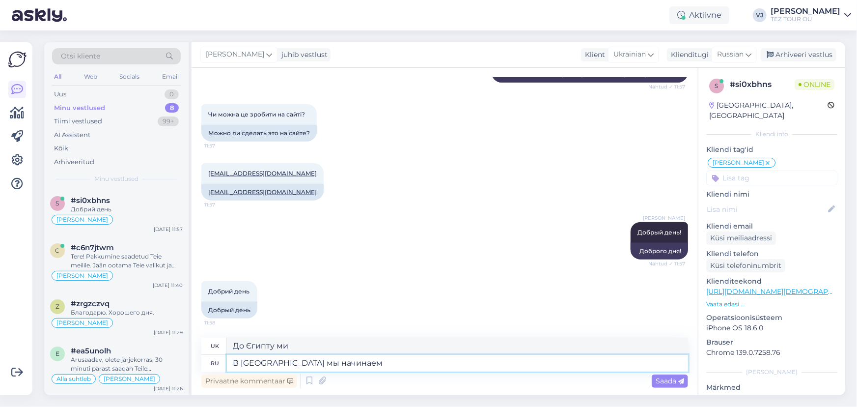
type textarea "В Египет мы начинаем"
type textarea "До Єгипту ми починаємо"
type textarea "В Египет мы начинаем лета"
type textarea "У Єгипет ми починаємо років"
type textarea "В Египет мы начинаем летать"
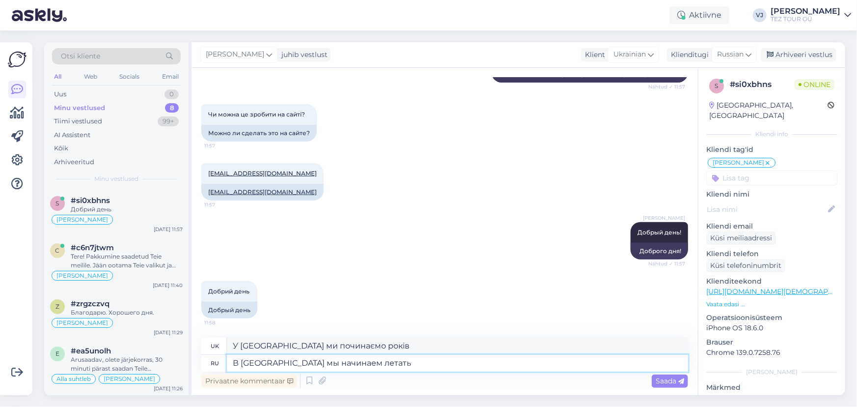
type textarea "До Єгипту ми починаємо літати"
type textarea "В Египет мы начинаем летать с"
type textarea "У Єгипет ми починаємо літати з"
type textarea "В Египет мы начинаем летать с конца"
type textarea "До Єгипту ми починаємо літати з кінця"
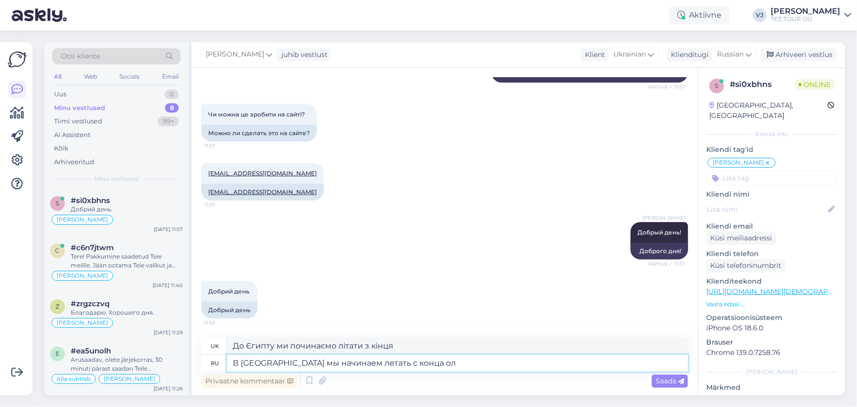
type textarea "В Египет мы начинаем летать с конца о"
type textarea "У Єгипет ми починаємо літати з кінця ол"
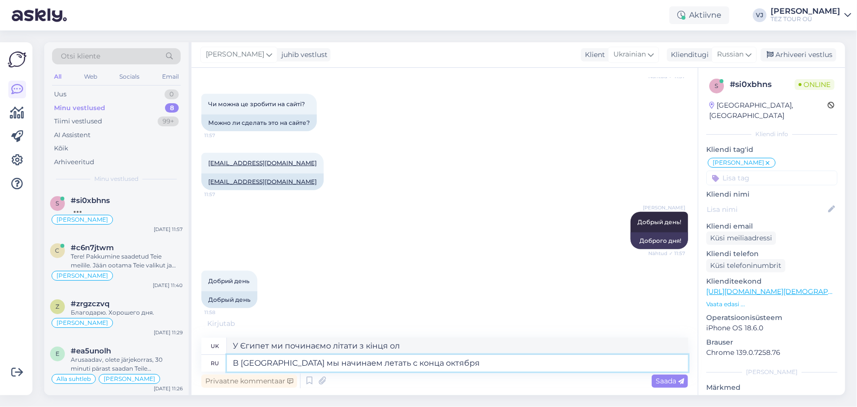
type textarea "В Египет мы начинаем летать с конца октября,"
type textarea "До Єгипту ми починаємо літати з кінця жовтня"
type textarea "В Египет мы начинаем летать с конца октября,"
type textarea "У Єгипет ми починаємо літати з кінця жовтня,"
type textarea "В Египет мы начинаем летать с конца октября, могу п"
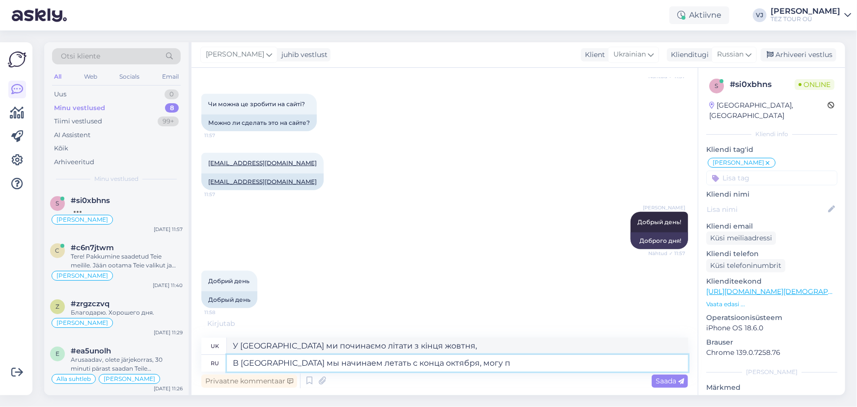
type textarea "До Єгипту ми починаємо літати з кінця жовтня, можу"
type textarea "В Египет мы начинаем летать с конца октября, могу прислать в"
type textarea "До Єгипту ми починаємо літати з кінця жовтня, можу надіслати"
type textarea "В Египет мы начинаем летать с конца октября, могу прислать вам"
type textarea "До Єгипту ми починаємо літати з кінця жовтня, можу надіслати вам"
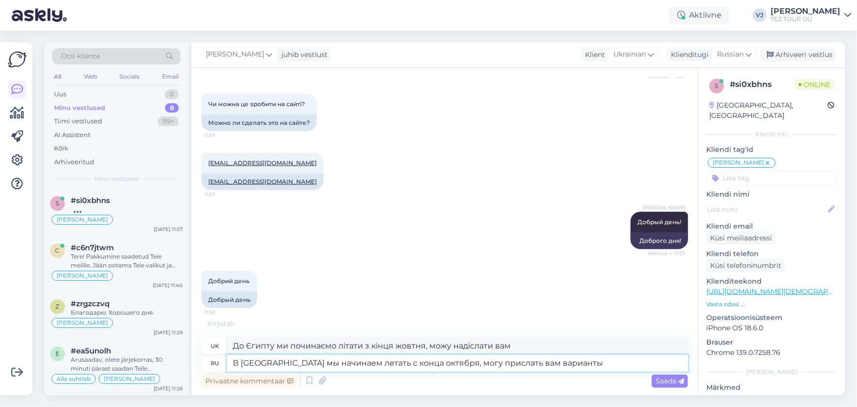
type textarea "В Египет мы начинаем летать с конца октября, могу прислать вам варианты н"
type textarea "До Єгипту ми починаємо літати з кінця жовтня, можу надіслати вам варіанти"
type textarea "В Египет мы начинаем летать с конца октября, могу прислать вам варианты на"
type textarea "До Єгипту ми починаємо літати з кінця жовтня, можу надіслати вам варіанти на"
type textarea "В Египет мы начинаем летать с конца октября, могу прислать вам варианты на 27-2…"
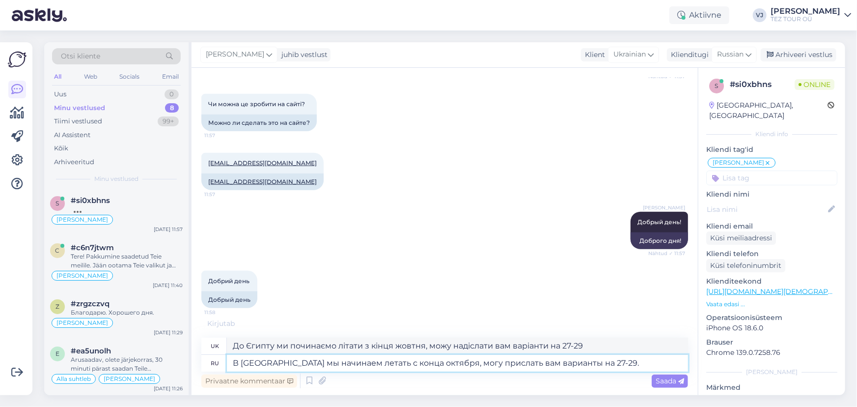
type textarea "До Єгипту ми починаємо літати з кінця жовтня, можу надіслати вам варіанти на 27…"
type textarea "В Египет мы начинаем летать с конца октября, могу прислать вам варианты на 27-2…"
type textarea "До Єгипту ми починаємо літати з кінця жовтня, можу надіслати вам варіанти на 27…"
type textarea "В Египет мы начинаем летать с конца октября, могу прислать вам варианты на 27-2…"
type textarea "До Єгипту ми починаємо літати з кінця жовтня, можу надіслати вам варіанти на 27…"
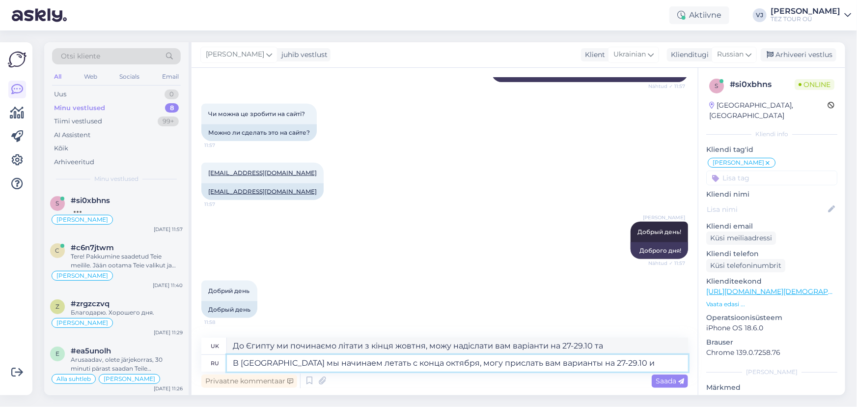
scroll to position [550, 0]
type textarea "В Египет мы начинаем летать с конца октября, могу прислать вам варианты на 27-2…"
type textarea "До Єгипту ми починаємо літати з кінця жовтня, можу надіслати вам варіанти на 27…"
type textarea "В Египет мы начинаем летать с конца октября, могу прислать вам варианты на 27-2…"
type textarea "До Єгипту ми починаємо літати з кінця жовтня, можу надіслати вам варіанти на 27…"
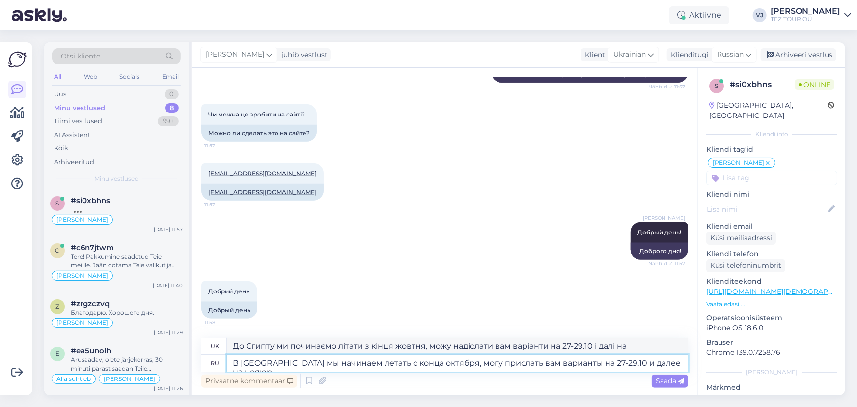
type textarea "В Египет мы начинаем летать с конца октября, могу прислать вам варианты на 27-2…"
type textarea "До Єгипту ми починаємо літати з кінця жовтня, можу надіслати вам варіанти на 27…"
type textarea "В Египет мы начинаем летать с конца октября, могу прислать вам варианты на 27-2…"
type textarea "До Єгипту ми починаємо літати з кінця жовтня, можу надіслати вам варіанти на 27…"
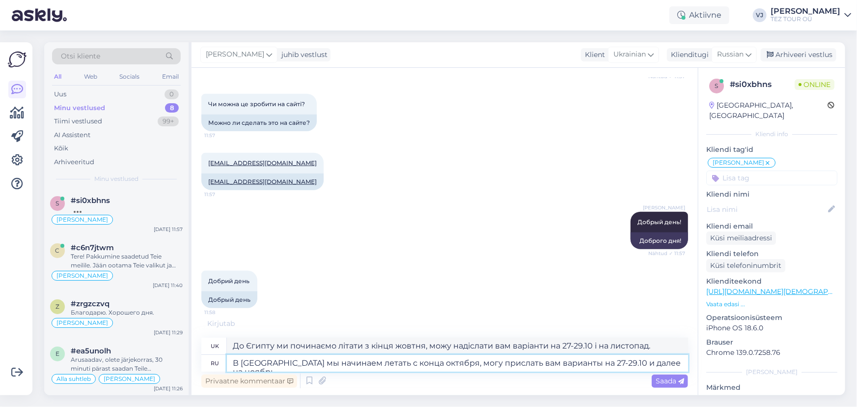
type textarea "В Египет мы начинаем летать с конца октября, могу прислать вам варианты на 27-2…"
click at [668, 386] on div "Saada" at bounding box center [670, 380] width 36 height 13
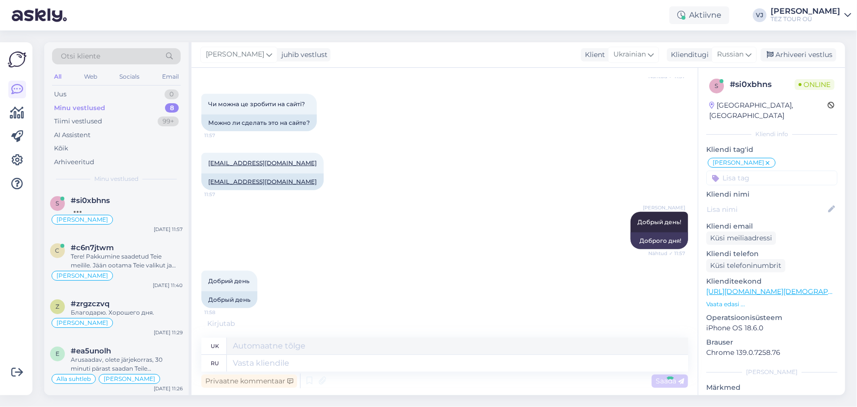
scroll to position [627, 0]
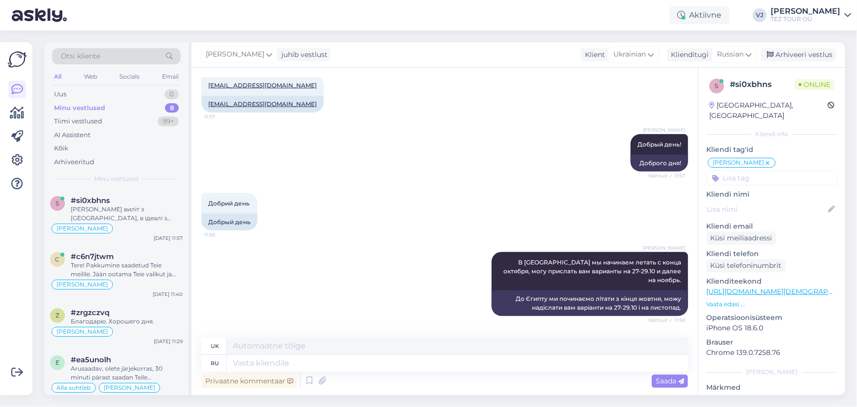
scroll to position [686, 0]
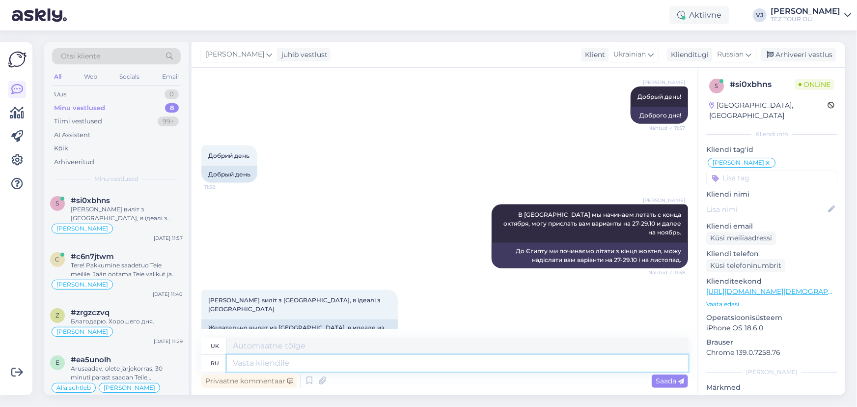
click at [335, 363] on textarea at bounding box center [457, 363] width 461 height 17
type textarea "Из"
type textarea "З"
type textarea "Из Хельсинки"
type textarea "З Гельсінкі"
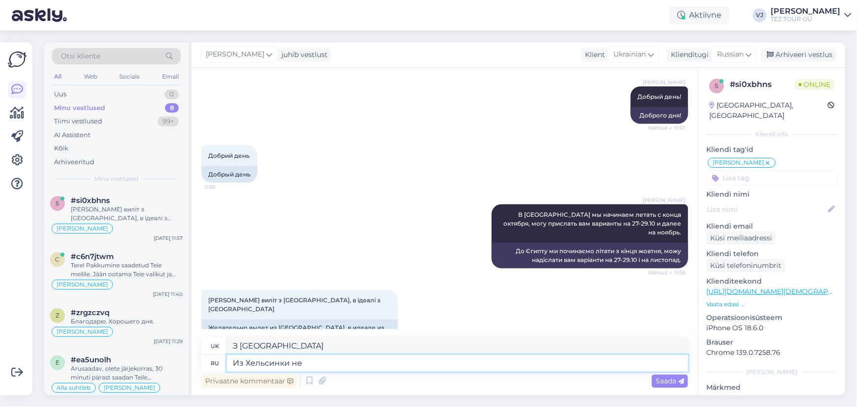
type textarea "Из Хельсинки не"
type textarea "З Гельсінкі не"
type textarea "Из Хельсинки не летаем,"
type textarea "З Гельсінкі не літаємо,"
type textarea "Из Хельсинки не летаем, из Т"
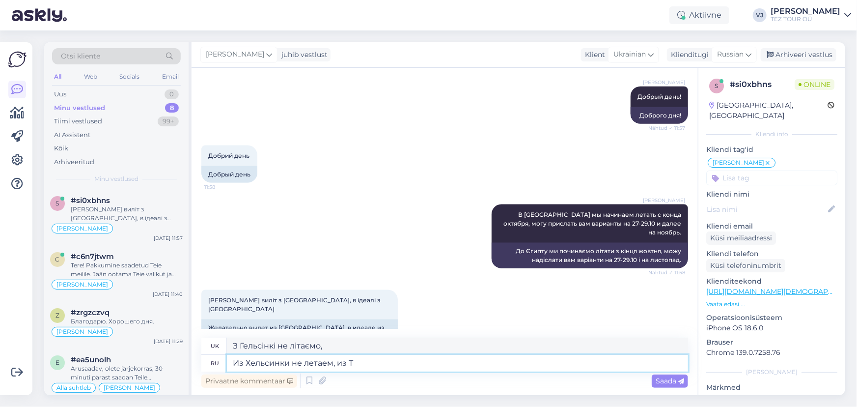
type textarea "З Гельсінкі не літаємо, з"
type textarea "Из Хельсинки не летаем, из Таллинна"
type textarea "З Гельсінкі не літаємо, з Таллінна"
type textarea "Из Хельсинки не летаем, из Таллинна да,"
type textarea "З Гельсінкі не літаємо, з Таллінна так,"
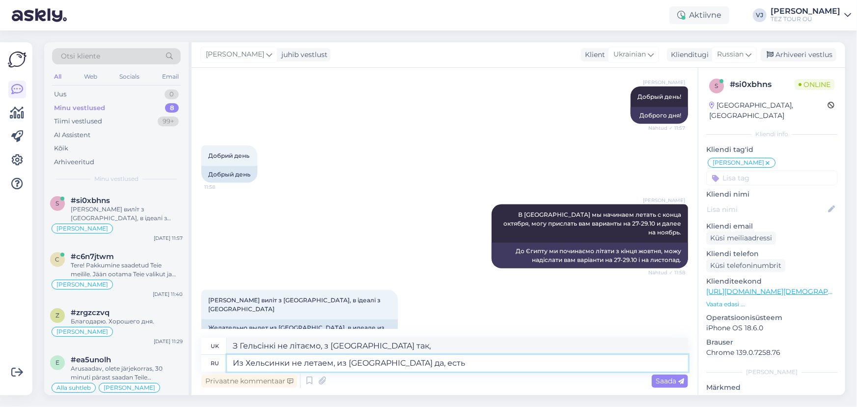
type textarea "Из Хельсинки не летаем, из Таллинна да, есть"
type textarea "З Гельсінкі не літаємо, з Таллінна так, є"
type textarea "Из Хельсинки не летаем, из Таллинна да, есть прямые"
type textarea "З Гельсінкі не літаємо, з Таллінна так, є прямі"
type textarea "Из Хельсинки не летаем, из Таллинна да, есть прямые чартеры"
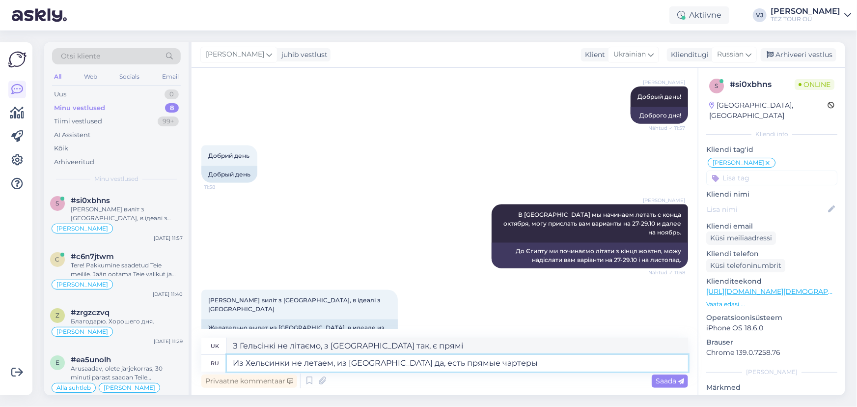
type textarea "З Гельсінкі не літаємо, з Таллінна так, є прямі чартери"
type textarea "Из Хельсинки не летаем, из Таллинна да, есть прямые чартеры"
click at [658, 379] on span "Saada" at bounding box center [670, 380] width 28 height 9
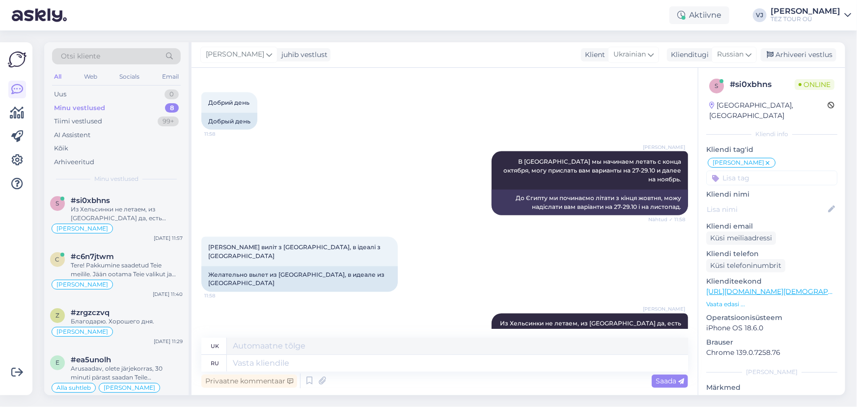
scroll to position [753, 0]
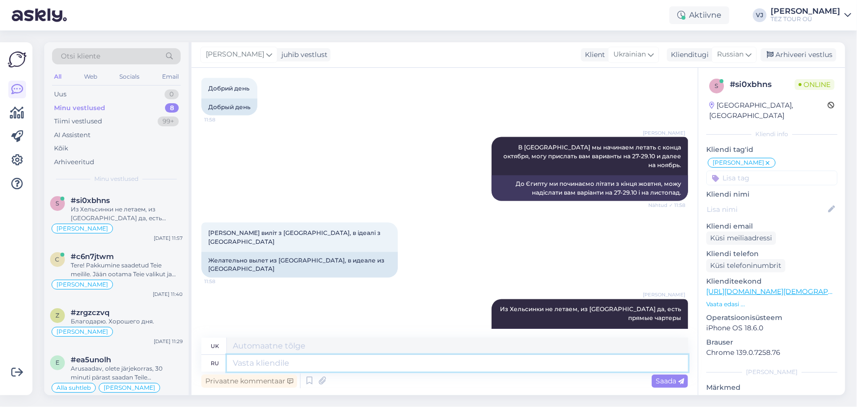
click at [343, 364] on textarea at bounding box center [457, 363] width 461 height 17
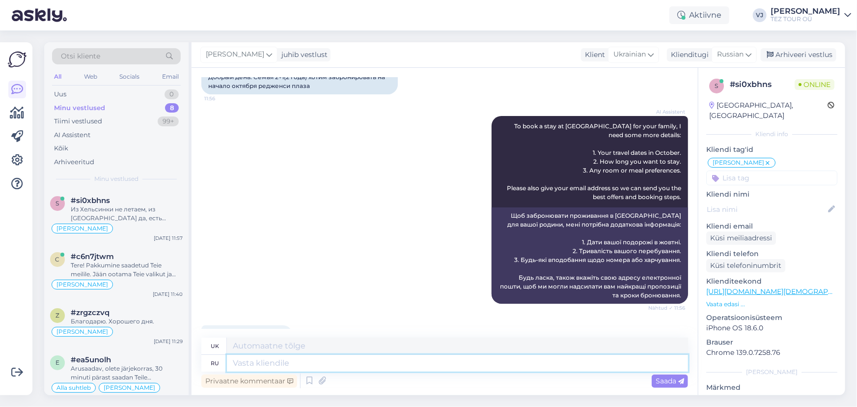
scroll to position [0, 0]
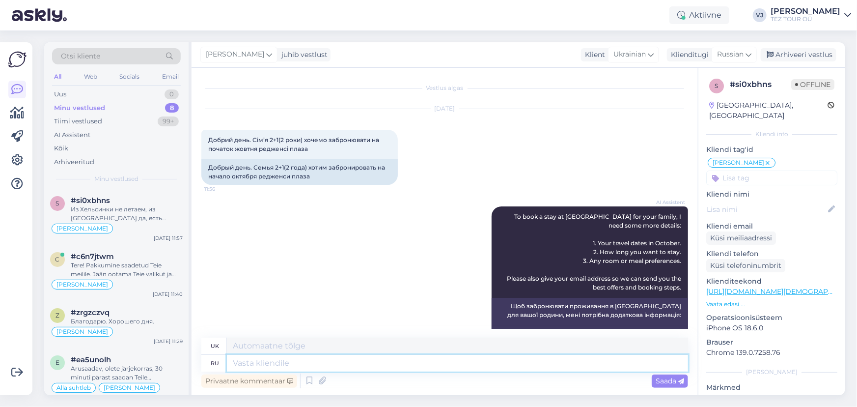
click at [329, 363] on textarea at bounding box center [457, 363] width 461 height 17
type textarea "Проверил"
type textarea "Перевіри"
type textarea "Проверил, с"
type textarea "Перевірив,"
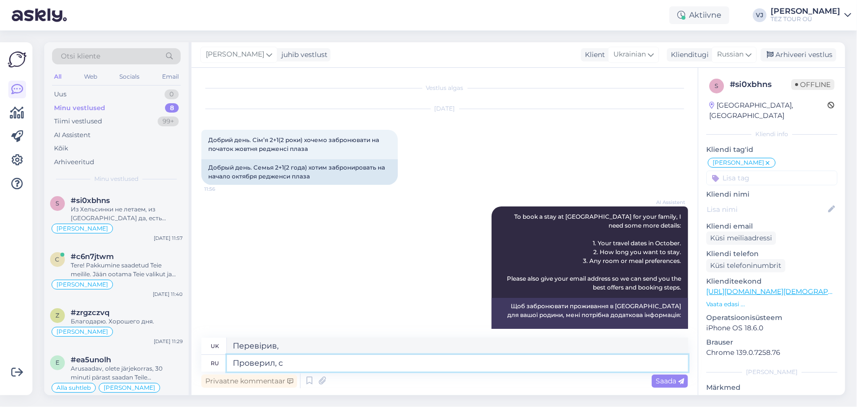
type textarea "Проверил, с"
type textarea "Перевірив, з"
type textarea "Проверил, с данным"
type textarea "Перевірив, з даними"
type textarea "Проверил, с данным отелем н"
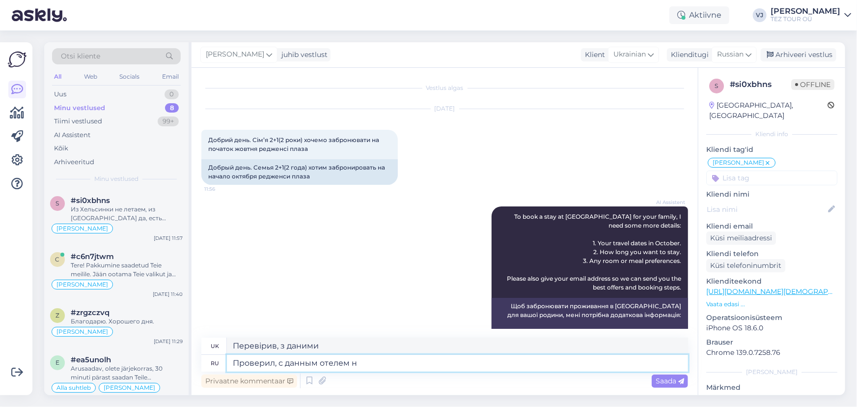
type textarea "Перевірив, з цим готелем"
type textarea "Проверил, с данным отелем нет"
type textarea "Перевірив, чи з цим готелем немає"
type textarea "Проверил, с данным отелем нет к"
type textarea "Перевірив, чи з цим готелем немає до"
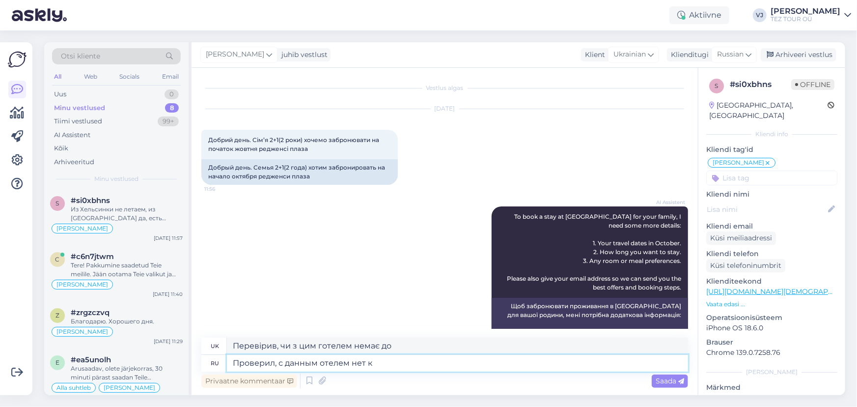
type textarea "Проверил, с данным отелем нет"
type textarea "Перевірив, чи з цим готелем немає"
type textarea "Проверил, с данным отелем нет договора"
type textarea "Перевірив, чи з цим готелем немає договору"
type textarea "Проверил, с данным отелем нет договора о с"
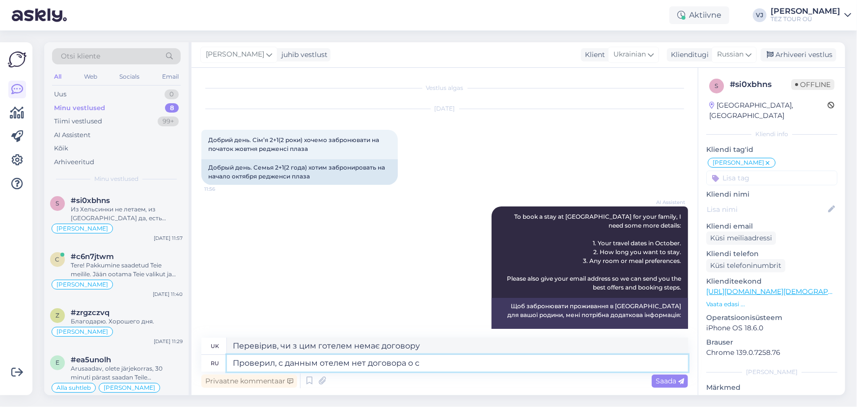
type textarea "Перевірив, чи з цим готелем немає договору про"
type textarea "Проверил, с данным отелем нет договора о сотрудничестве,"
type textarea "Перевірив, чи з цим готелем немає договору про співпрацю,"
type textarea "Проверил, с данным отелем нет договора о сотрудничестве, могу в"
type textarea "Перевірив, чи з цим готелем немає договору про співпрацю, можу"
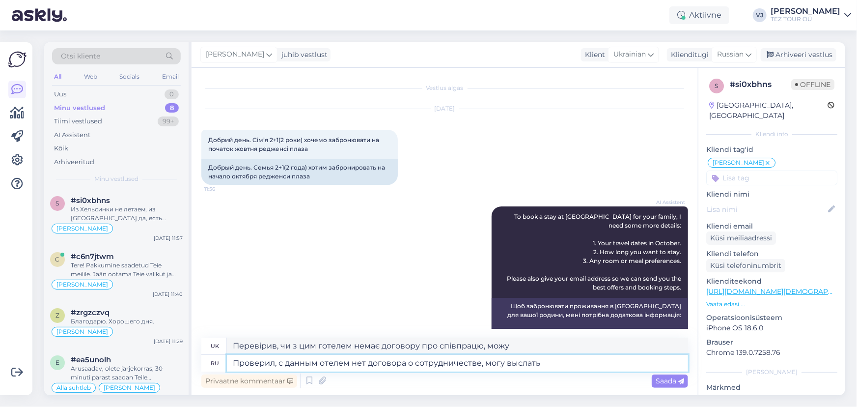
type textarea "Проверил, с данным отелем нет договора о сотрудничестве, могу выслать"
type textarea "Перевірив, чи з цим готелем немає договору про співпрацю, можу вислати"
type textarea "Проверил, с данным отелем нет договора о сотрудничестве, могу выслать похожие"
type textarea "Перевірив, чи з цим готелем немає договору про співпрацю, можу вислати схожі"
type textarea "Проверил, с данным отелем нет договора о сотрудничестве, могу выслать похожие х…"
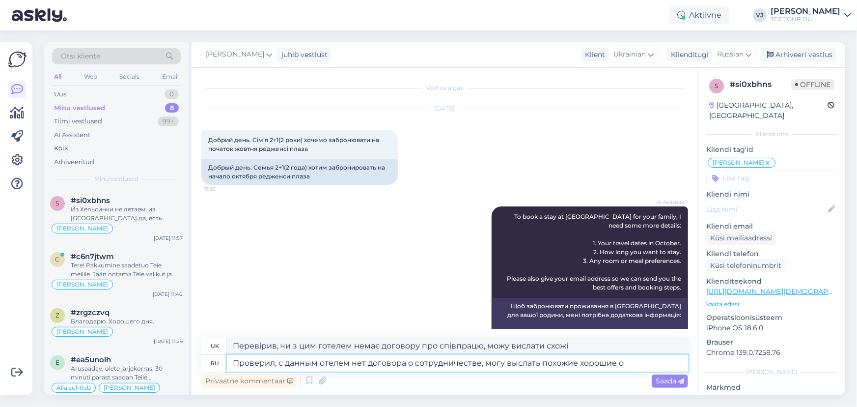
type textarea "Перевірив, чи з даним готелем немає договору про співпрацю, можу вислати схожі …"
type textarea "Проверил, с данным отелем нет договора о сотрудничестве, могу выслать похожие х…"
type textarea "Перевірив, чи з цим готелем немає договору про співпрацю, можу вислати схожі хо…"
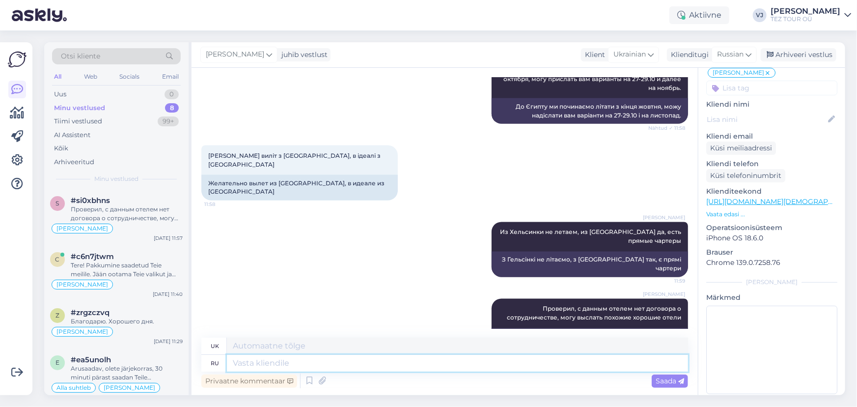
scroll to position [92, 0]
click at [810, 49] on div "Arhiveeri vestlus" at bounding box center [799, 54] width 76 height 13
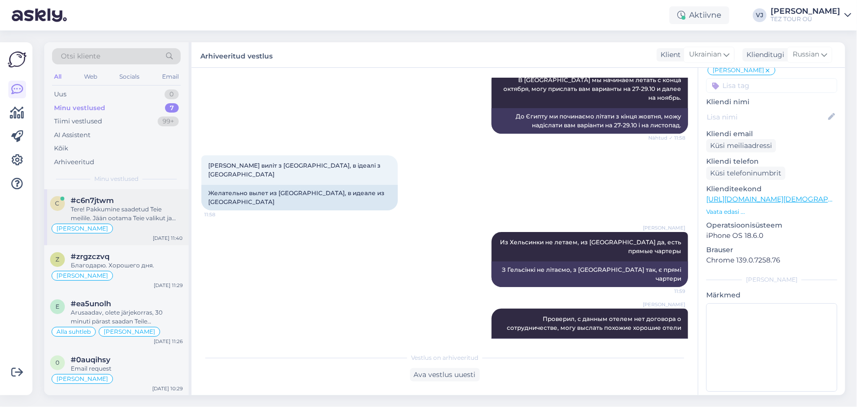
click at [148, 215] on div "Tere! Pakkumine saadetud Teie meilile. Jään ootama Teie valikut ja broneerimiss…" at bounding box center [127, 214] width 112 height 18
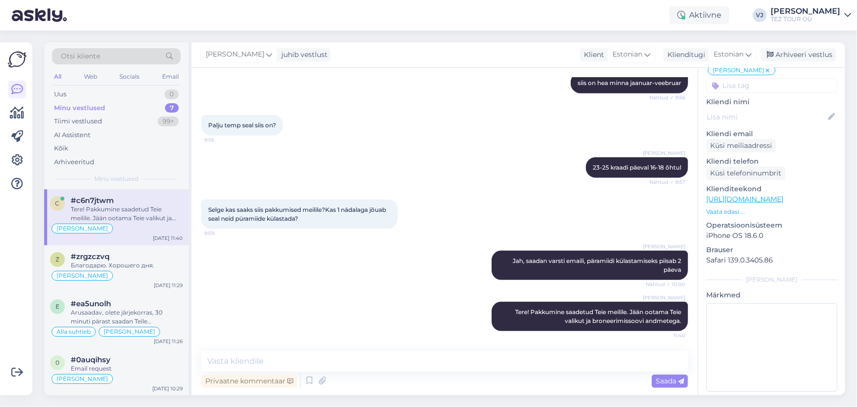
scroll to position [594, 0]
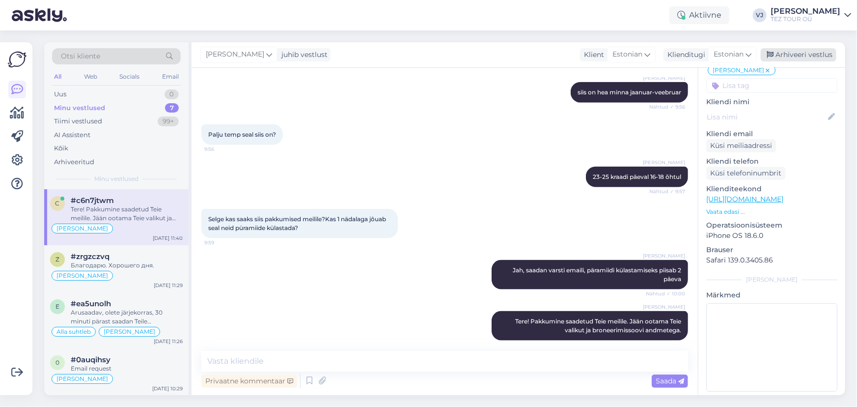
click at [791, 50] on div "Arhiveeri vestlus" at bounding box center [799, 54] width 76 height 13
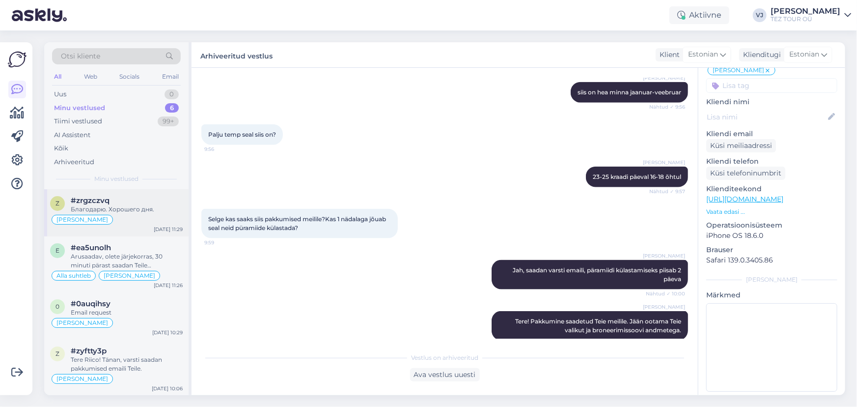
click at [112, 214] on div "Vladimir Suhtleb" at bounding box center [116, 220] width 133 height 12
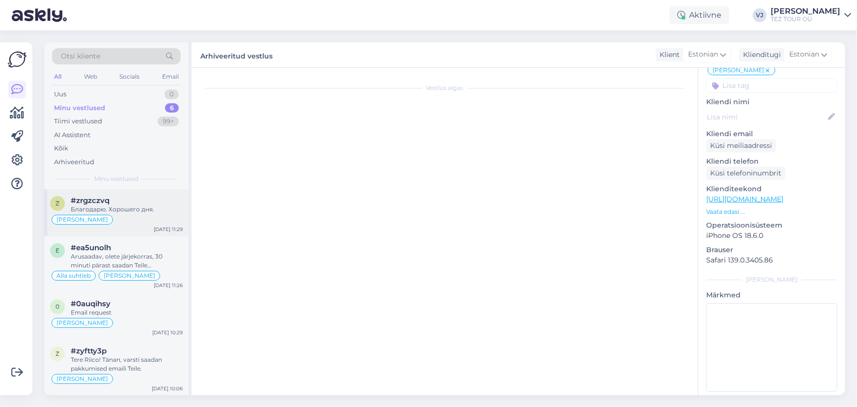
scroll to position [571, 0]
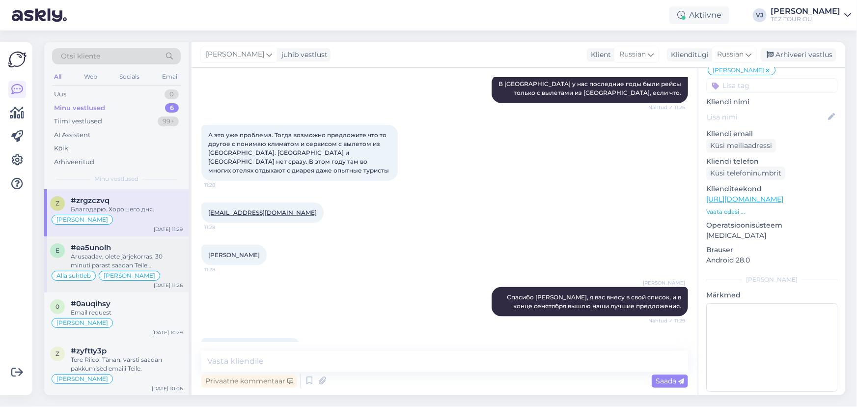
click at [136, 271] on div "Vladimir Suhtleb" at bounding box center [129, 276] width 61 height 10
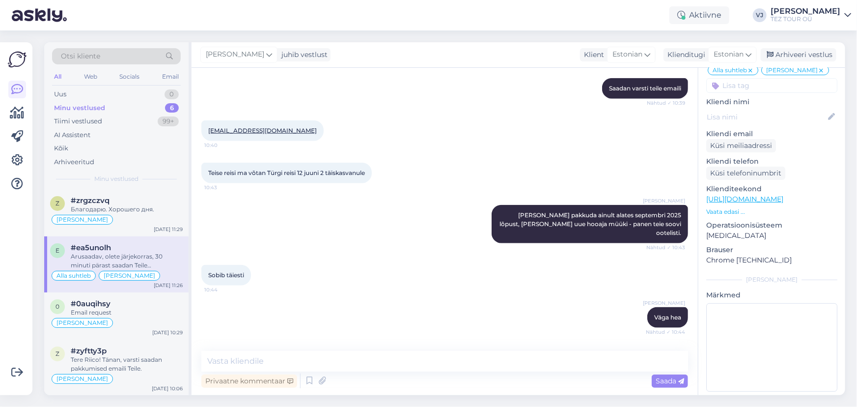
drag, startPoint x: 807, startPoint y: 53, endPoint x: 481, endPoint y: 274, distance: 393.2
click at [493, 259] on div "Vladimir Jutt juhib vestlust Klient Estonian Klienditugi Estonian Arhiveeri ves…" at bounding box center [519, 218] width 654 height 353
click at [308, 381] on icon at bounding box center [310, 380] width 12 height 15
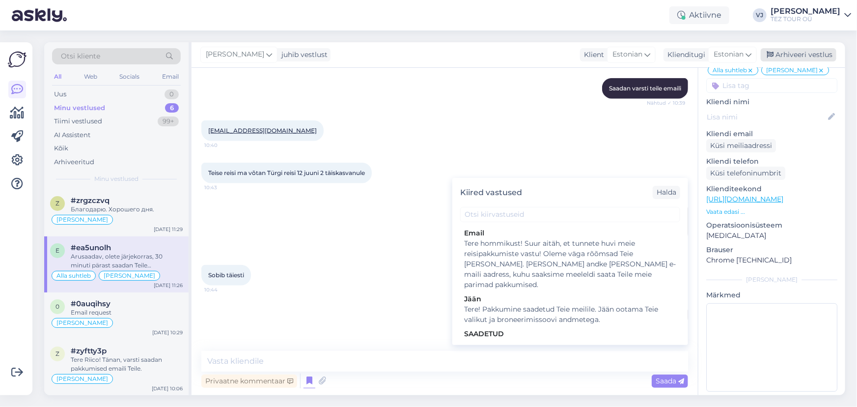
click at [806, 55] on div "Arhiveeri vestlus" at bounding box center [799, 54] width 76 height 13
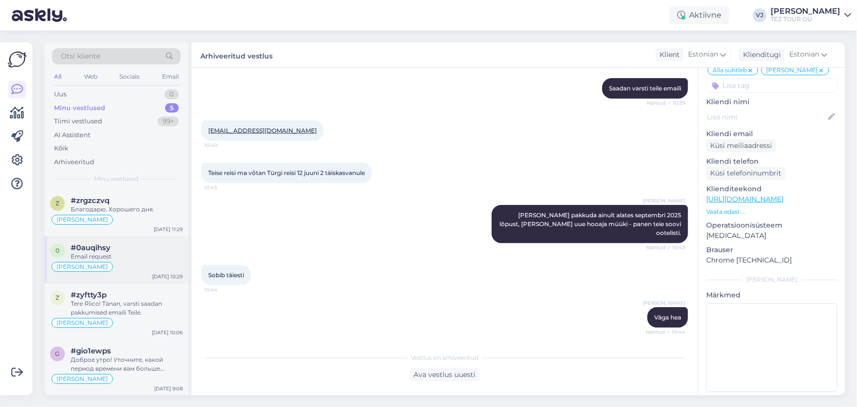
click at [98, 243] on span "#0auqihsy" at bounding box center [91, 247] width 40 height 9
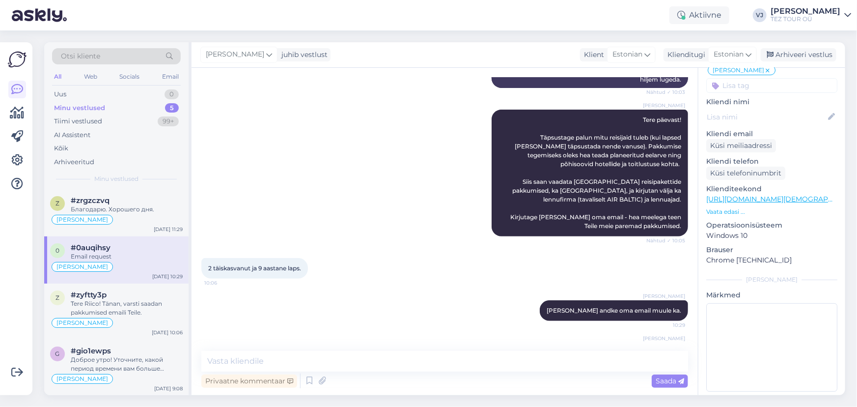
scroll to position [240, 0]
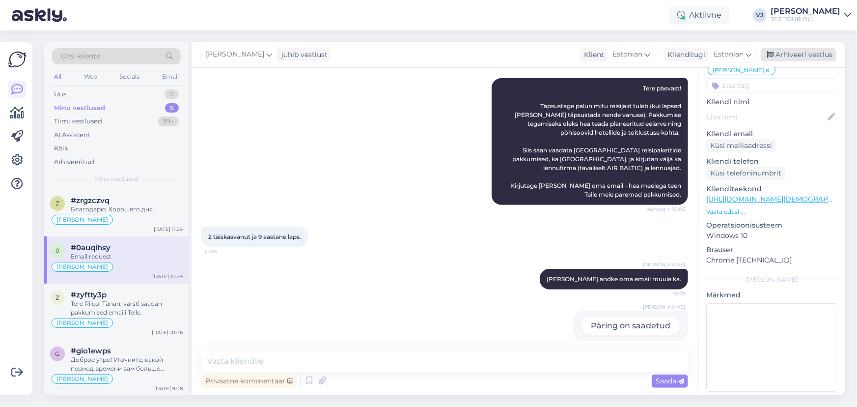
click at [802, 56] on div "Arhiveeri vestlus" at bounding box center [799, 54] width 76 height 13
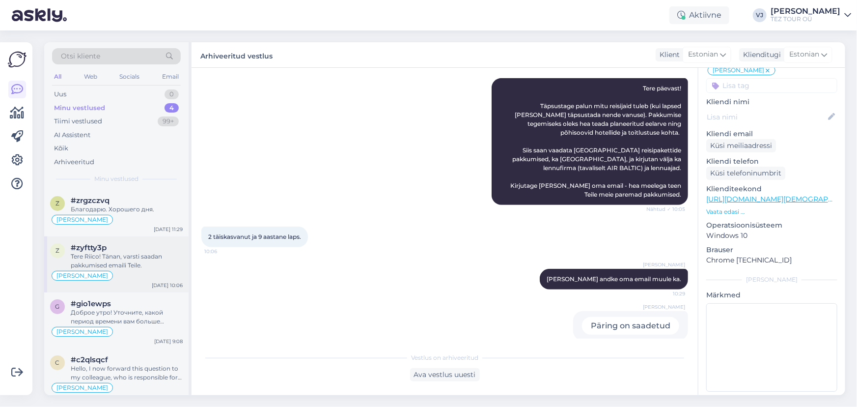
click at [129, 250] on div "#zyftty3p" at bounding box center [127, 247] width 112 height 9
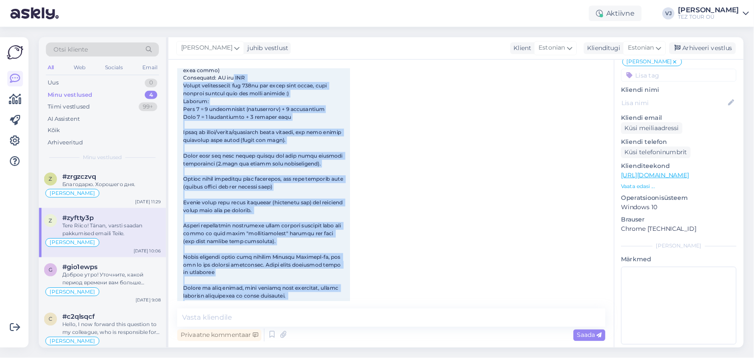
scroll to position [0, 0]
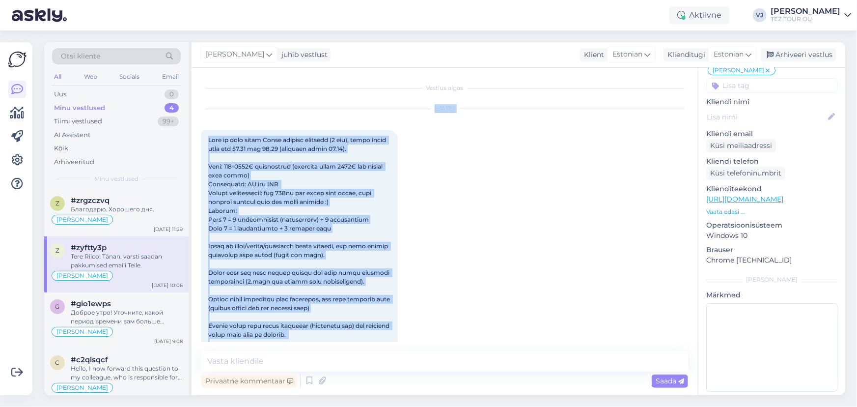
drag, startPoint x: 676, startPoint y: 318, endPoint x: 234, endPoint y: 102, distance: 492.3
click at [234, 102] on div "Vestlus algas Aug 18 2025 10:05 AI Assistent Thank you for sharing your travel …" at bounding box center [449, 210] width 496 height 264
copy div "Aug 18 2025 Meil on soov minna Türki puhkama nädalaks (7 ööd), algus võiks olla…"
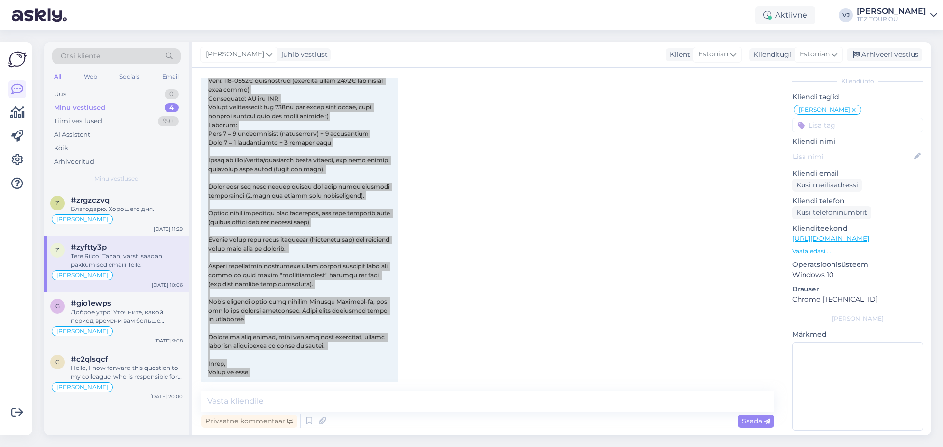
scroll to position [90, 0]
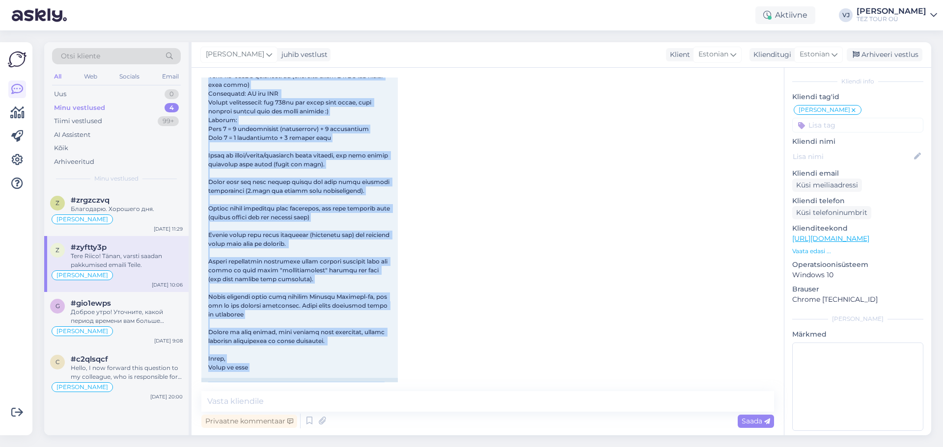
click at [451, 282] on div "Aug 18 2025 10:05" at bounding box center [487, 366] width 573 height 716
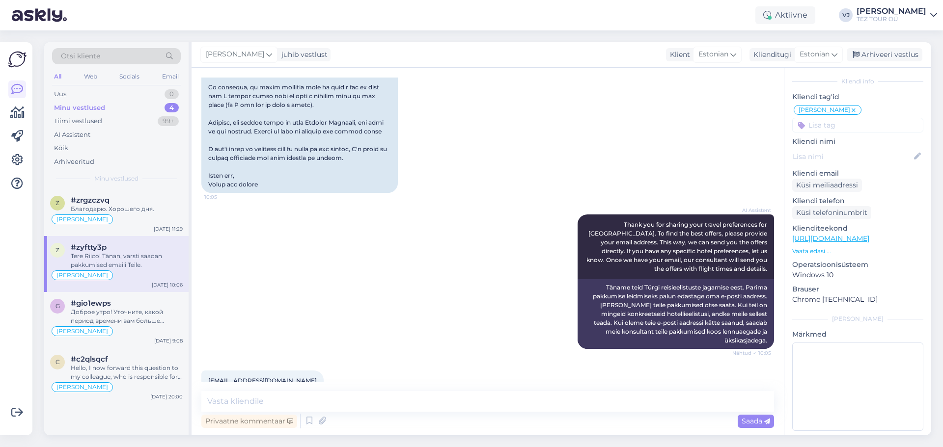
scroll to position [698, 0]
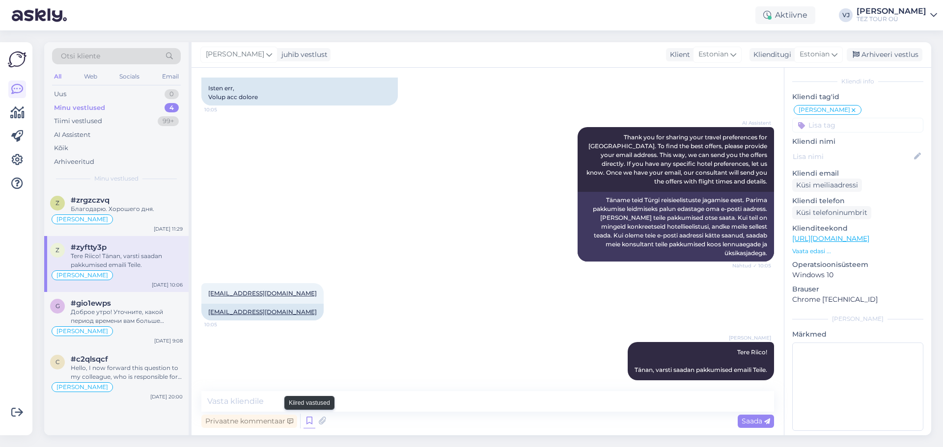
click at [311, 419] on icon at bounding box center [310, 421] width 12 height 15
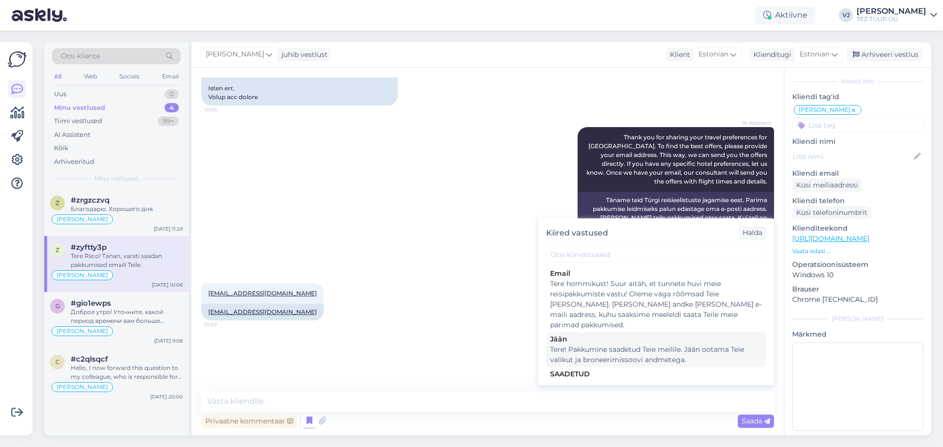
click at [701, 345] on div "Tere! Pakkumine saadetud Teie meilile. Jään ootama Teie valikut ja broneerimiss…" at bounding box center [656, 355] width 212 height 21
type textarea "Tere! Pakkumine saadetud Teie meilile. Jään ootama Teie valikut ja broneerimiss…"
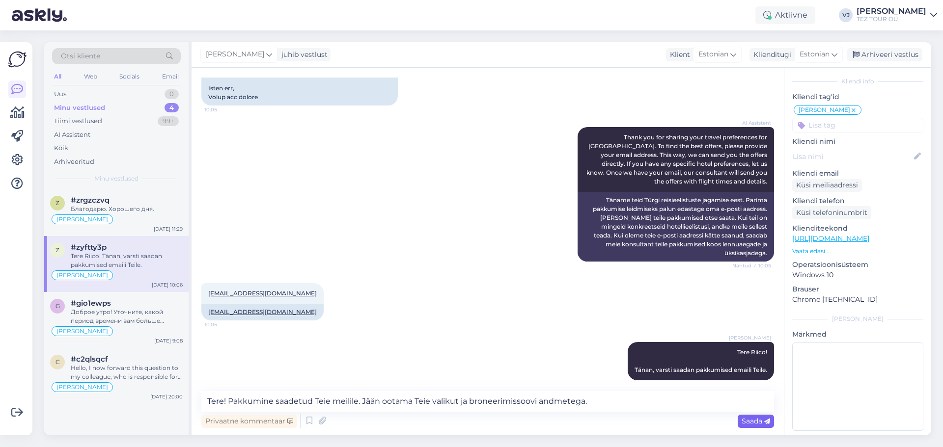
click at [752, 417] on span "Saada" at bounding box center [756, 421] width 28 height 9
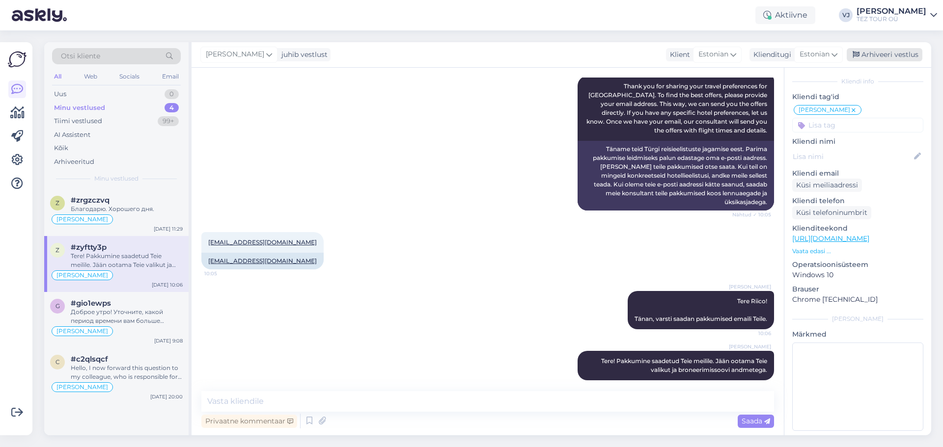
click at [890, 51] on div "Arhiveeri vestlus" at bounding box center [885, 54] width 76 height 13
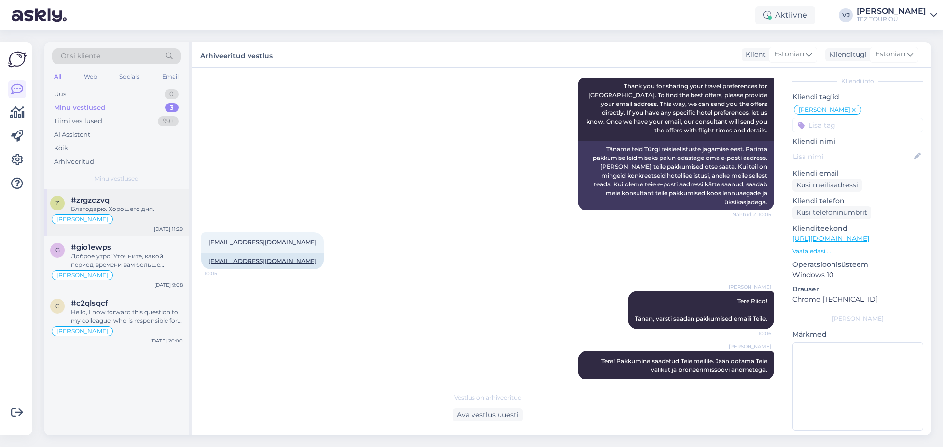
click at [157, 199] on div "#zrgzczvq" at bounding box center [127, 200] width 112 height 9
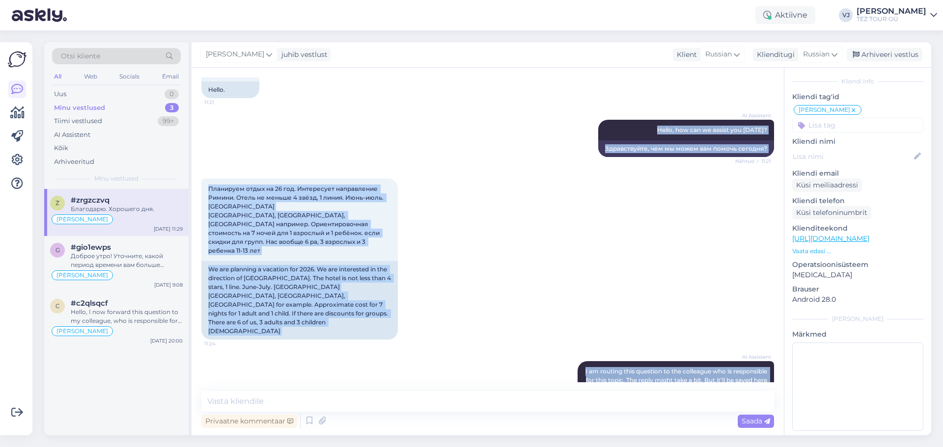
scroll to position [0, 0]
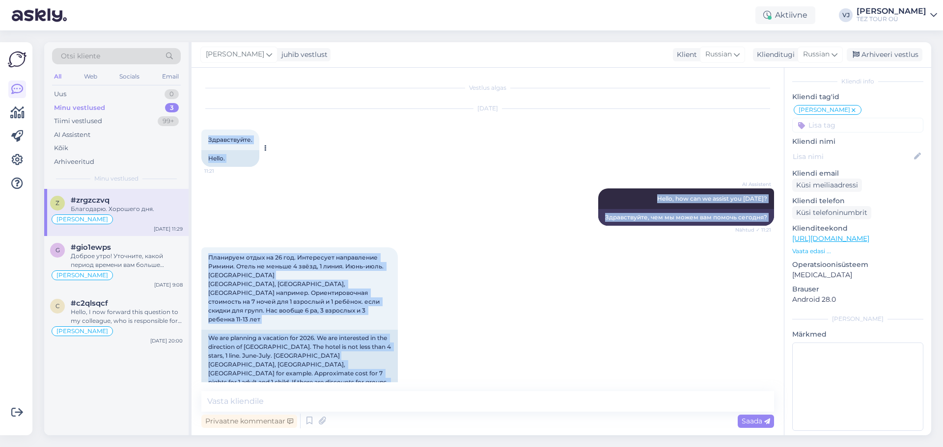
drag, startPoint x: 299, startPoint y: 362, endPoint x: 206, endPoint y: 137, distance: 244.0
click at [206, 137] on div "Vestlus algas Aug 18 2025 Здравствуйте. 11:21 Hello. AI Assistent Hello, how ca…" at bounding box center [492, 230] width 582 height 305
copy div "Здравствуйте. 11:21 Hello. AI Assistent Hello, how can we assist you today? Näh…"
click at [878, 52] on div "Arhiveeri vestlus" at bounding box center [885, 54] width 76 height 13
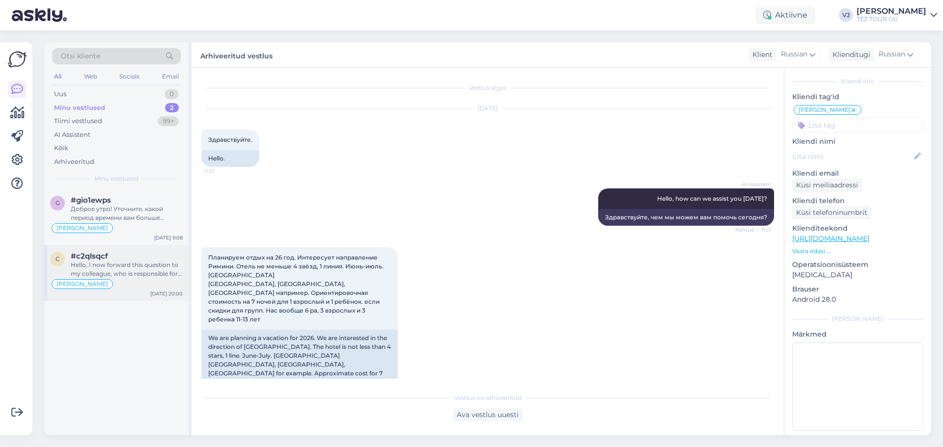
click at [132, 270] on div "Hello, I now forward this question to my colleague, who is responsible for this…" at bounding box center [127, 270] width 112 height 18
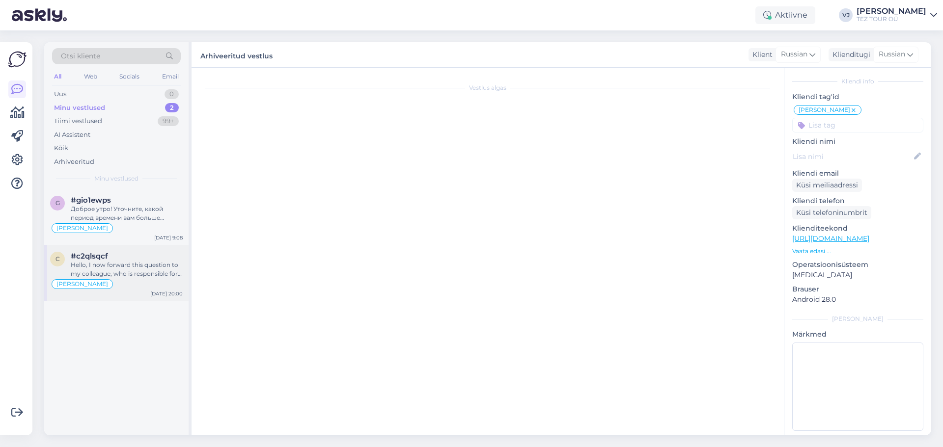
scroll to position [40, 0]
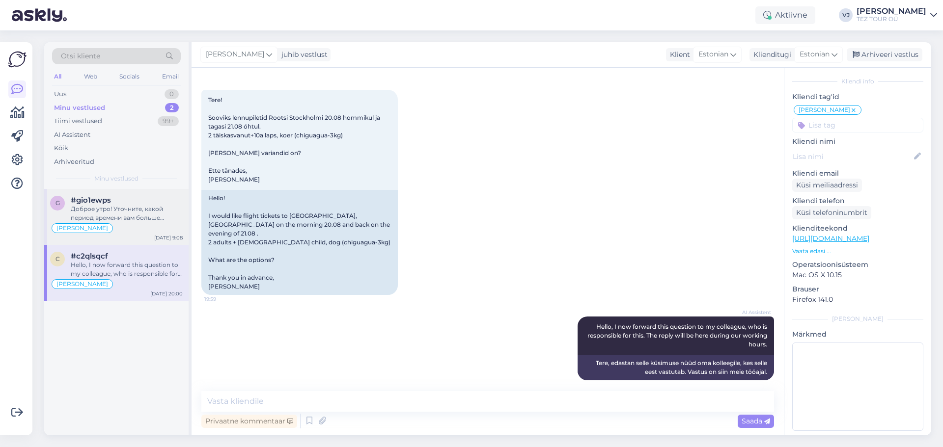
click at [135, 215] on div "Доброе утро! Уточните, какой период времени вам больше подходит, сколько пассаж…" at bounding box center [127, 214] width 112 height 18
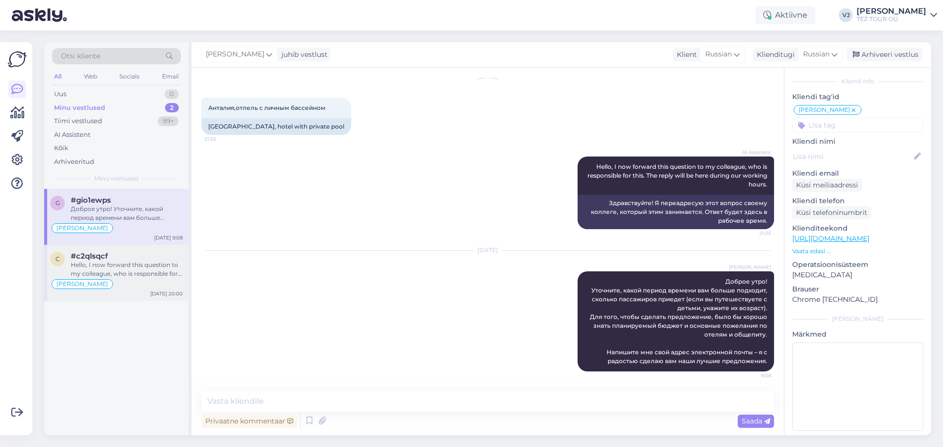
click at [124, 264] on div "Hello, I now forward this question to my colleague, who is responsible for this…" at bounding box center [127, 270] width 112 height 18
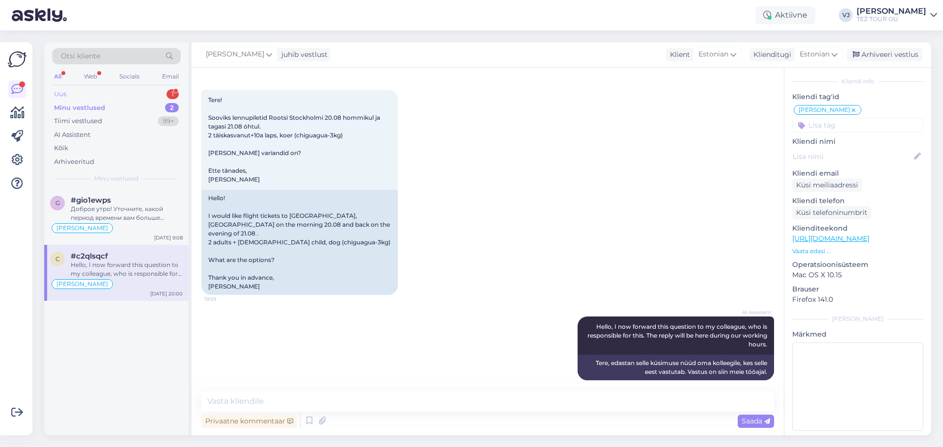
click at [139, 93] on div "Uus 1" at bounding box center [116, 94] width 129 height 14
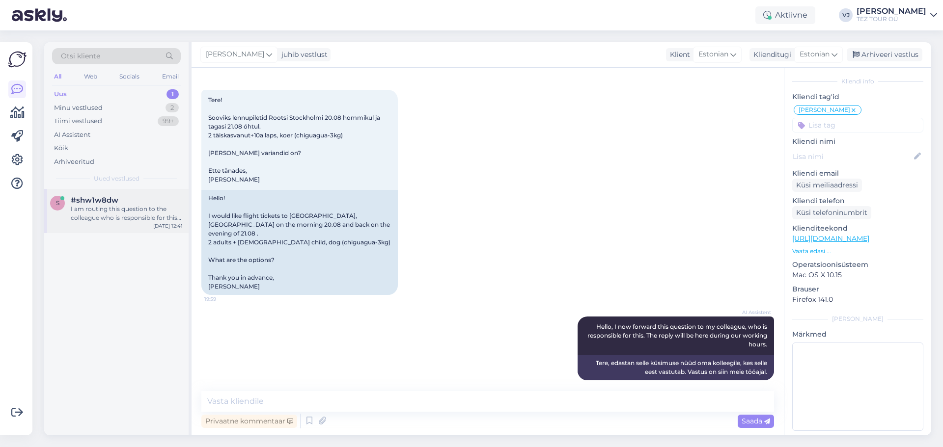
click at [126, 210] on div "I am routing this question to the colleague who is responsible for this topic. …" at bounding box center [127, 214] width 112 height 18
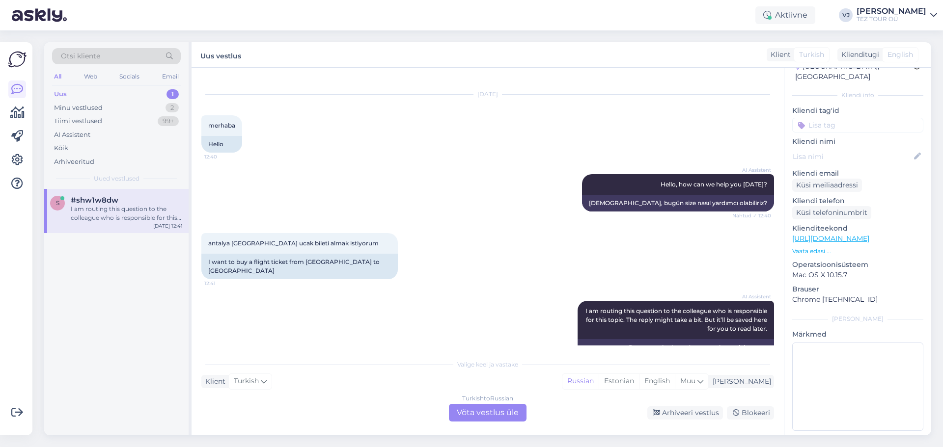
scroll to position [0, 0]
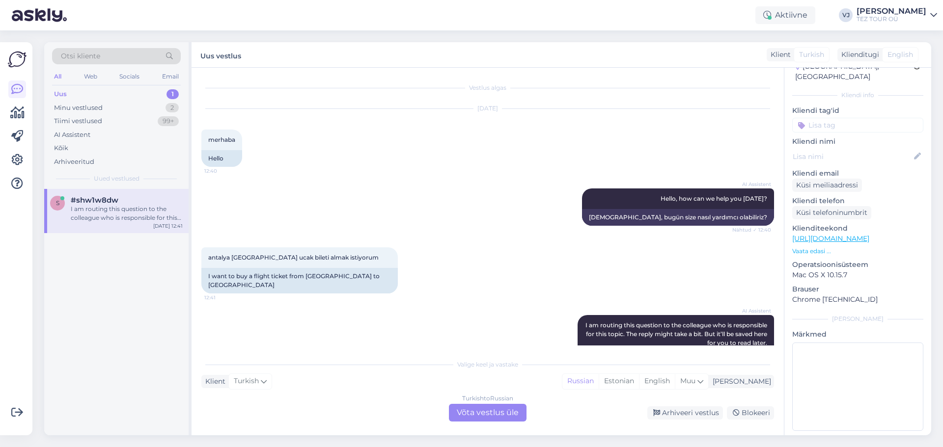
click at [497, 411] on div "Turkish to Russian Võta vestlus üle" at bounding box center [488, 413] width 78 height 18
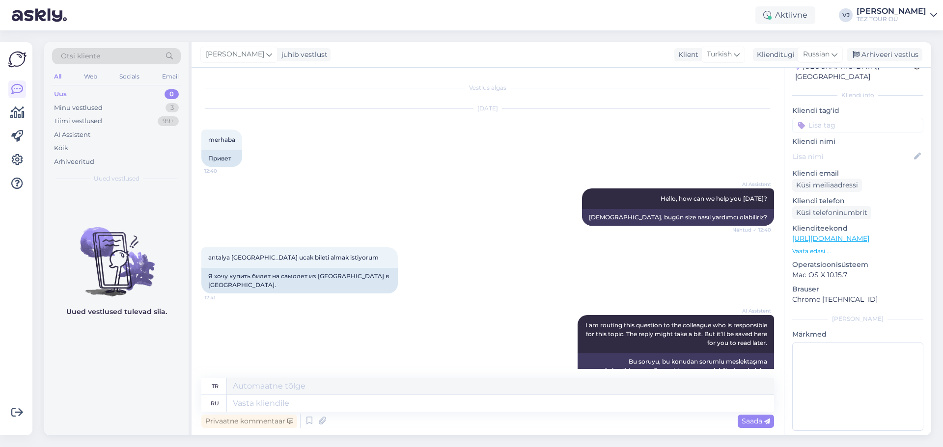
click at [829, 118] on input at bounding box center [857, 125] width 131 height 15
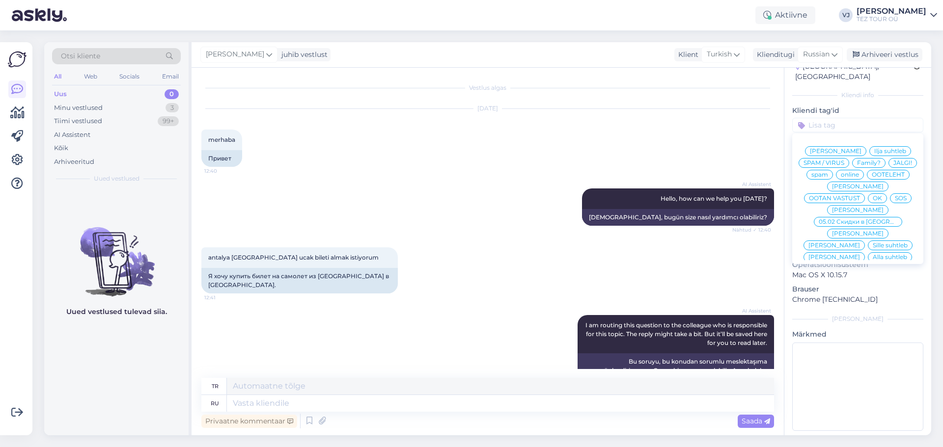
click at [855, 207] on span "Vladimir Suhtleb" at bounding box center [858, 210] width 52 height 6
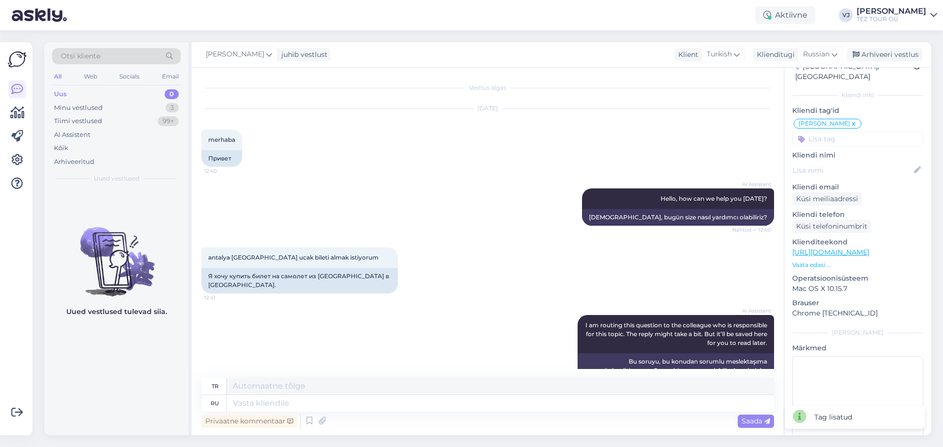
scroll to position [21, 0]
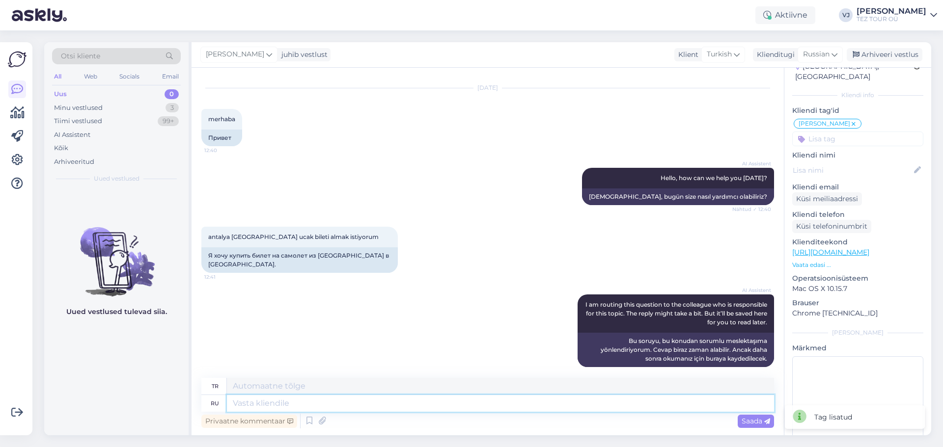
click at [258, 407] on textarea at bounding box center [500, 403] width 547 height 17
type textarea "Добрый"
type textarea "Tür"
type textarea "Добрый день!Н"
type textarea "Tünaydın"
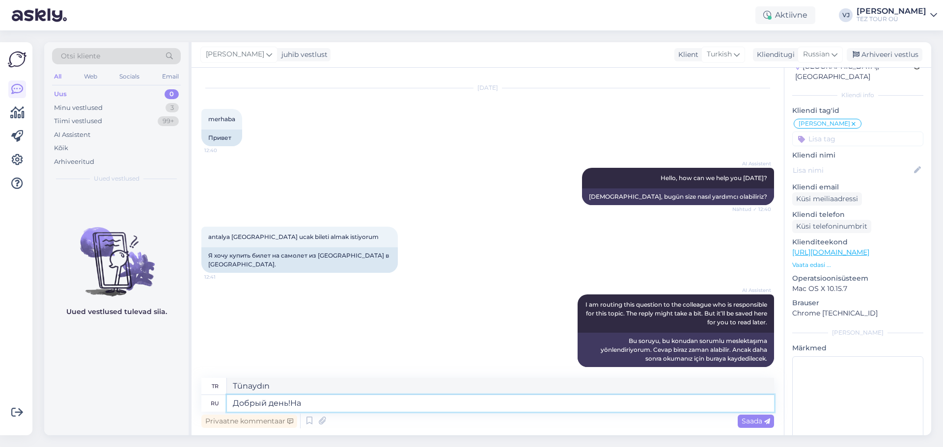
type textarea "Добрый день!На к"
type textarea "Tünaydın!"
type textarea "Добрый день!На какие"
type textarea "İyi günler! Neler var?"
type textarea "Добрый день!На какие числа в"
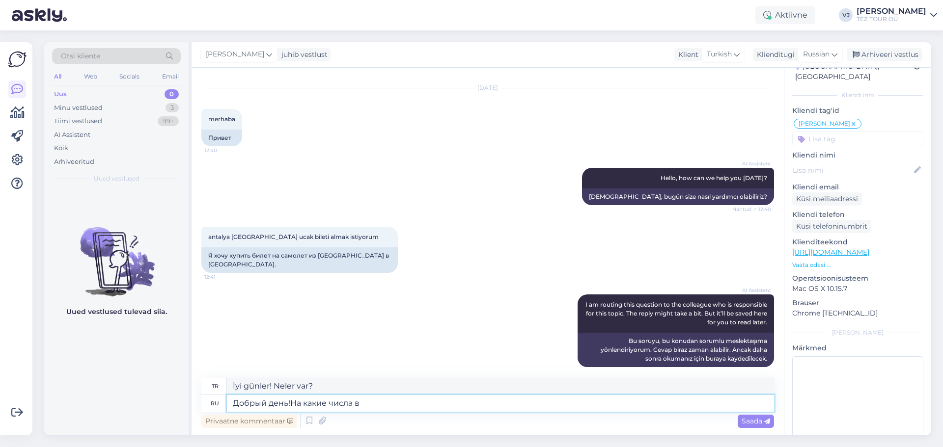
type textarea "İyi günler! Hangi tarihler?"
type textarea "Добрый день!На какие числа вы"
type textarea "İyi günler! Hangi tarihlerdesiniz?"
type textarea "Добрый день!На какие числа вы хотите"
type textarea "İyi günler! Hangi tarihleri istersiniz?"
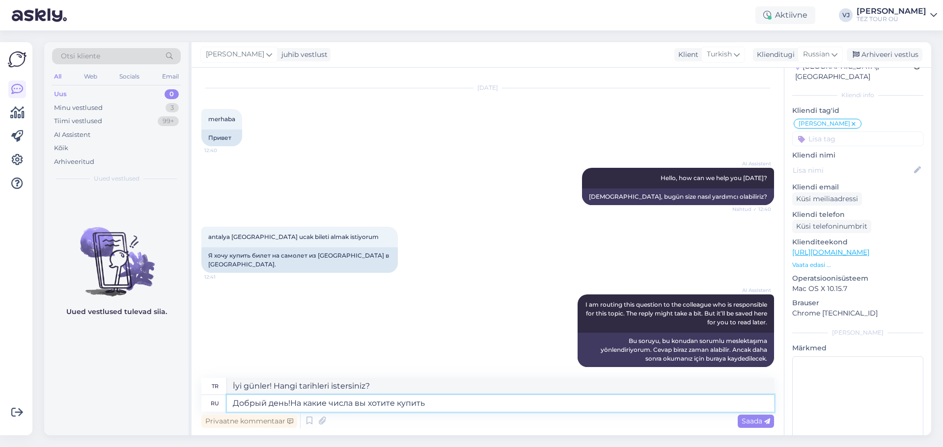
type textarea "Добрый день!На какие числа вы хотите купить б"
type textarea "İyi günler! Hangi tarihlerde satın almak istiyorsunuz?"
type textarea "Добрый день!На какие числа вы хотите купить билет"
type textarea "İyi günler! Hangi tarihler için bilet almak istersiniz?"
type textarea "Добрый день!На какие числа вы хотите купить билет"
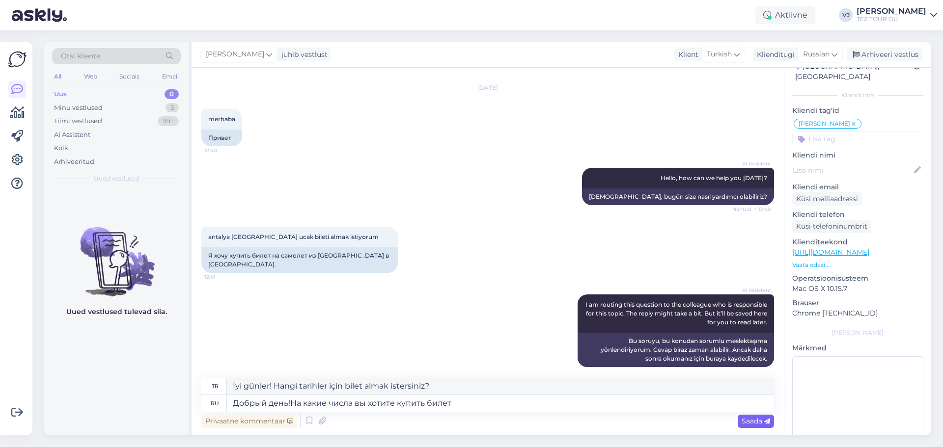
click at [756, 423] on span "Saada" at bounding box center [756, 421] width 28 height 9
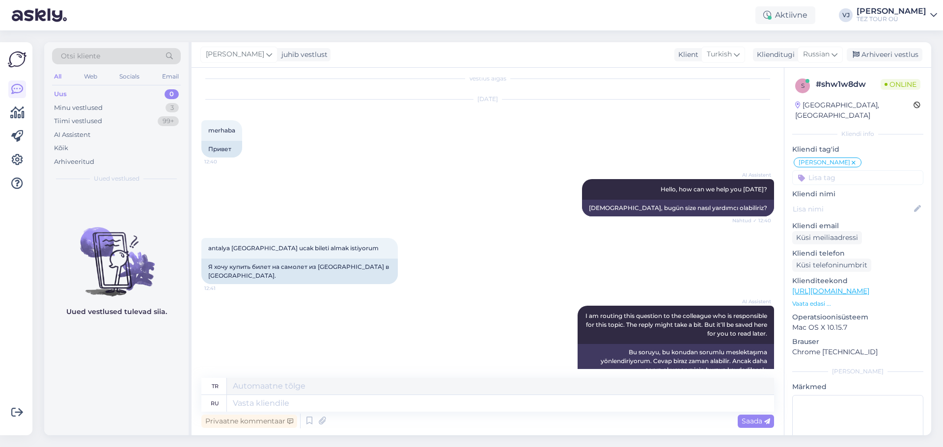
scroll to position [0, 0]
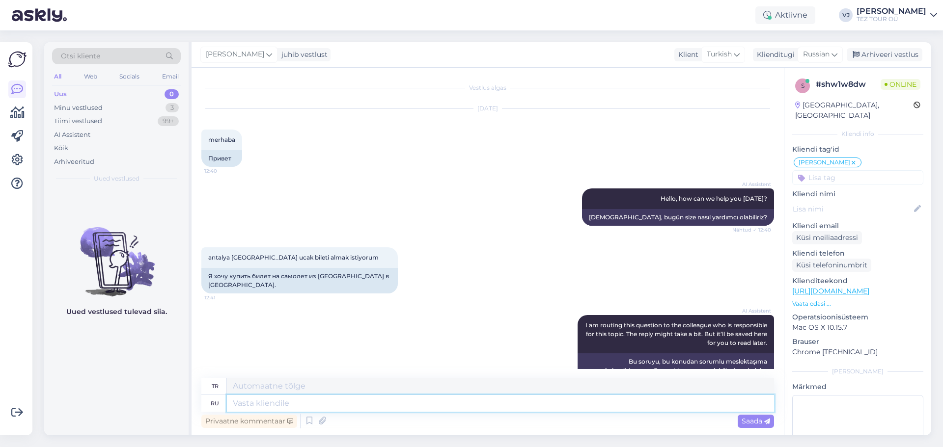
click at [337, 409] on textarea at bounding box center [500, 403] width 547 height 17
type textarea "Р"
type textarea "D"
type textarea "В"
type textarea "İÇİNDE"
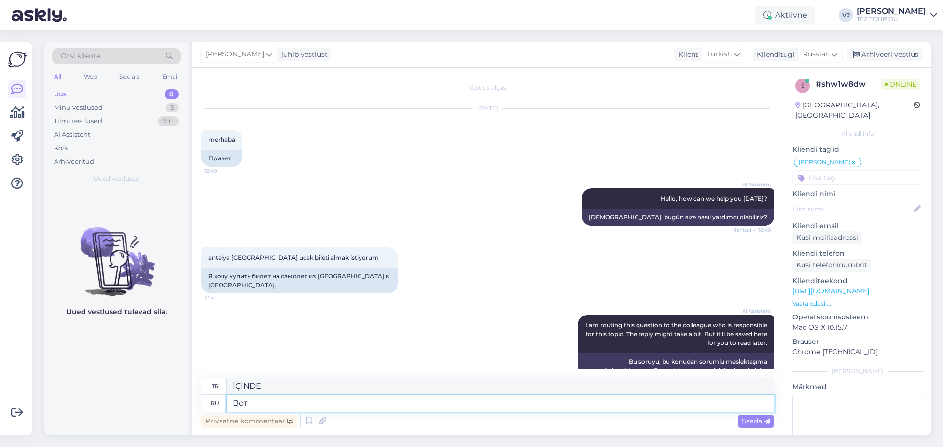
type textarea "Вот"
type textarea "Burada"
type textarea "Вот тут"
type textarea "Tam burada"
type textarea "Вот тут вы н"
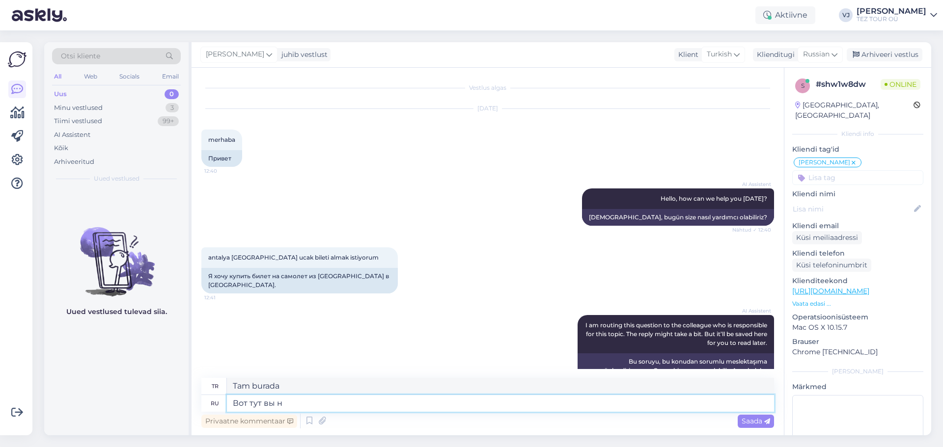
type textarea "İşte buradasın"
type textarea "Вот тут вы наёдёте н"
type textarea "İşte onu burada bulacaksınız"
type textarea "Вот тут вы наёдёте наши п"
type textarea "Bizimkini burada bulacaksınız"
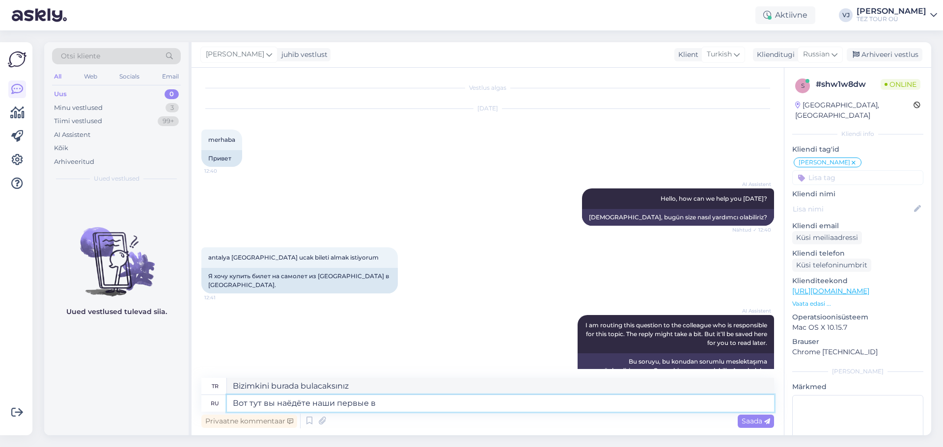
type textarea "Вот тут вы наёдёте наши первые ва"
type textarea "İlk ürünümüzü burada bulacaksınız"
type textarea "Вот тут вы наёдёте наши первые варианты в"
type textarea "Burada ilk seçeneklerimizi bulacaksınız"
type textarea "Вот тут вы наёдёте наши первые варианты вылетов"
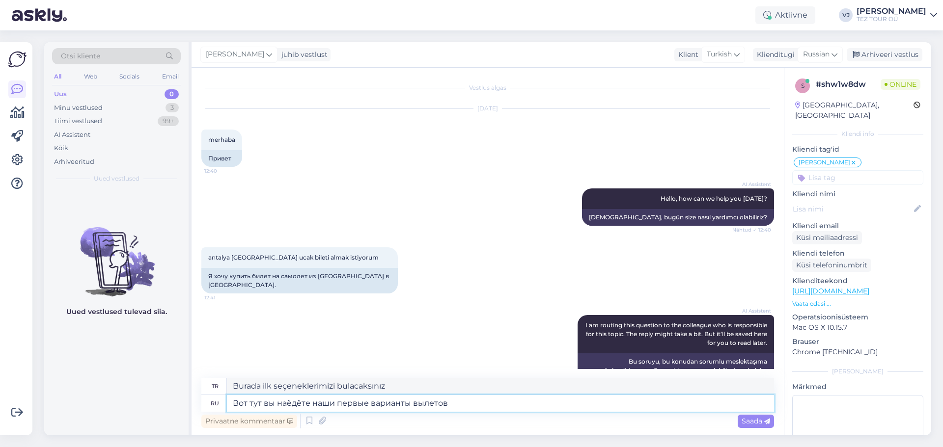
type textarea "İlk uçuş seçeneklerimizi burada bulabilirsiniz"
type textarea "Вот тут вы наёдёте наши первые варианты вылетов из"
type textarea "Buradan kalkışlar için ilk seçeneklerimizi bulabilirsiniz"
type textarea "Вот тут вы наёдёте наши первые варианты вылетов из Анталии в"
type textarea "Antalya'dan ilk uçuş seçeneklerimizi burada bulabilirsiniz"
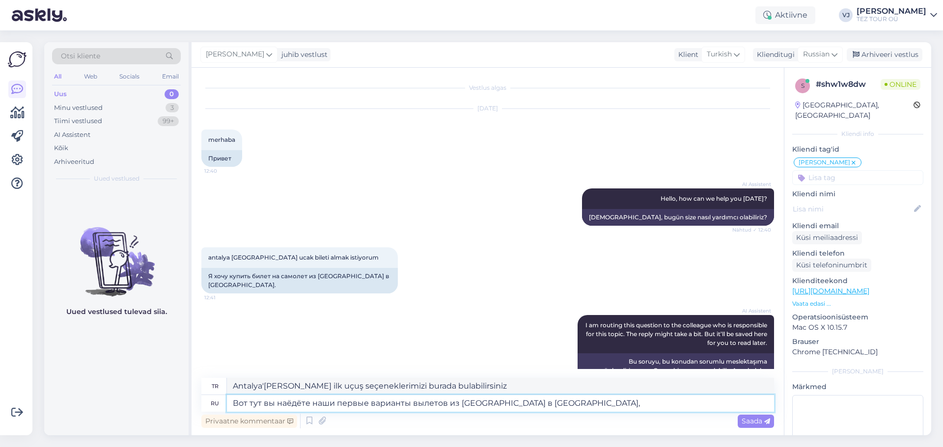
type textarea "Вот тут вы наёдёте наши первые варианты вылетов из Анталии в Таллинн, в"
type textarea "Antalya'dan Tallinn'e uçuşlar için ilk seçeneklerimizi burada bulabilirsiniz."
type textarea "Вот тут вы наёдёте наши первые варианты вылетов из Анталии в Таллинн, вс1ё"
type textarea "Antalya'dan Tallinn'e ilk uçuş seçeneklerimizi burada bulabilirsiniz."
type textarea "Вот тут вы наёдёте наши первые варианты вылетов из Анталии в Таллинн, все даты"
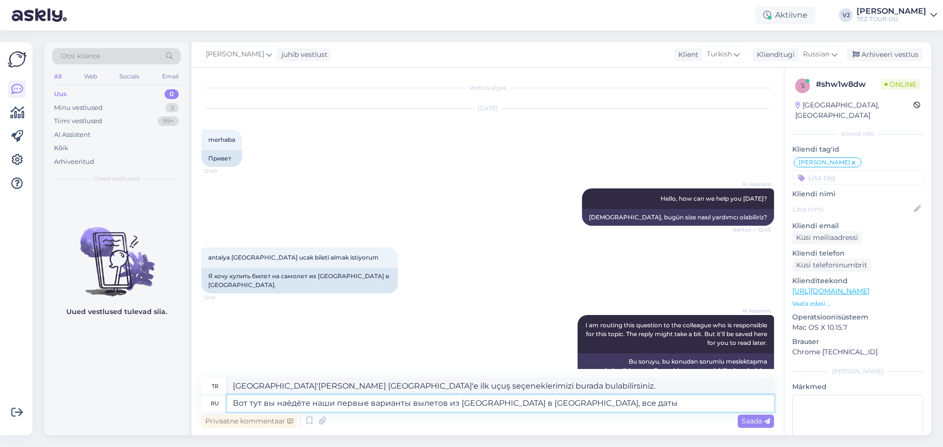
type textarea "Antalya'dan Tallinn'e ilk uçuş seçeneklerimizi burada bulabilirsiniz, tüm tarih…"
type textarea "Вот тут вы наёдёте наши первые варианты вылетов из Анталии в Таллинн, все даты …"
type textarea "Antalya'dan Tallinn'e ilk uçuş seçeneklerimizi burada bulabilirsiniz, tüm tarih…"
type textarea "Вот тут вы наёдёте наши первые варианты вылетов из Анталии в Таллинн, все даты …"
type textarea "Burada Antalya'dan Tallinn'e ilk uçuş seçeneklerimizi, bu tarihten önceki tüm t…"
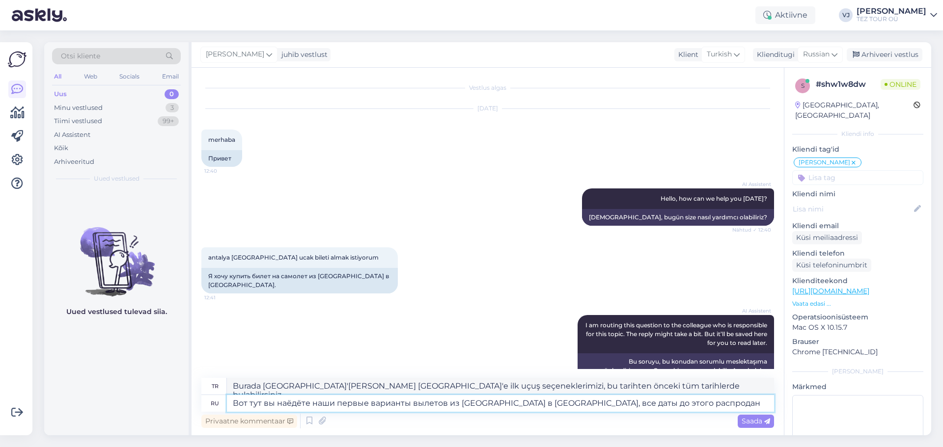
type textarea "Вот тут вы наёдёте наши первые варианты вылетов из Анталии в Таллинн, все даты …"
type textarea "Antalya'dan Tallinn'e ilk uçuş seçeneklerimizi burada bulabilirsiniz, bu tariht…"
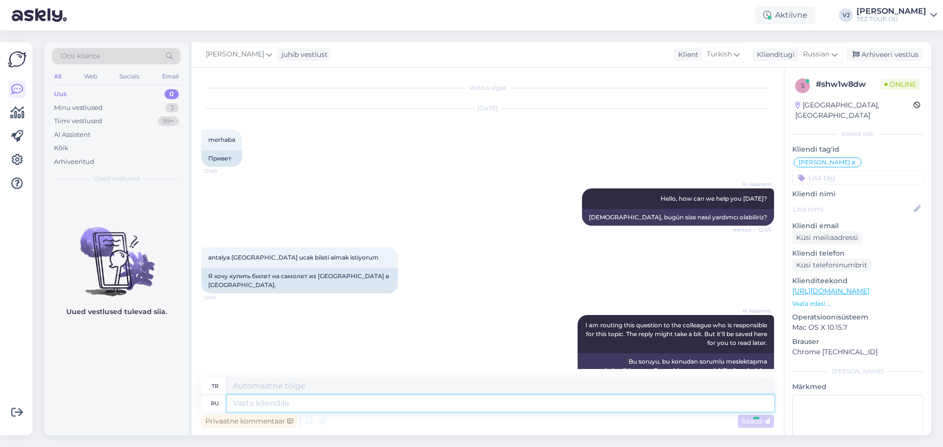
scroll to position [215, 0]
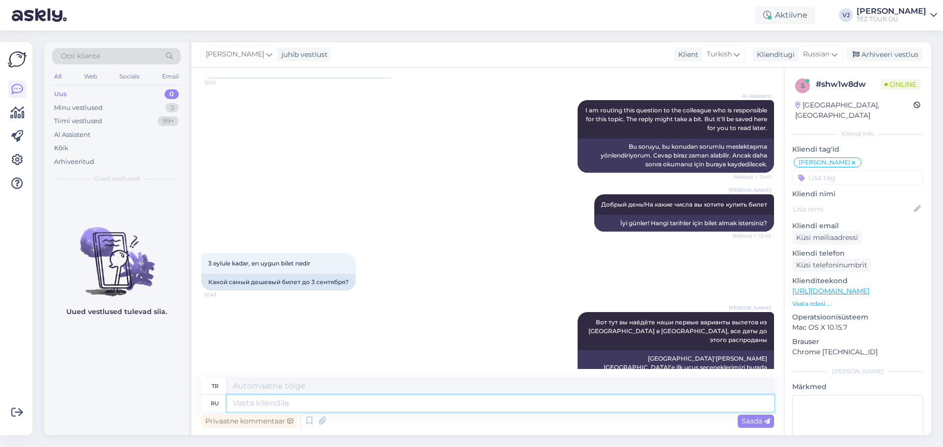
paste textarea "Freebird Airlines Antalya (AYT) - Tallinn (TLL) 09.09, t 133 € Freebird Airline…"
type textarea "Freebird Airlines Antalya (AYT) - Tallinn (TLL) 09.09, t 133 € Freebird Airline…"
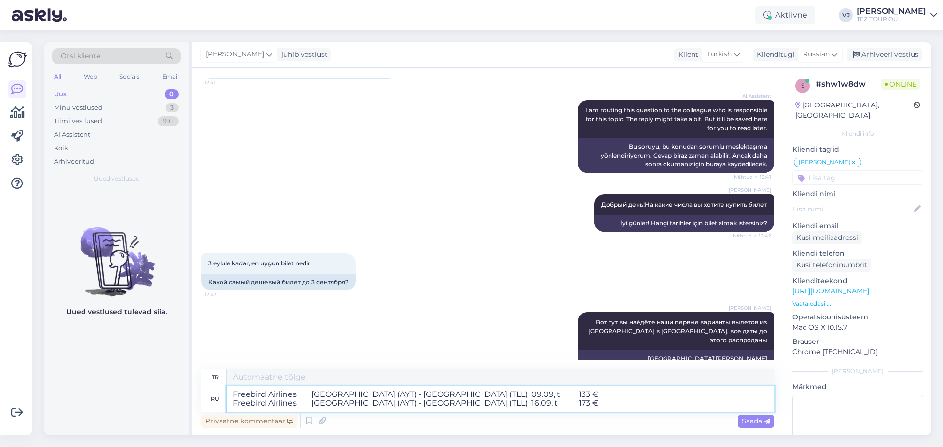
type textarea "Freebird Airlines Antalya (AYT) - Tallinn (TLL) 09.09, t 133 € Freebird Airline…"
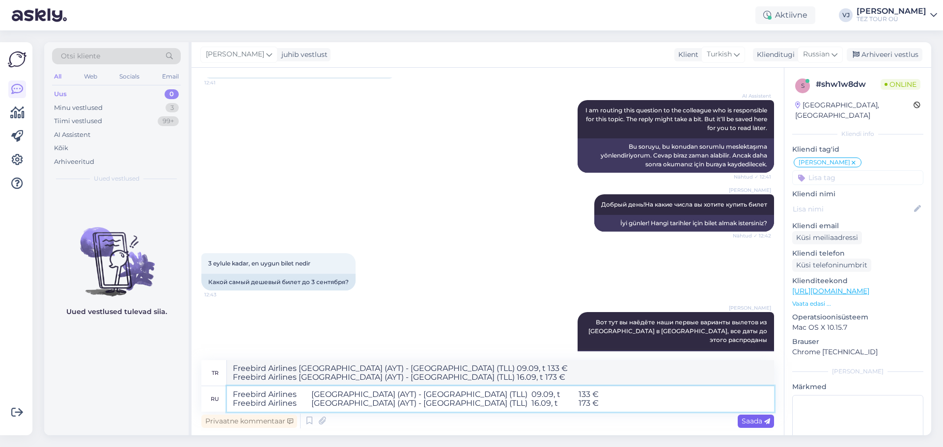
type textarea "Freebird Airlines Antalya (AYT) - Tallinn (TLL) 09.09, t 133 € Freebird Airline…"
click at [752, 422] on span "Saada" at bounding box center [756, 421] width 28 height 9
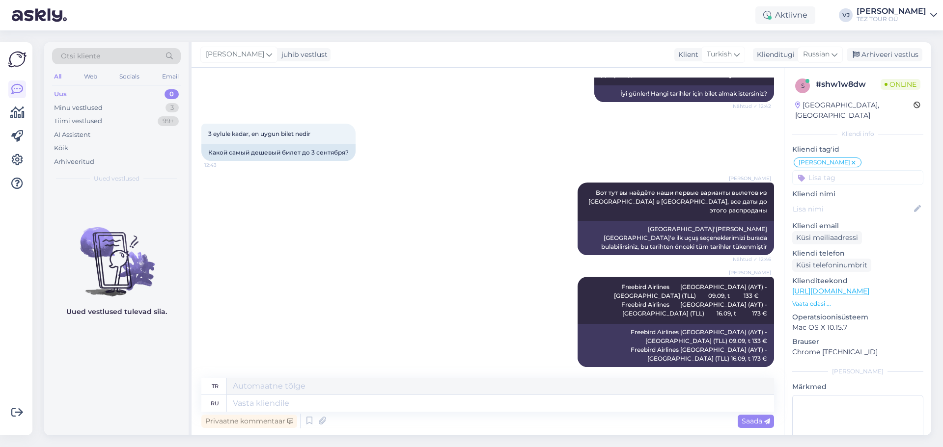
scroll to position [368, 0]
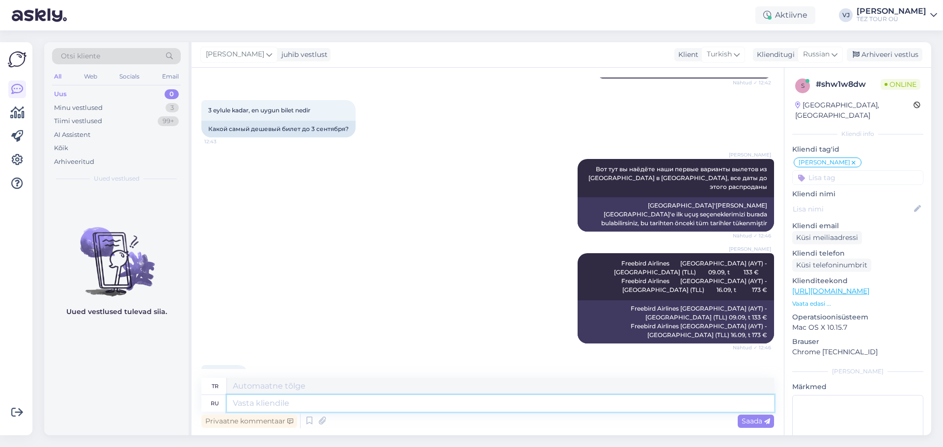
click at [264, 407] on textarea at bounding box center [500, 403] width 547 height 17
type textarea "рад"
type textarea "memnun"
type textarea "рад помочь"
type textarea "yardım etmekten mutluluk duyarım"
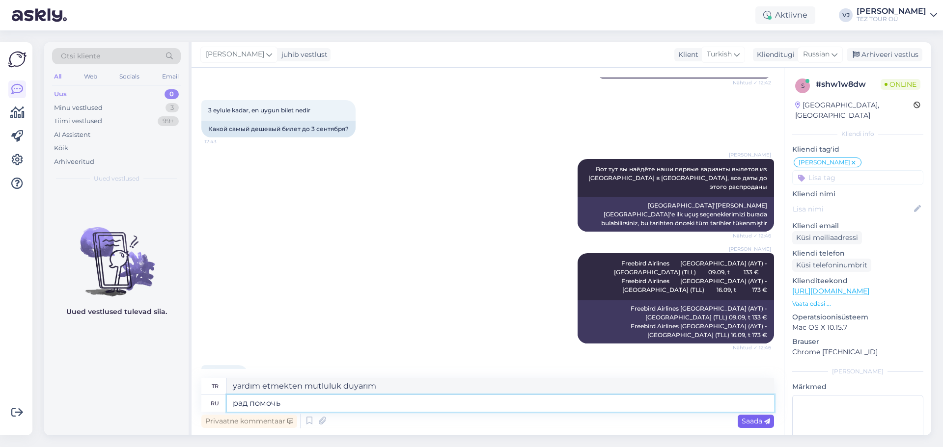
type textarea "рад помочь"
click at [768, 421] on icon at bounding box center [767, 422] width 6 height 6
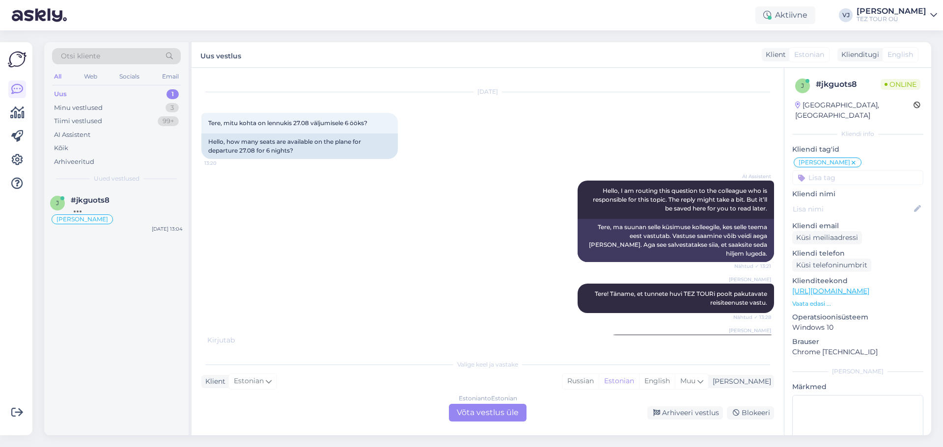
scroll to position [0, 0]
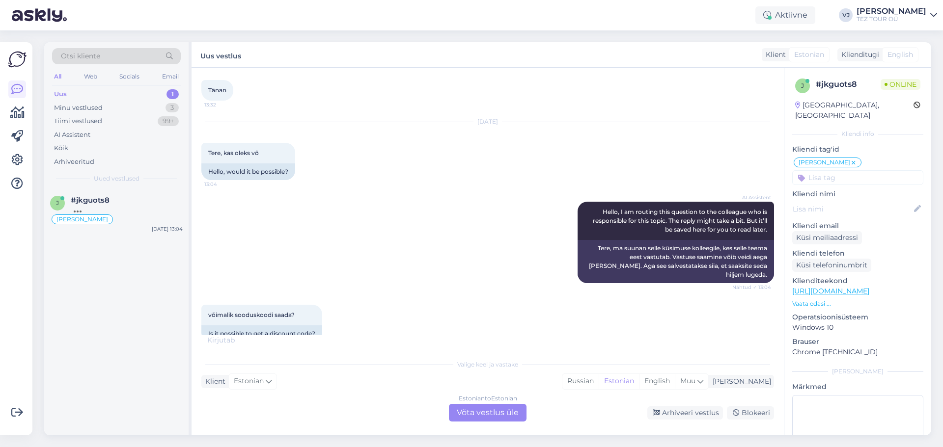
click at [495, 409] on div "Estonian to Estonian Võta vestlus üle" at bounding box center [488, 413] width 78 height 18
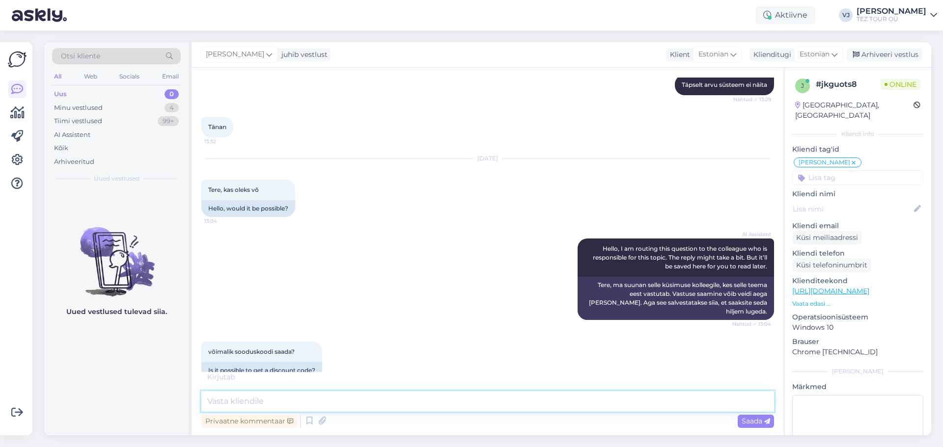
click at [621, 399] on textarea at bounding box center [487, 401] width 573 height 21
type textarea "Tere päevast!"
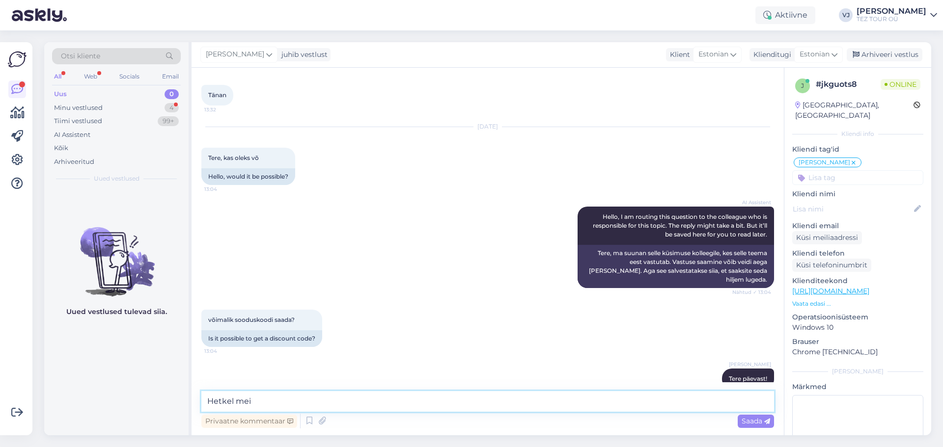
scroll to position [393, 0]
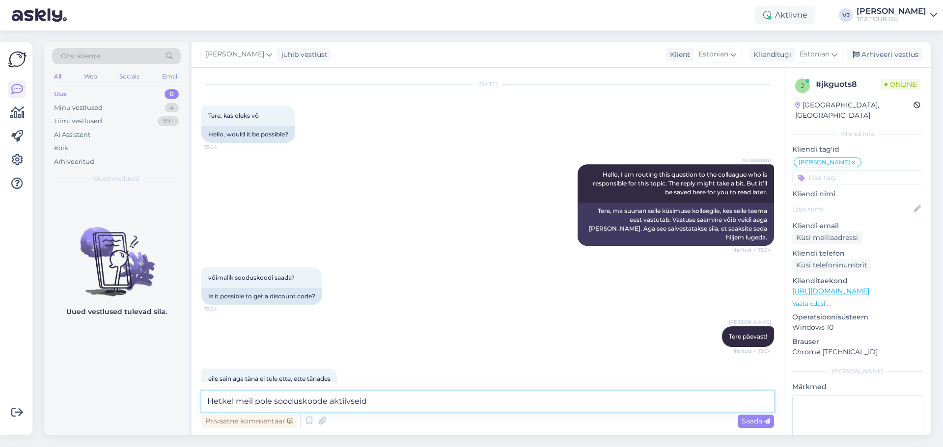
drag, startPoint x: 384, startPoint y: 401, endPoint x: 330, endPoint y: 410, distance: 55.2
click at [330, 410] on textarea "Hetkel meil pole sooduskoode aktiivseid" at bounding box center [487, 401] width 573 height 21
click at [268, 403] on textarea "Hetkel meil pole sooduskoode" at bounding box center [487, 401] width 573 height 21
click at [272, 403] on textarea "Hetkel meil pole sooduskoode" at bounding box center [487, 401] width 573 height 21
paste textarea "aktiivseid"
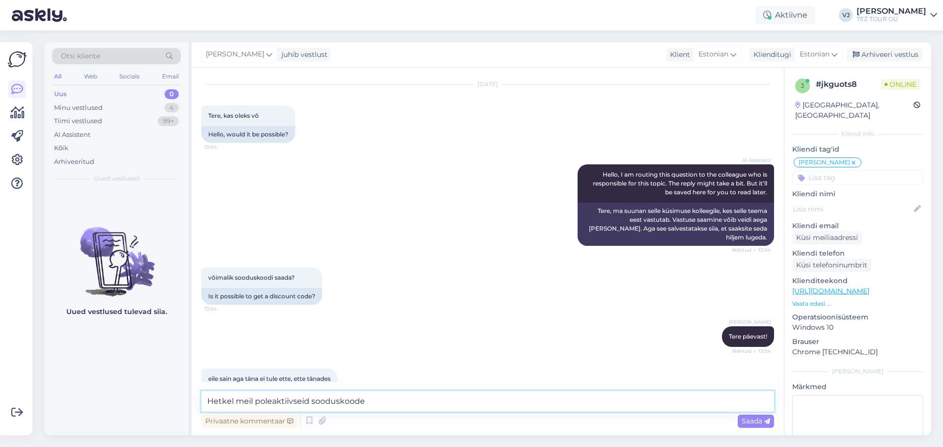
click at [271, 405] on textarea "Hetkel meil poleaktiivseid sooduskoode" at bounding box center [487, 401] width 573 height 21
type textarea "Hetkel meil pole aktiivseid sooduskoode"
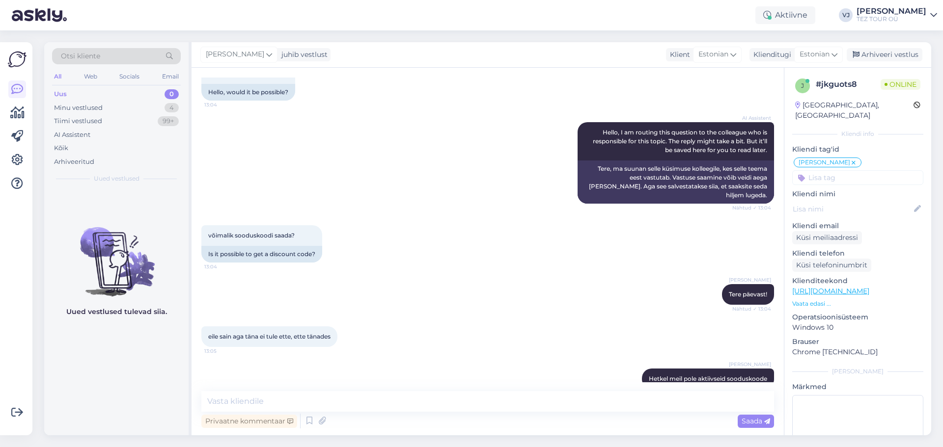
click at [884, 170] on input at bounding box center [857, 177] width 131 height 15
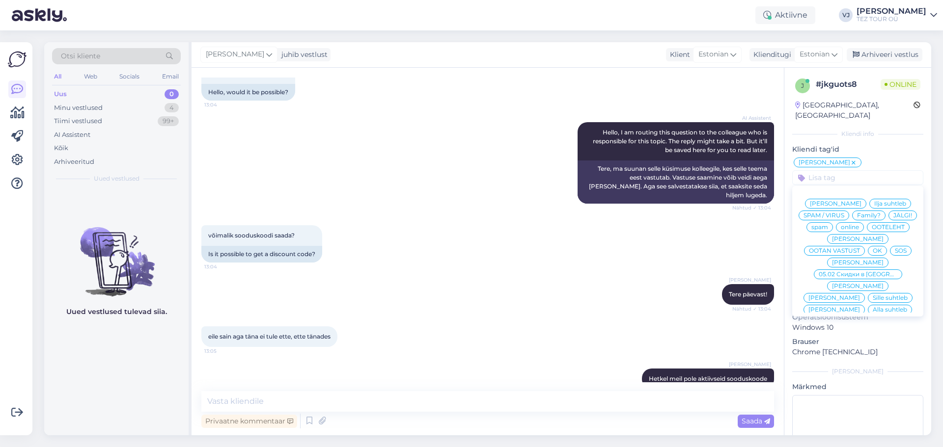
click at [866, 260] on span "Vladimir Suhtleb" at bounding box center [858, 263] width 52 height 6
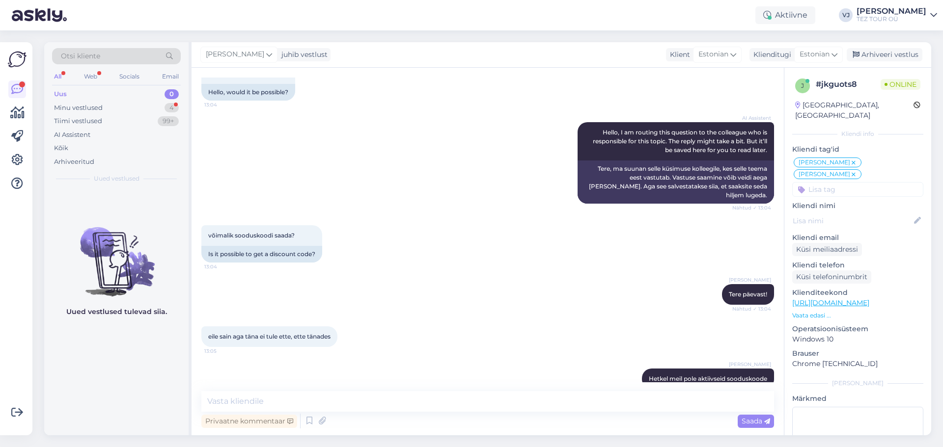
scroll to position [478, 0]
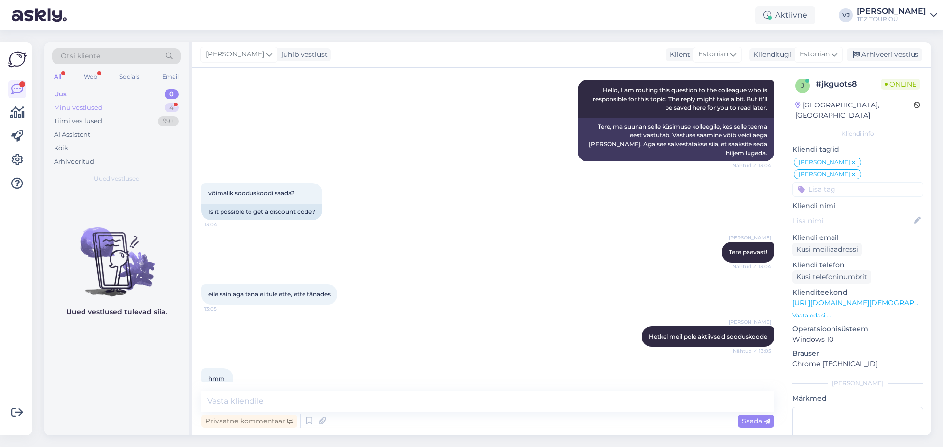
click at [156, 108] on div "Minu vestlused 4" at bounding box center [116, 108] width 129 height 14
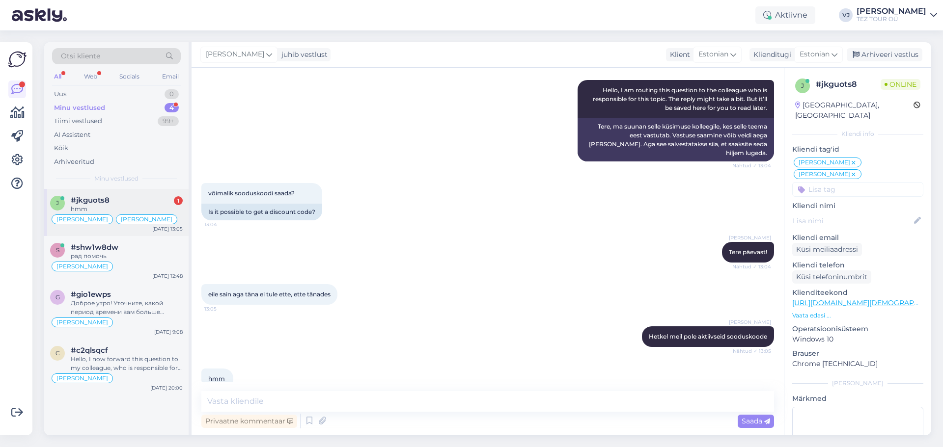
click at [144, 219] on span "Vladimir Suhtleb" at bounding box center [147, 220] width 52 height 6
click at [133, 251] on div "#shw1w8dw" at bounding box center [127, 247] width 112 height 9
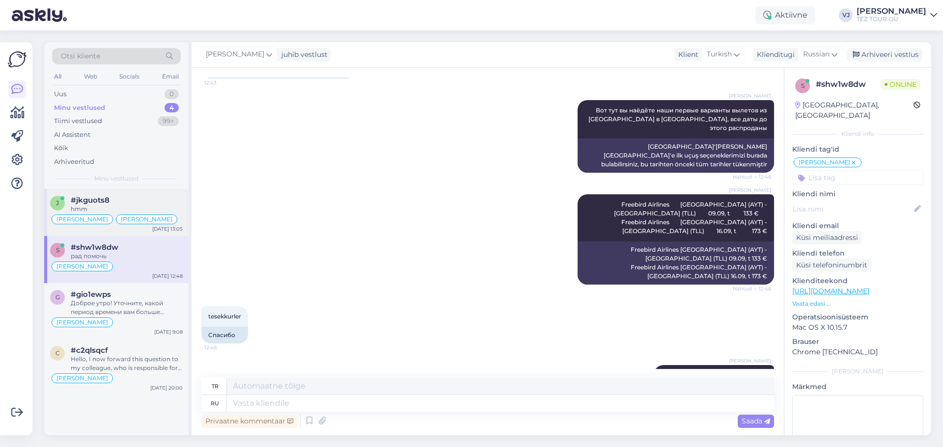
click at [122, 199] on div "#jkguots8" at bounding box center [127, 200] width 112 height 9
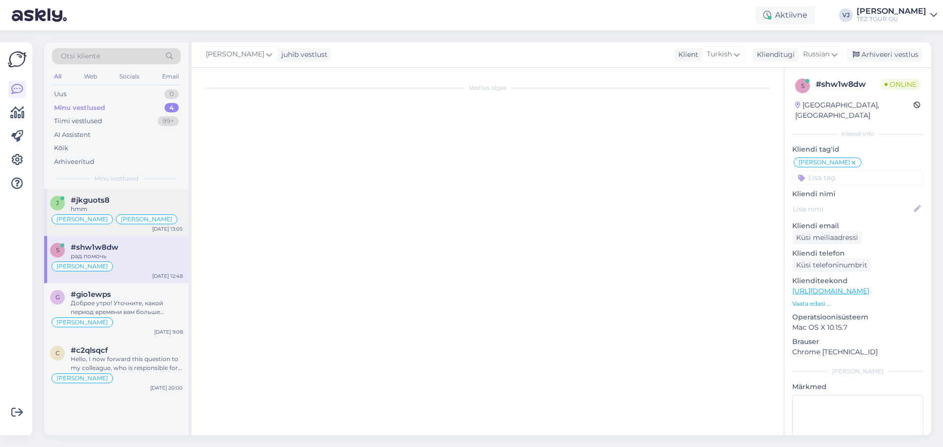
scroll to position [478, 0]
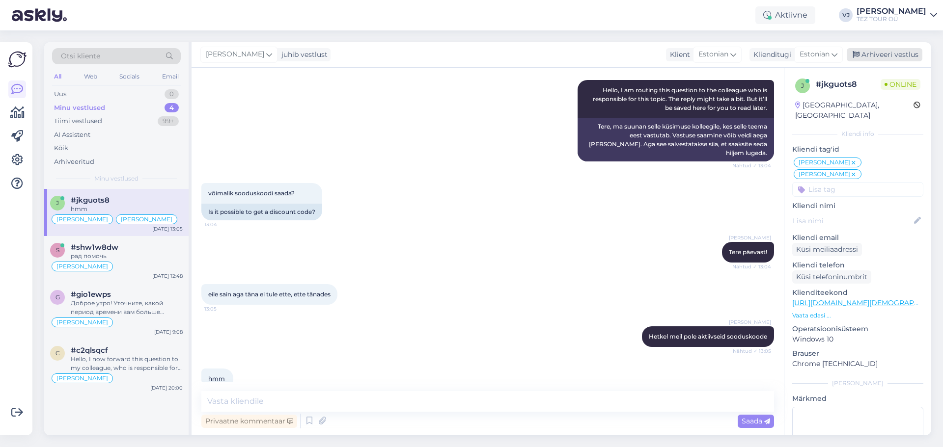
click at [899, 55] on div "Arhiveeri vestlus" at bounding box center [885, 54] width 76 height 13
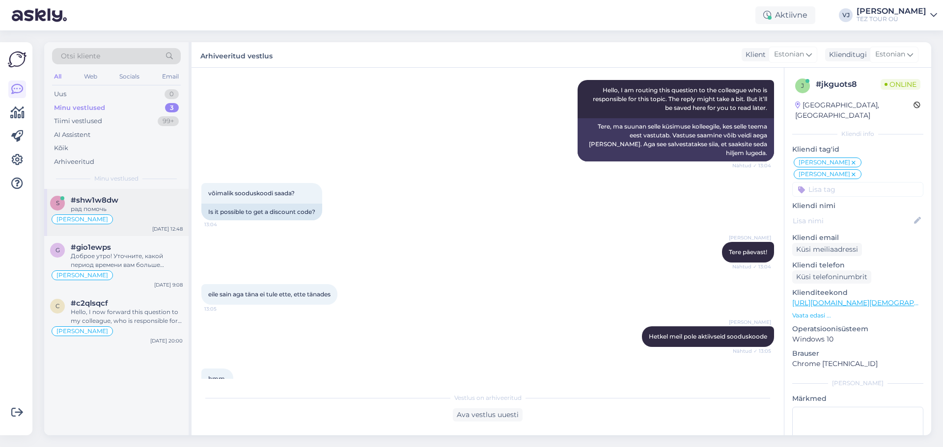
click at [142, 195] on div "s #shw1w8dw рад помочь Vladimir Suhtleb Aug 18 12:48" at bounding box center [116, 212] width 144 height 47
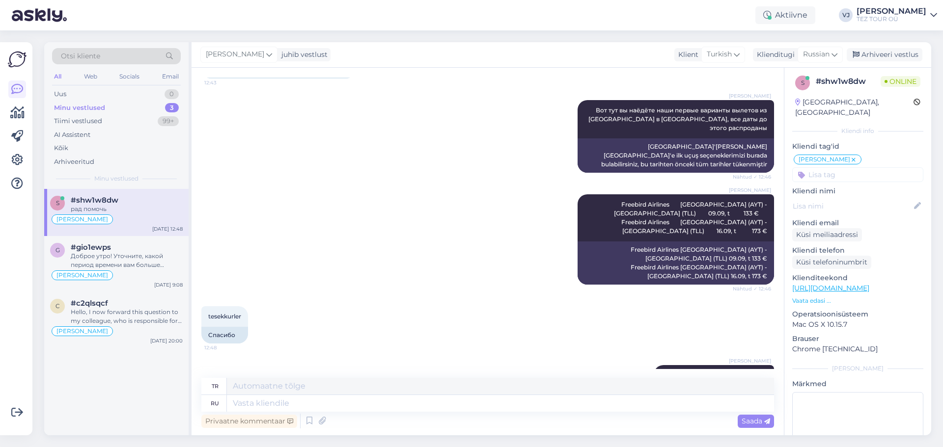
scroll to position [4, 0]
drag, startPoint x: 911, startPoint y: 56, endPoint x: 861, endPoint y: 62, distance: 50.4
click at [910, 56] on div "Arhiveeri vestlus" at bounding box center [885, 54] width 76 height 13
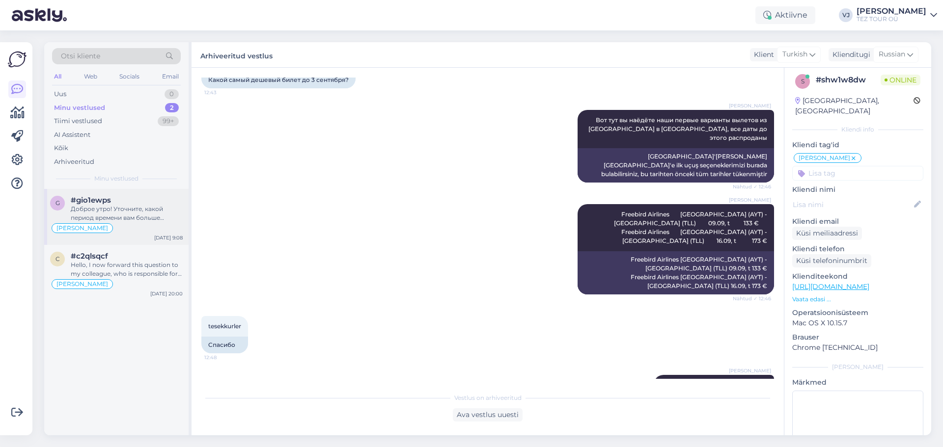
click at [139, 202] on div "#gio1ewps" at bounding box center [127, 200] width 112 height 9
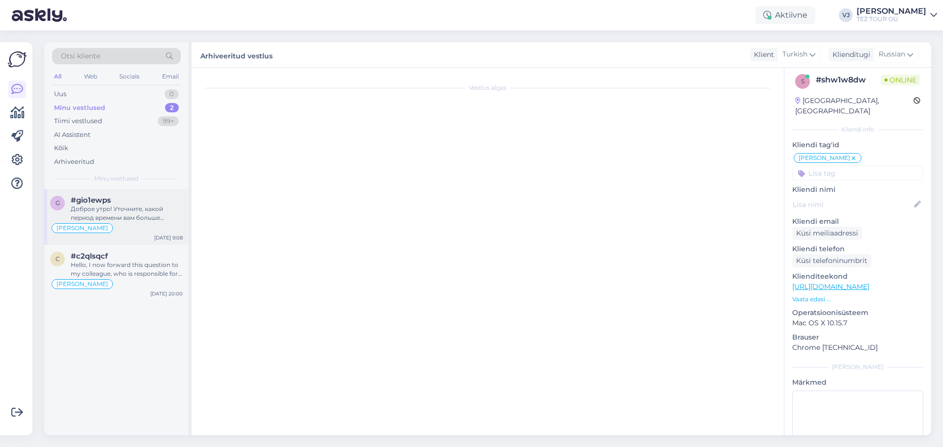
scroll to position [32, 0]
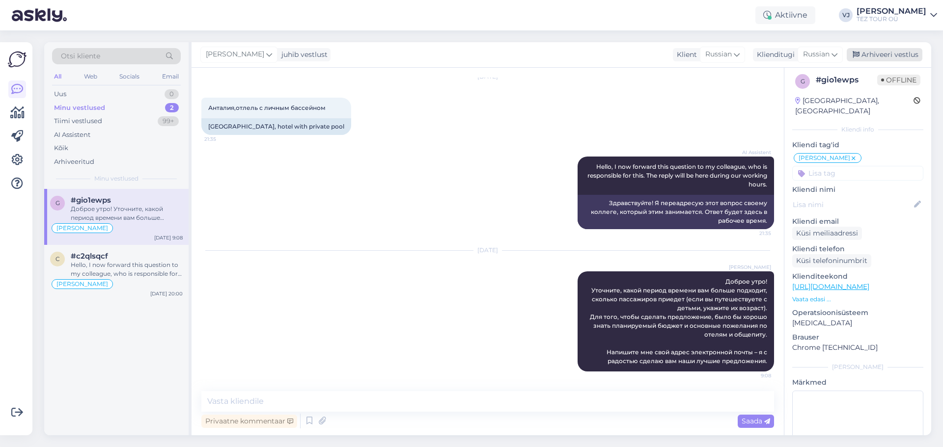
click at [885, 57] on div "Arhiveeri vestlus" at bounding box center [885, 54] width 76 height 13
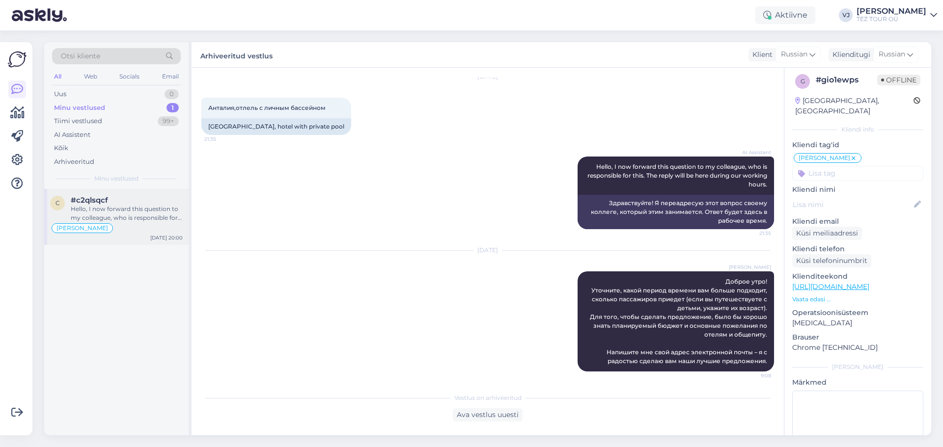
click at [142, 227] on div "Vladimir Suhtleb" at bounding box center [116, 229] width 133 height 12
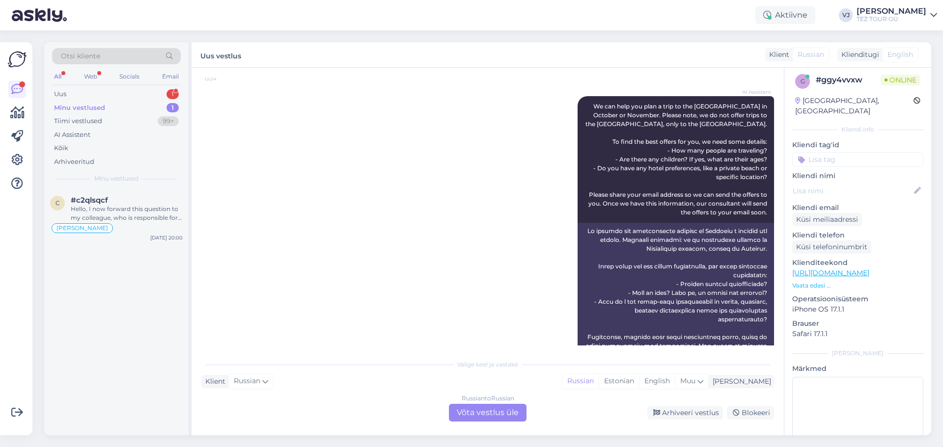
scroll to position [200, 0]
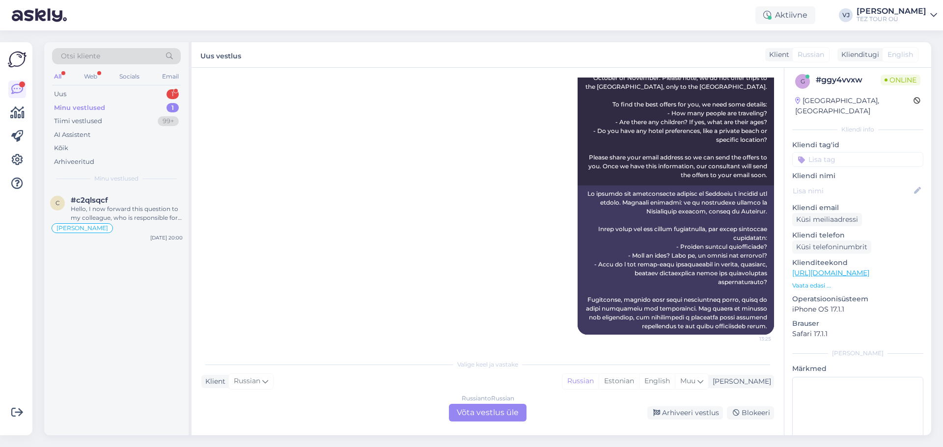
click at [482, 411] on div "Russian to Russian Võta vestlus üle" at bounding box center [488, 413] width 78 height 18
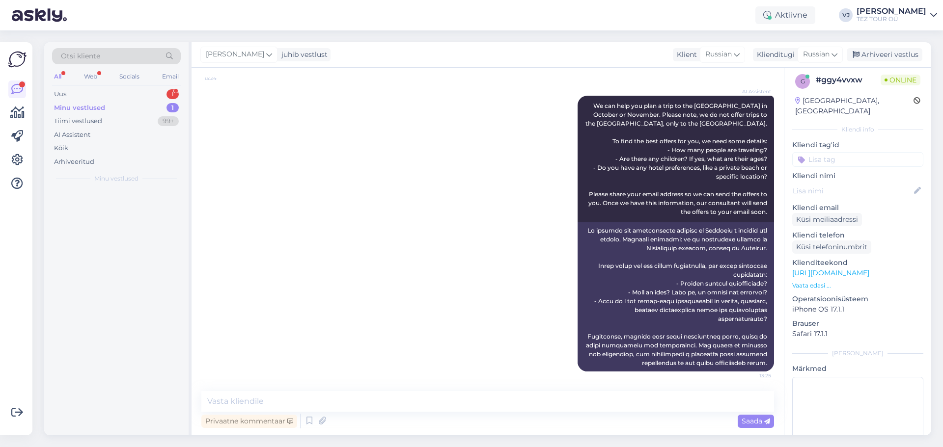
scroll to position [164, 0]
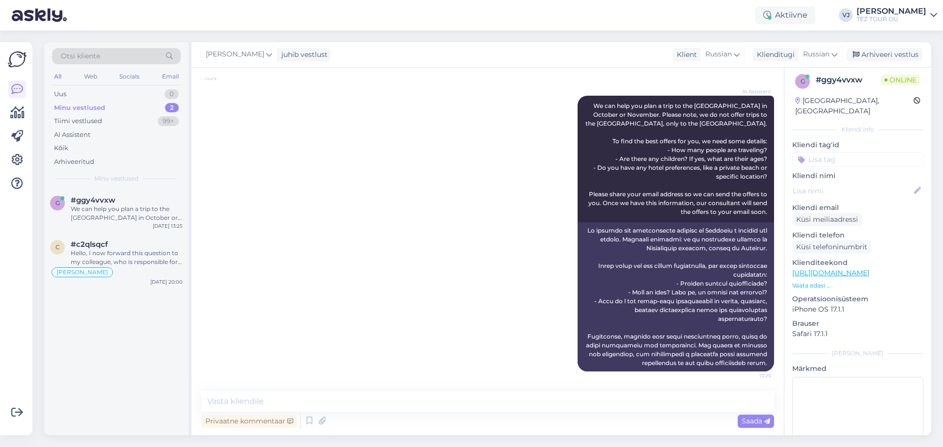
click at [847, 154] on input at bounding box center [857, 159] width 131 height 15
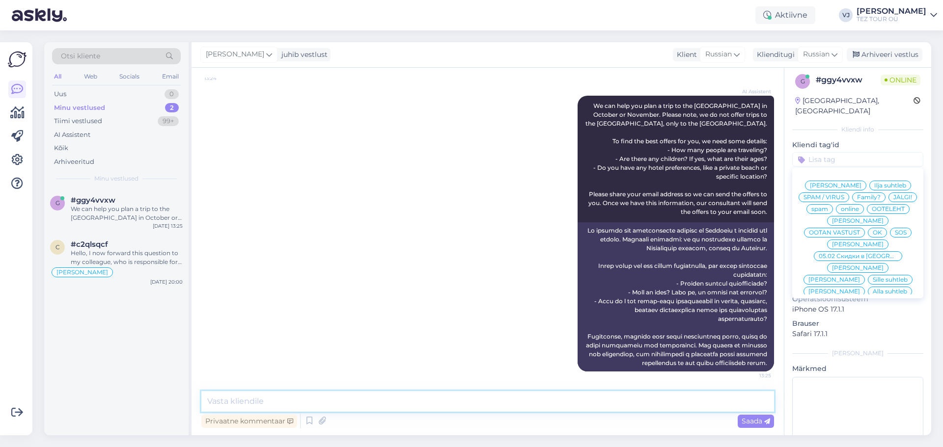
click at [314, 397] on textarea at bounding box center [487, 401] width 573 height 21
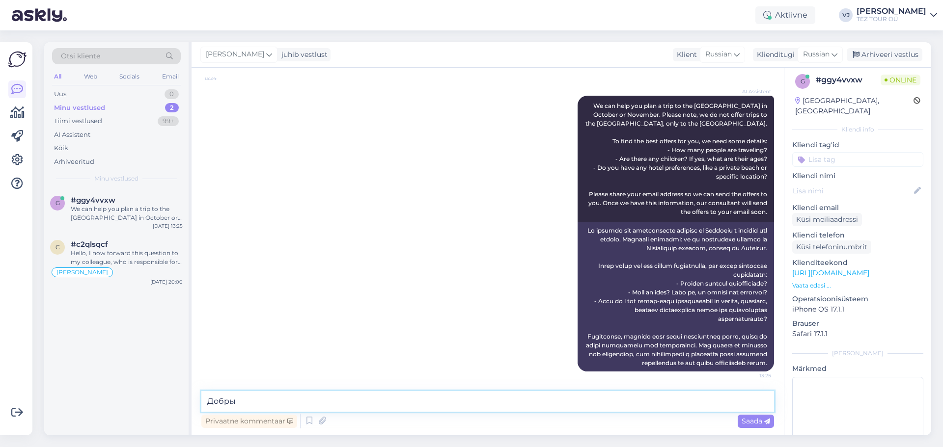
scroll to position [174, 0]
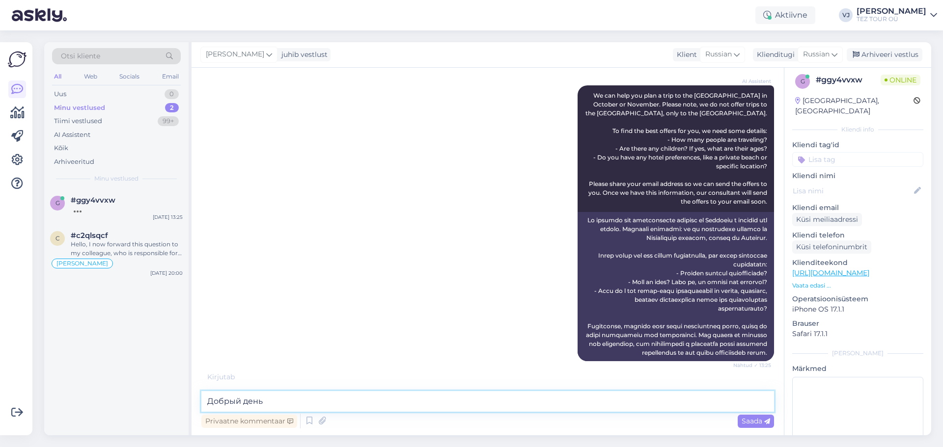
type textarea "Добрый день!"
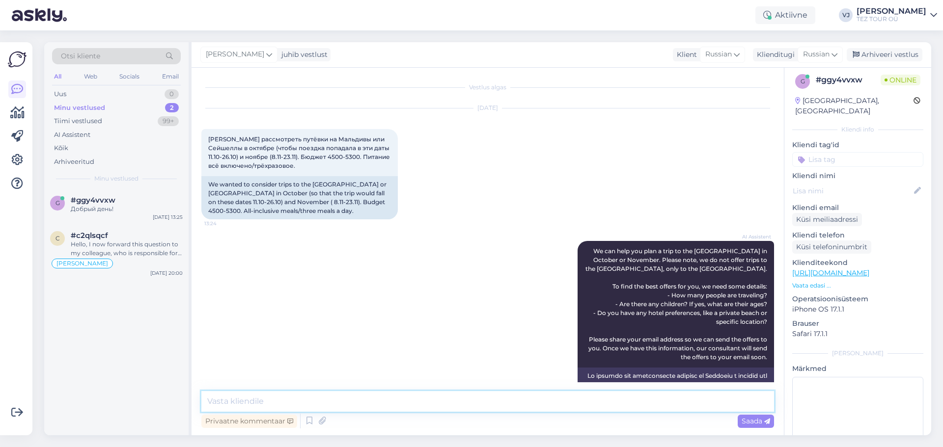
scroll to position [0, 0]
click at [260, 400] on textarea at bounding box center [487, 401] width 573 height 21
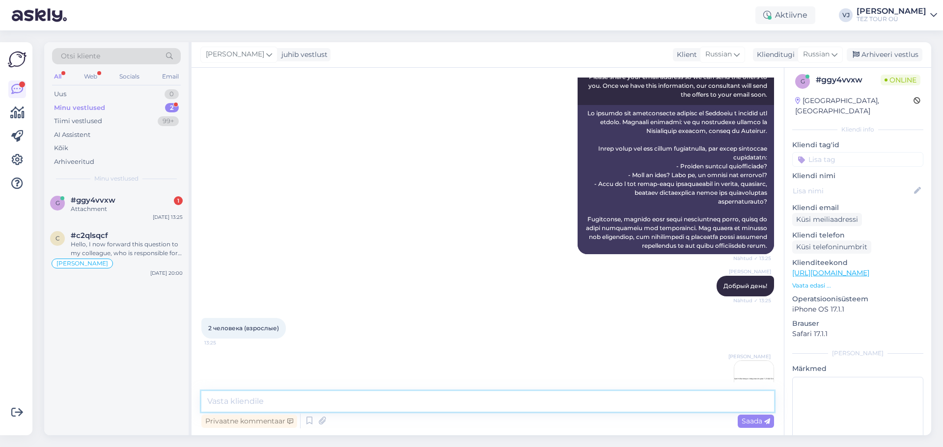
scroll to position [310, 0]
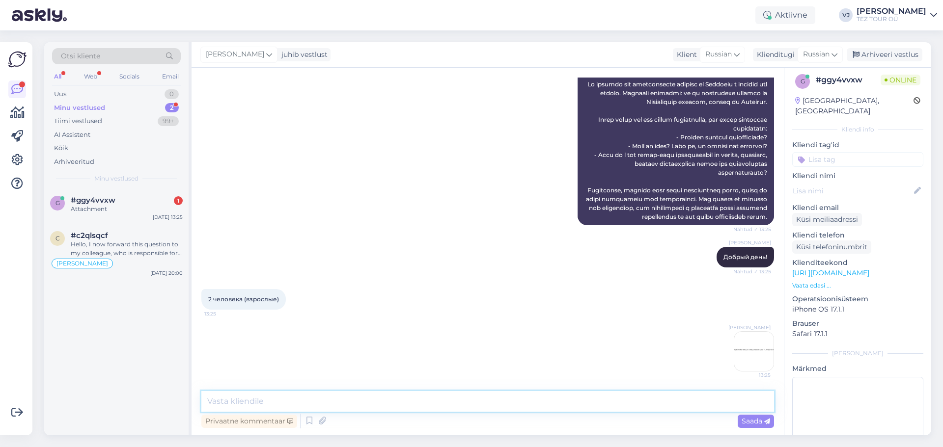
click at [384, 401] on textarea at bounding box center [487, 401] width 573 height 21
type textarea "Татьяна, вы емайлом также только что запрос прислали?"
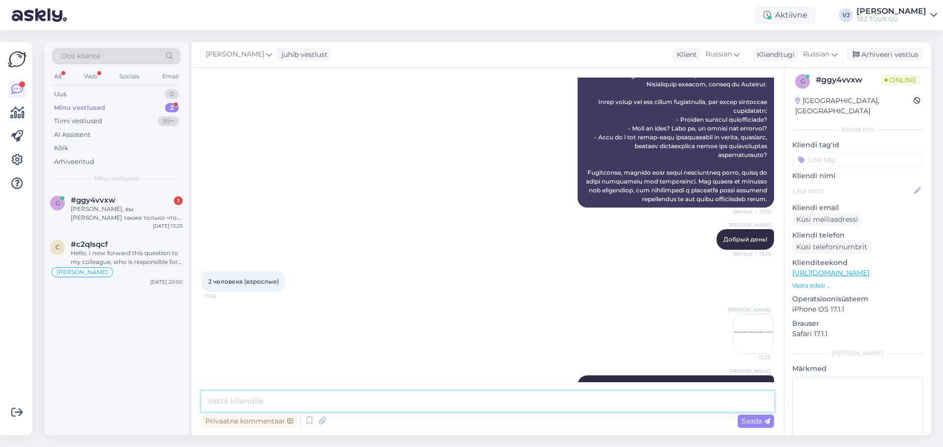
scroll to position [352, 0]
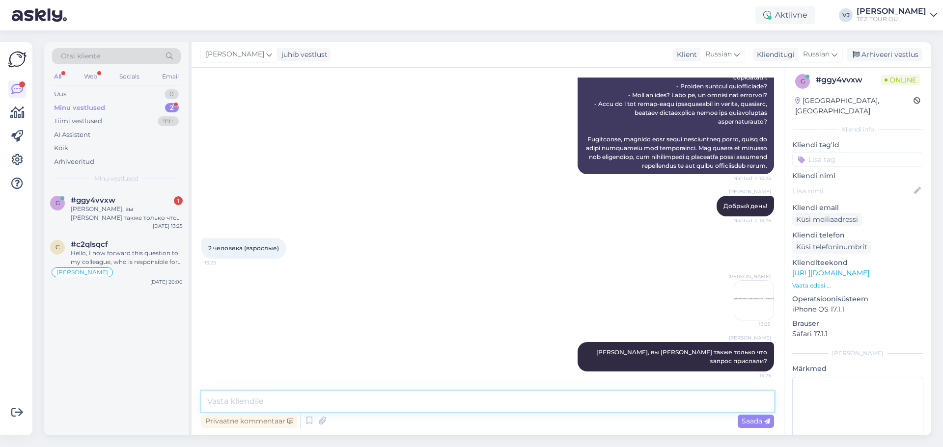
click at [427, 402] on textarea at bounding box center [487, 401] width 573 height 21
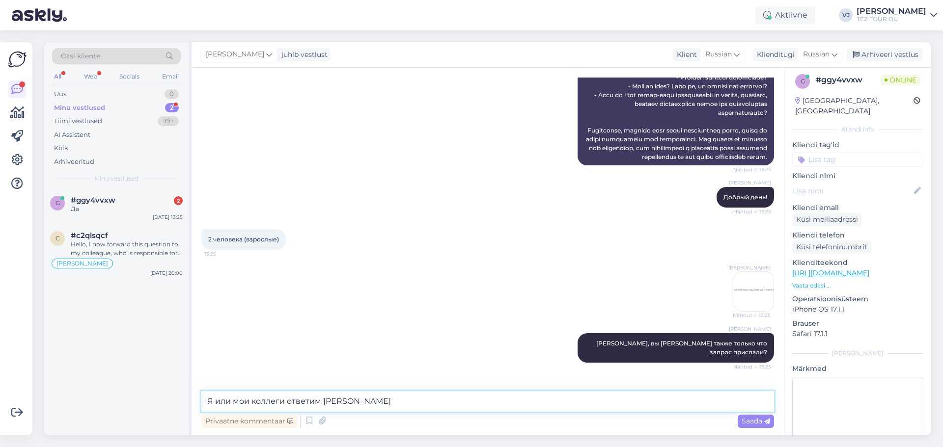
scroll to position [394, 0]
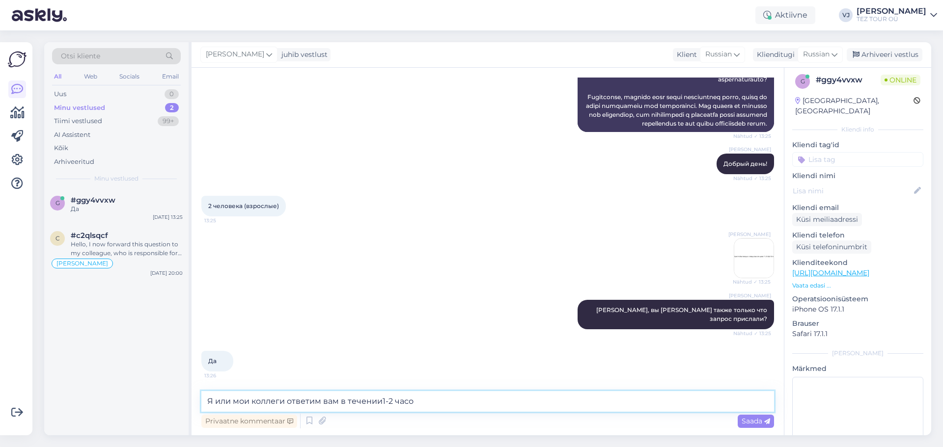
type textarea "Я или мои коллеги ответим вам в течении1-2 часов"
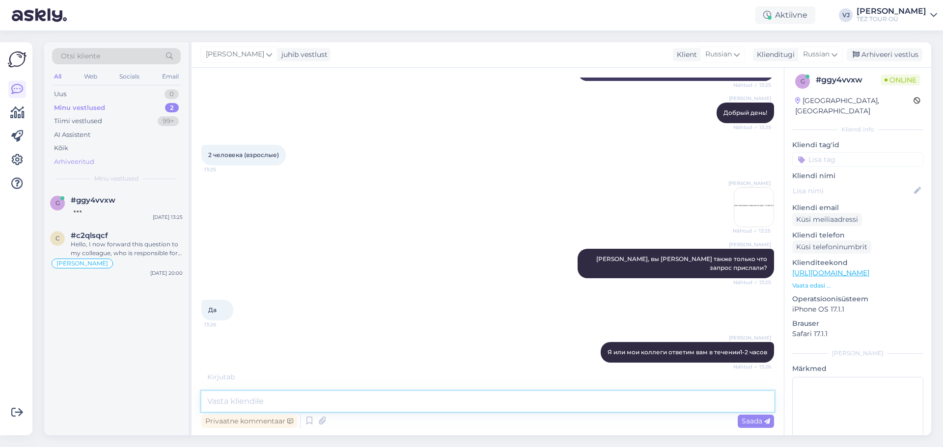
scroll to position [479, 0]
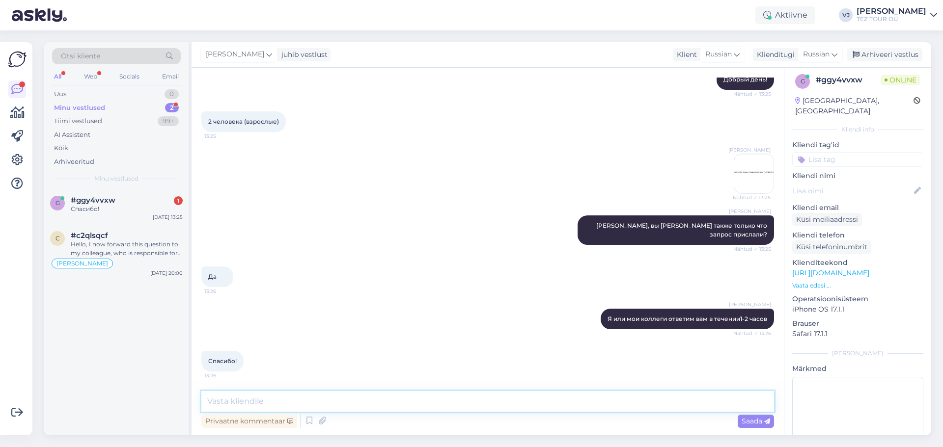
click at [304, 401] on textarea at bounding box center [487, 401] width 573 height 21
type textarea "Рады будем помочь!"
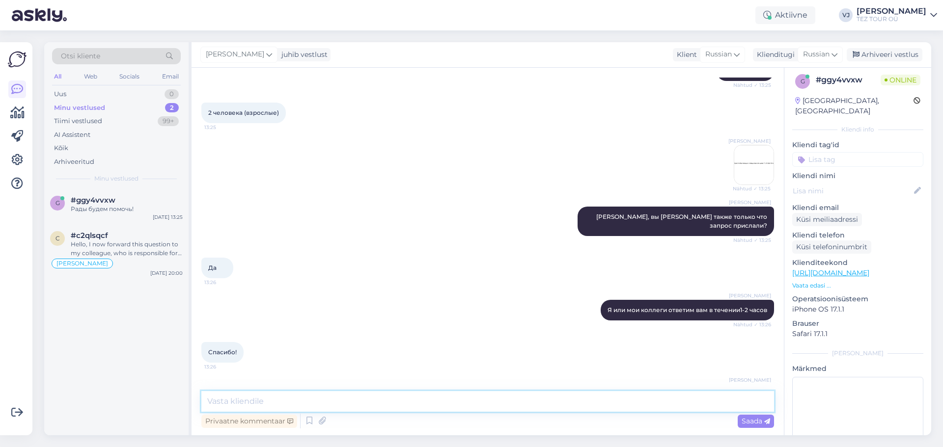
scroll to position [521, 0]
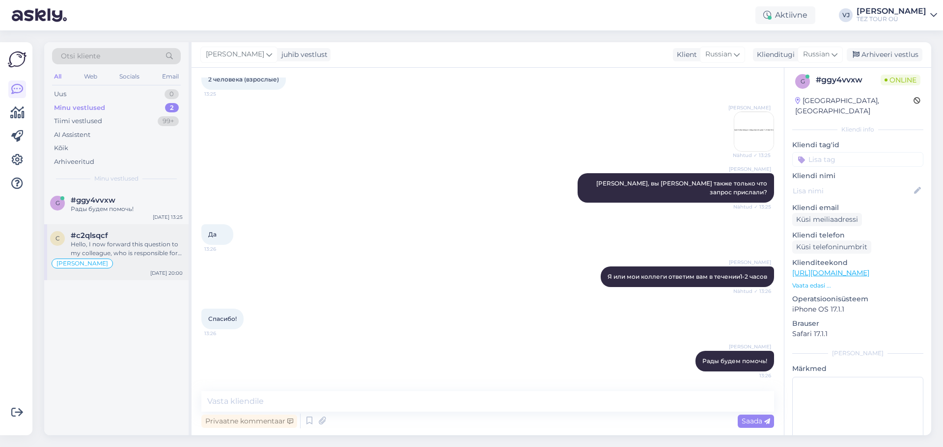
click at [152, 226] on div "c #c2qlsqcf Hello, I now forward this question to my colleague, who is responsi…" at bounding box center [116, 252] width 144 height 56
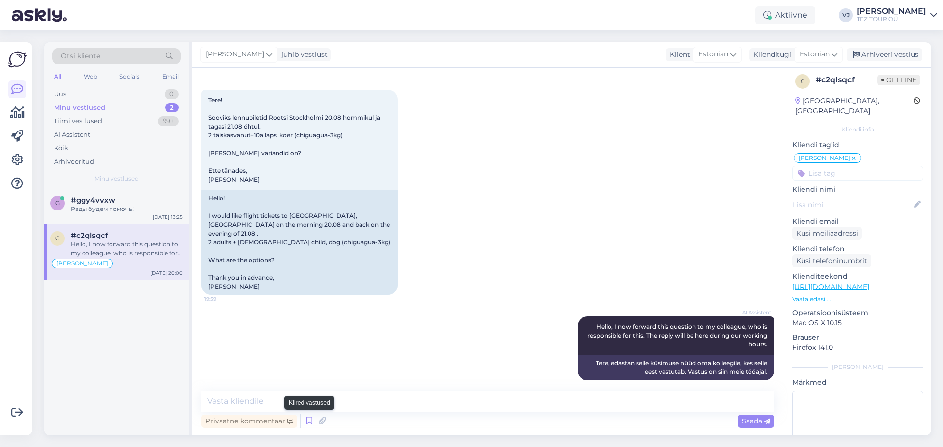
click at [306, 425] on icon at bounding box center [310, 421] width 12 height 15
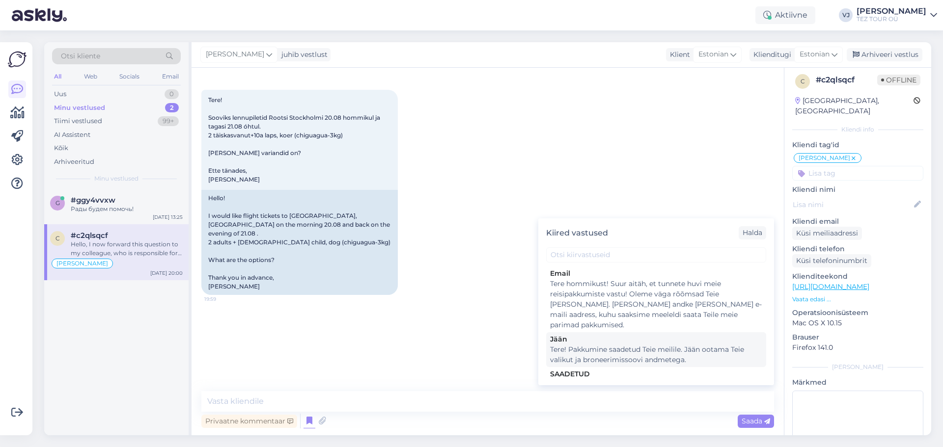
click at [637, 347] on div "Tere! Pakkumine saadetud Teie meilile. Jään ootama Teie valikut ja broneerimiss…" at bounding box center [656, 355] width 212 height 21
type textarea "Tere! Pakkumine saadetud Teie meilile. Jään ootama Teie valikut ja broneerimiss…"
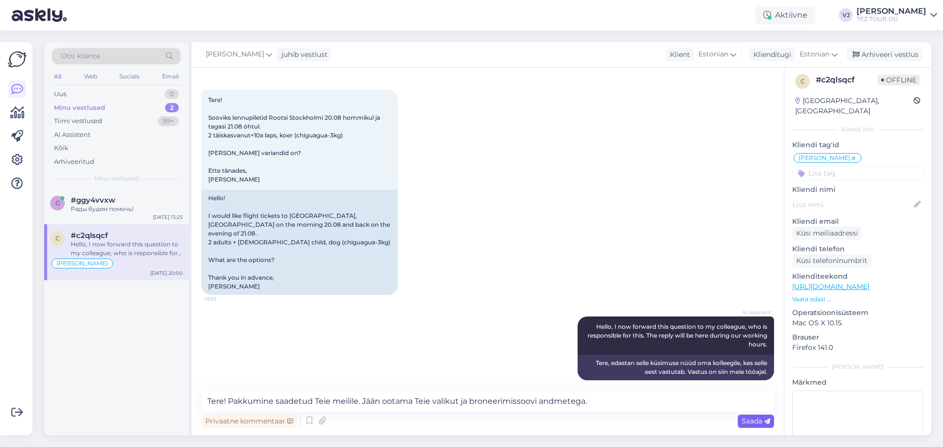
click at [745, 421] on span "Saada" at bounding box center [756, 421] width 28 height 9
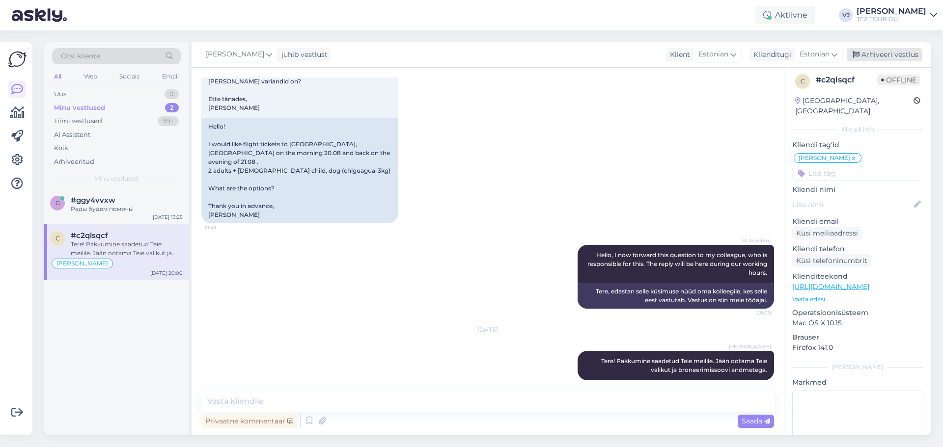
click at [882, 56] on div "Arhiveeri vestlus" at bounding box center [885, 54] width 76 height 13
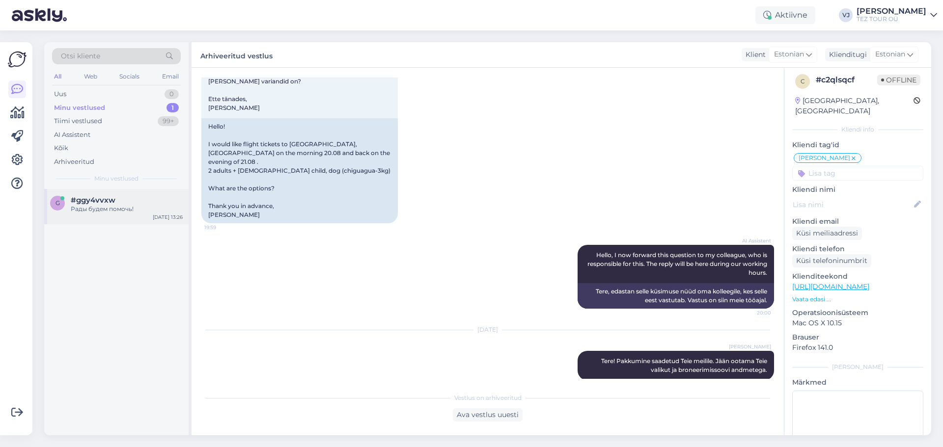
click at [134, 197] on div "#ggy4vvxw" at bounding box center [127, 200] width 112 height 9
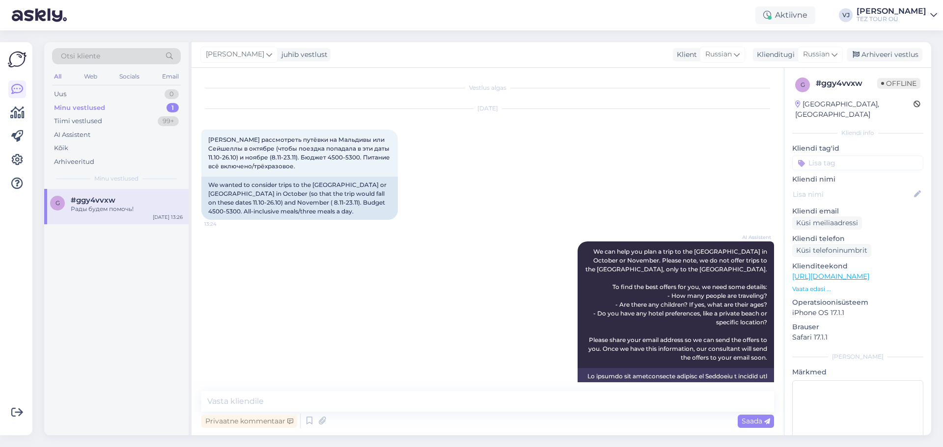
scroll to position [0, 0]
click at [896, 55] on div "Arhiveeri vestlus" at bounding box center [885, 54] width 76 height 13
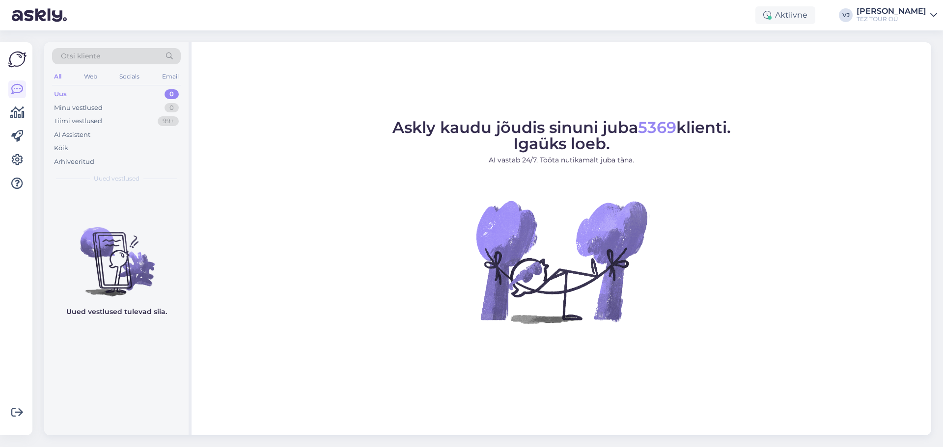
click at [270, 238] on figure "Askly kaudu jõudis sinuni juba 5369 klienti. Igaüks loeb. AI vastab 24/7. Tööta…" at bounding box center [561, 235] width 722 height 230
